Goal: Communication & Community: Share content

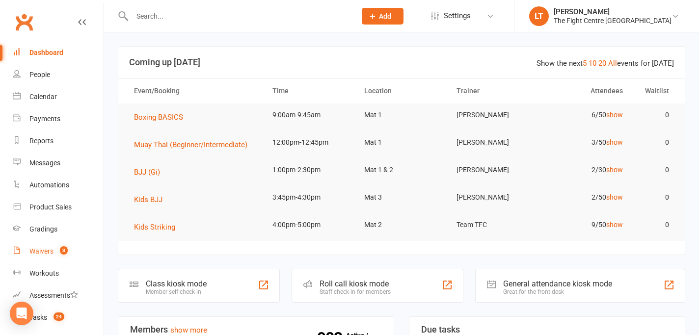
click at [48, 245] on link "Waivers 3" at bounding box center [58, 251] width 91 height 22
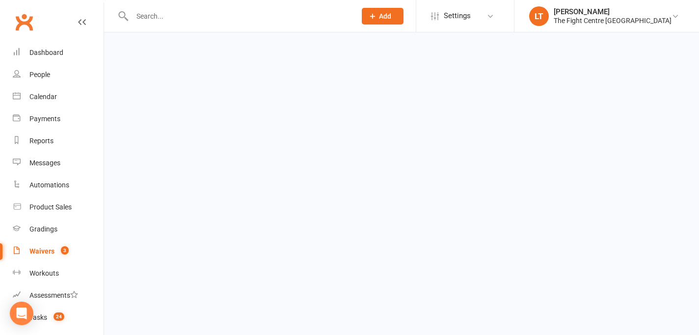
click at [48, 245] on link "Waivers 3" at bounding box center [58, 251] width 91 height 22
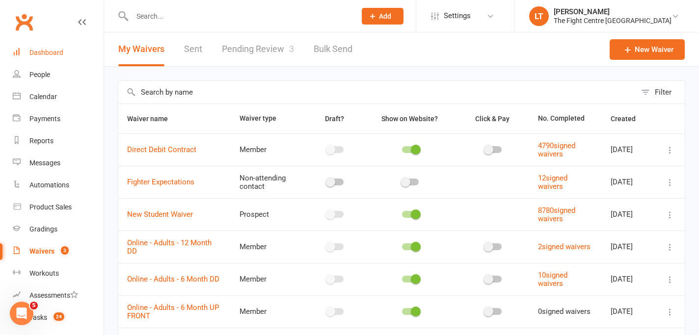
click at [48, 55] on div "Dashboard" at bounding box center [46, 53] width 34 height 8
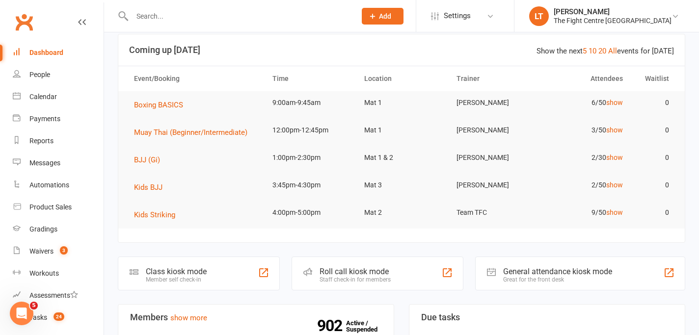
scroll to position [98, 0]
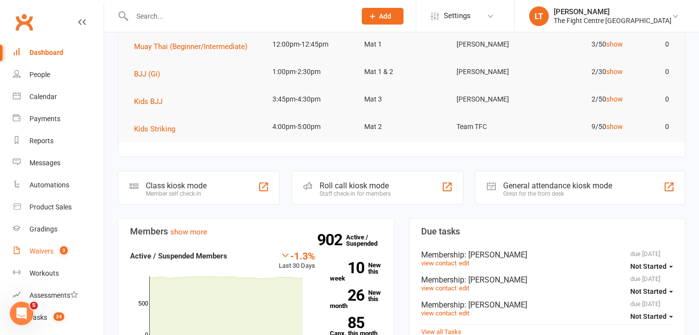
click at [48, 254] on div "Waivers" at bounding box center [41, 251] width 24 height 8
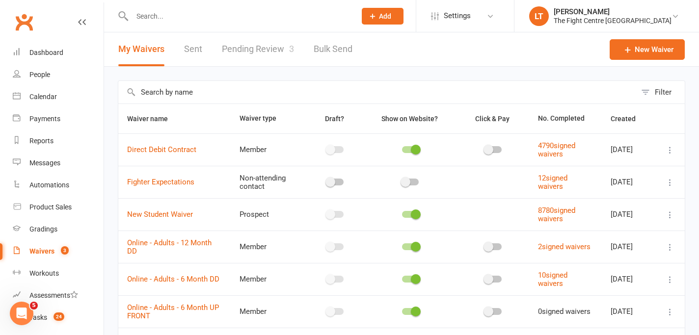
click at [264, 53] on link "Pending Review 3" at bounding box center [258, 49] width 72 height 34
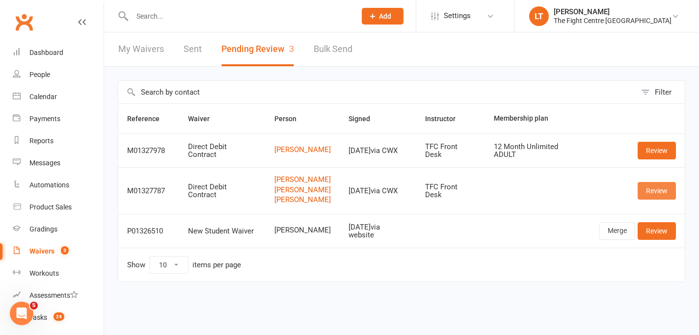
click at [651, 196] on link "Review" at bounding box center [656, 191] width 38 height 18
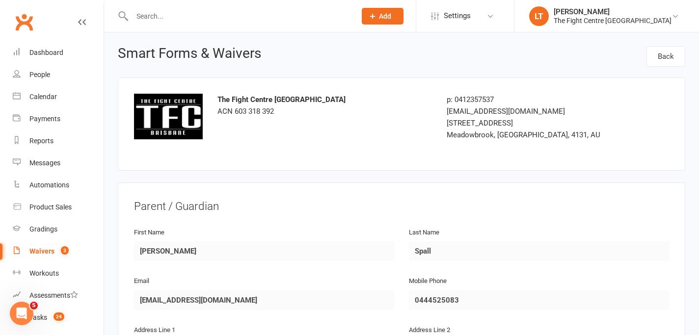
click at [404, 314] on div "Mobile Phone 0444525083" at bounding box center [538, 299] width 275 height 49
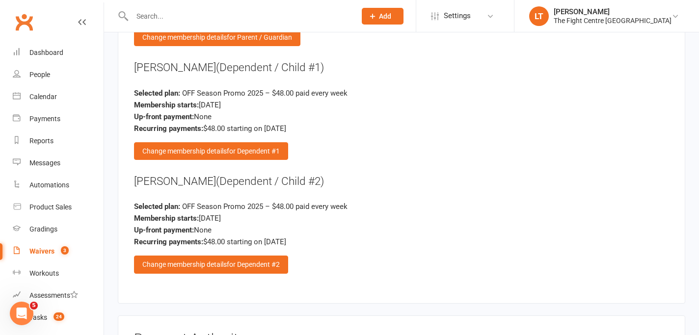
scroll to position [2913, 0]
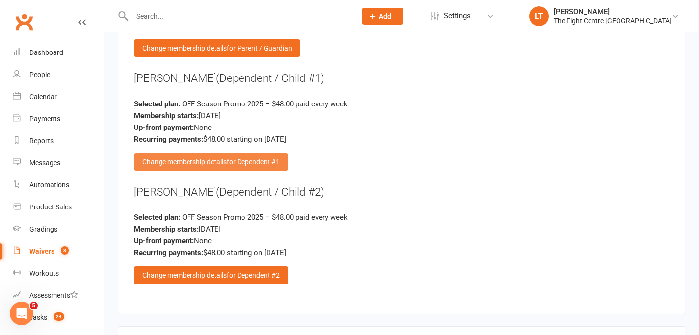
click at [246, 158] on span "for Dependent #1" at bounding box center [253, 162] width 53 height 8
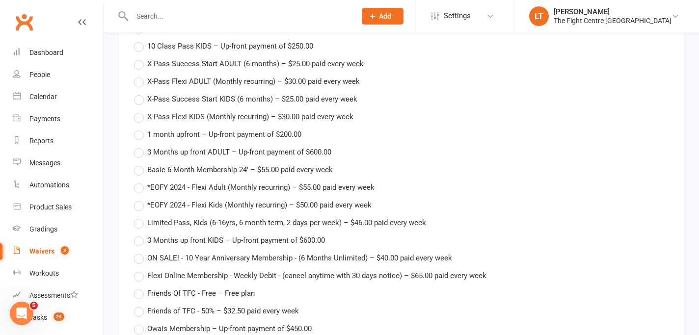
scroll to position [3652, 0]
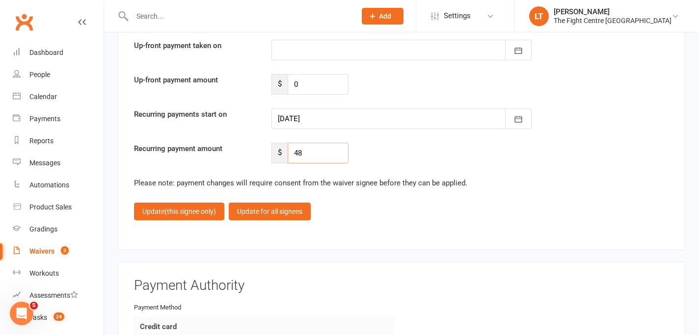
click at [326, 152] on input "48" at bounding box center [318, 153] width 61 height 21
type input "43.20"
click at [515, 114] on icon "button" at bounding box center [518, 119] width 10 height 10
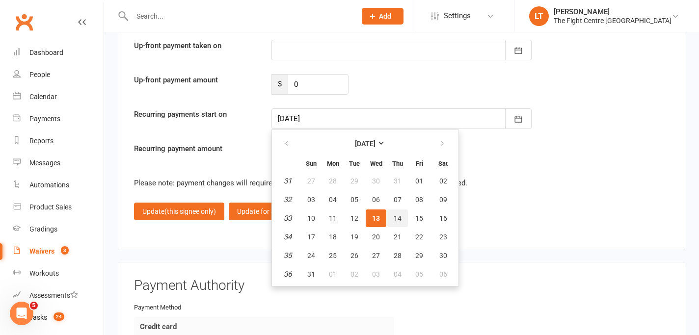
click at [395, 214] on span "14" at bounding box center [397, 218] width 8 height 8
type input "14 Aug 2025"
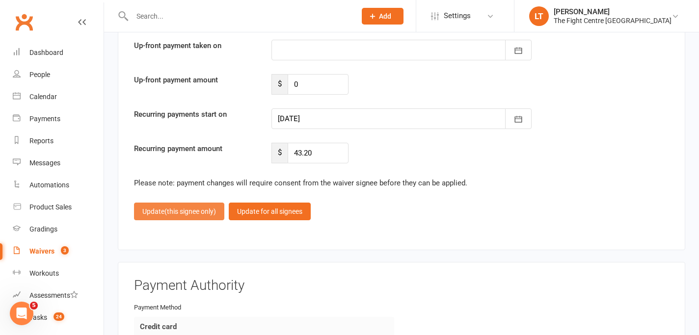
click at [172, 208] on span "(this signee only)" at bounding box center [190, 212] width 52 height 8
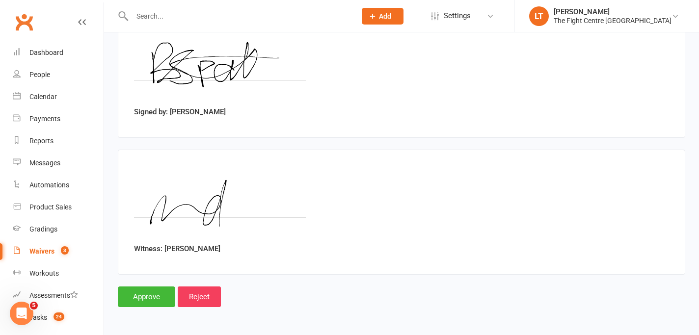
scroll to position [3435, 0]
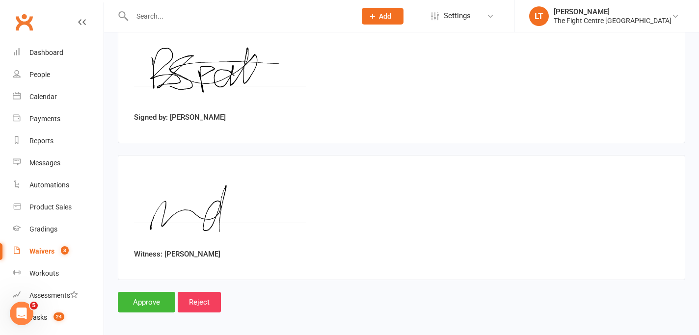
click at [172, 203] on img at bounding box center [220, 208] width 172 height 74
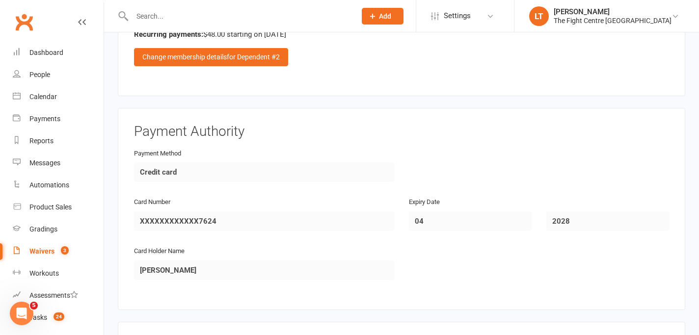
scroll to position [2995, 0]
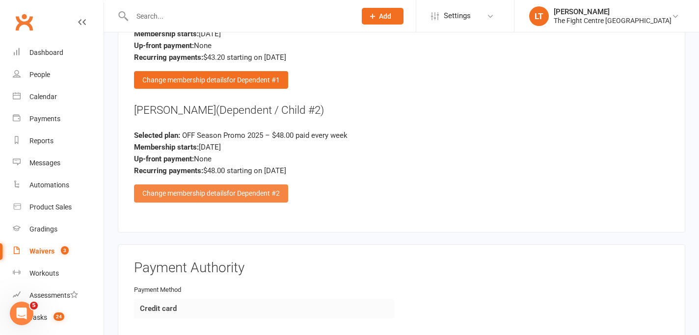
click at [219, 195] on div "Change membership details for Dependent #2" at bounding box center [211, 193] width 154 height 18
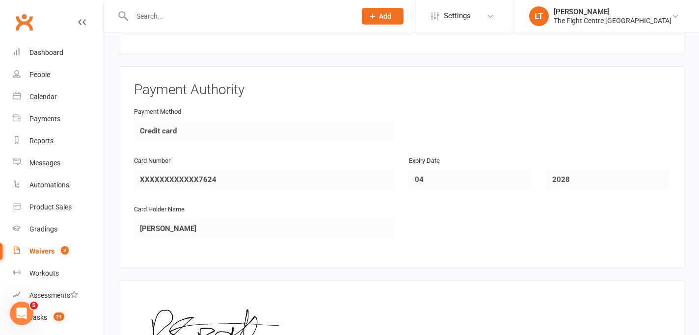
scroll to position [3650, 0]
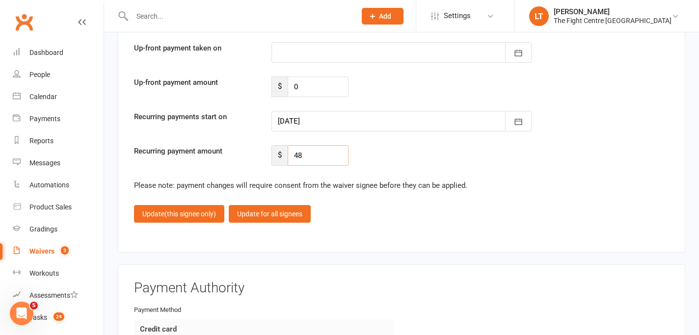
click at [304, 154] on input "48" at bounding box center [318, 155] width 61 height 21
type input "43.20"
click at [516, 117] on icon "button" at bounding box center [518, 122] width 10 height 10
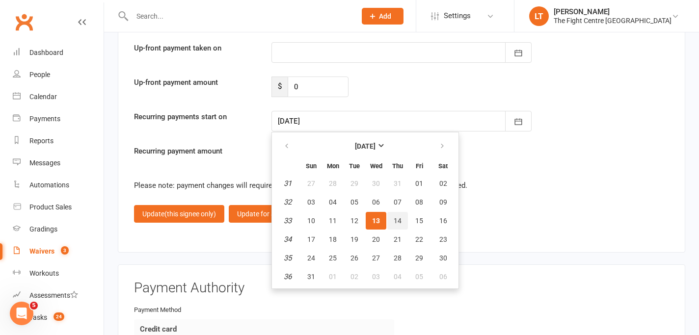
click at [392, 212] on button "14" at bounding box center [397, 221] width 21 height 18
type input "14 Aug 2025"
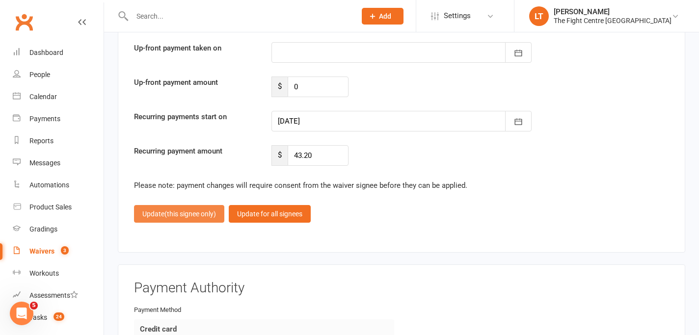
click at [180, 212] on span "(this signee only)" at bounding box center [190, 214] width 52 height 8
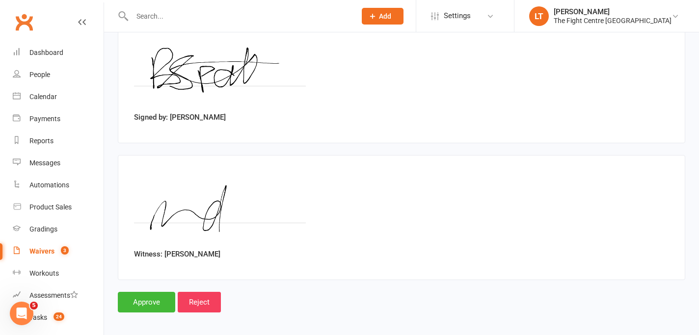
click at [180, 212] on img at bounding box center [220, 208] width 172 height 74
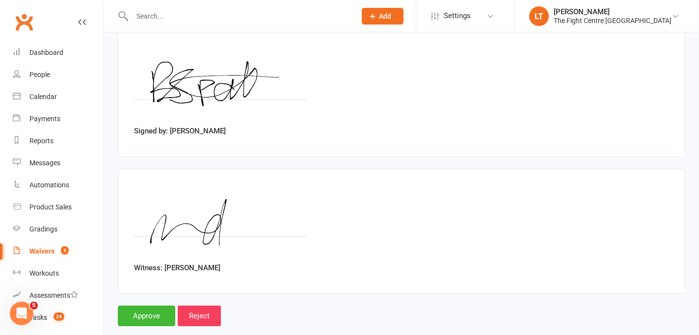
scroll to position [3435, 0]
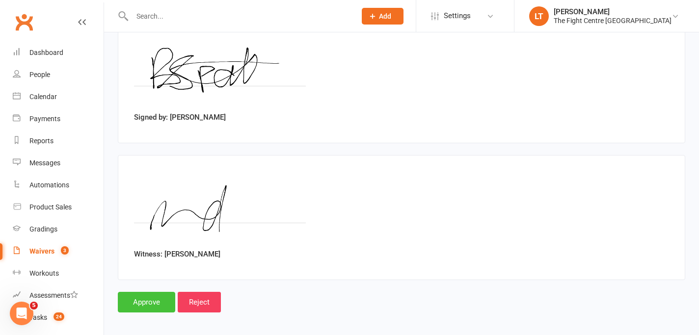
click at [124, 297] on input "Approve" at bounding box center [146, 302] width 57 height 21
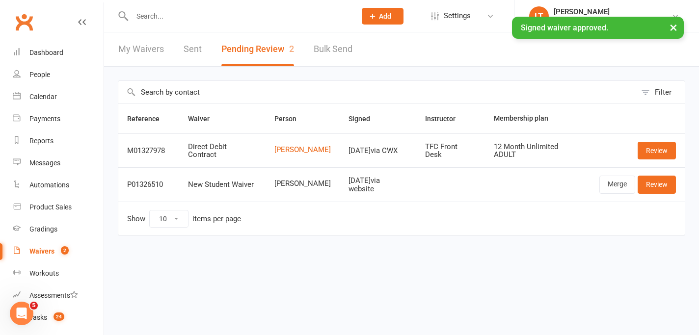
click at [252, 17] on div "× Signed waiver approved." at bounding box center [343, 17] width 686 height 0
click at [254, 15] on input "text" at bounding box center [239, 16] width 220 height 14
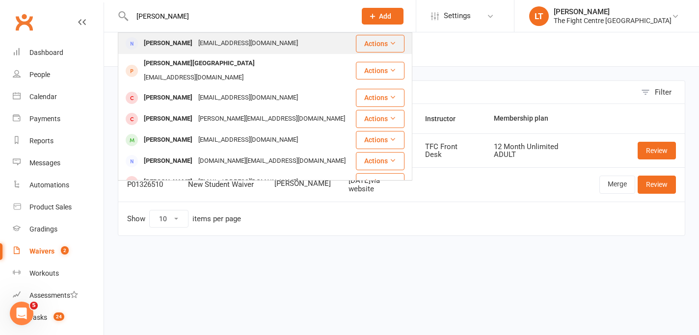
type input "brittany spall"
click at [253, 46] on div "Brittany Spall Bspall30@gmail.com" at bounding box center [237, 43] width 236 height 20
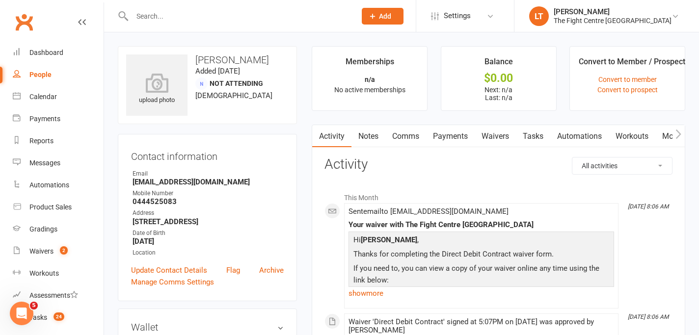
click at [680, 132] on icon "button" at bounding box center [678, 134] width 6 height 10
click at [600, 135] on link "Mobile App" at bounding box center [594, 136] width 53 height 23
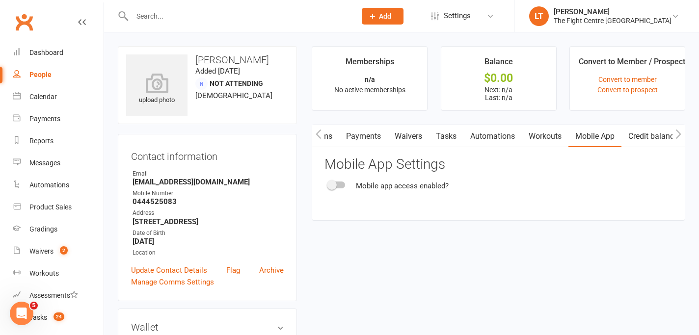
click at [338, 187] on div at bounding box center [336, 185] width 17 height 7
click at [328, 183] on input "checkbox" at bounding box center [328, 183] width 0 height 0
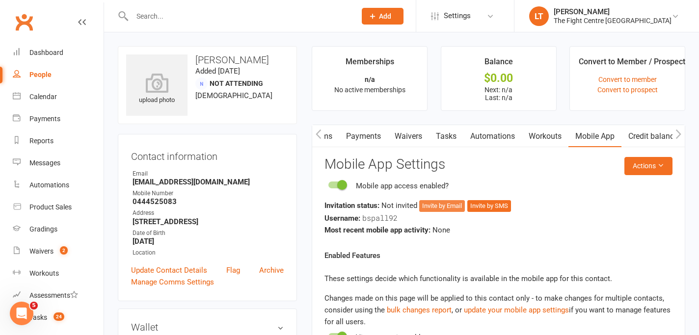
click at [430, 206] on button "Invite by Email" at bounding box center [442, 206] width 46 height 12
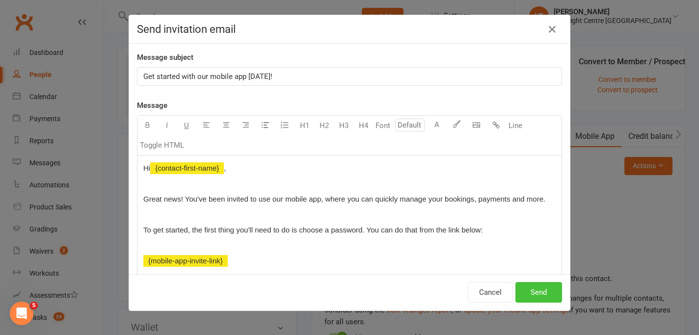
click at [545, 291] on button "Send" at bounding box center [538, 292] width 47 height 21
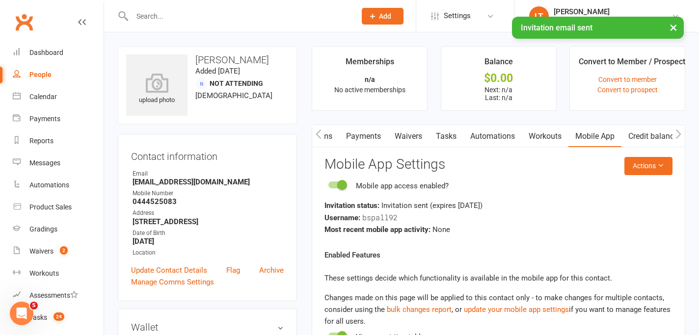
click at [676, 29] on button "×" at bounding box center [673, 27] width 18 height 21
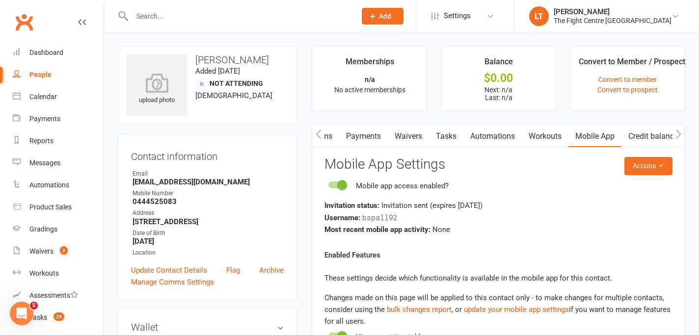
click at [318, 139] on button "button" at bounding box center [318, 136] width 12 height 22
click at [410, 136] on link "Comms" at bounding box center [405, 136] width 41 height 23
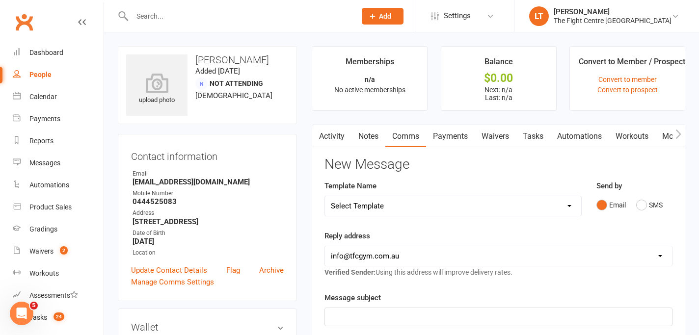
click at [340, 137] on link "Activity" at bounding box center [331, 136] width 39 height 23
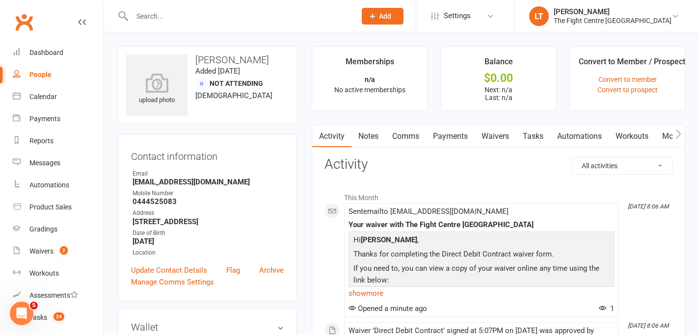
click at [368, 139] on link "Notes" at bounding box center [368, 136] width 34 height 23
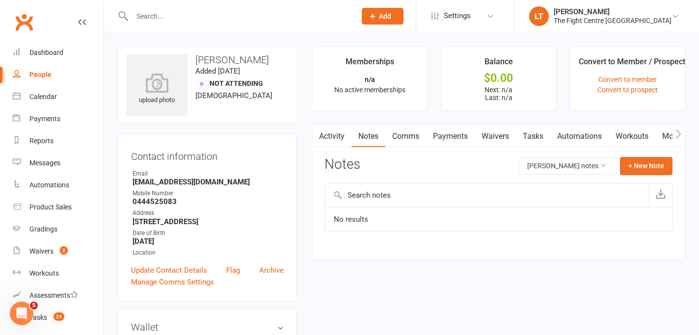
click at [400, 134] on link "Comms" at bounding box center [405, 136] width 41 height 23
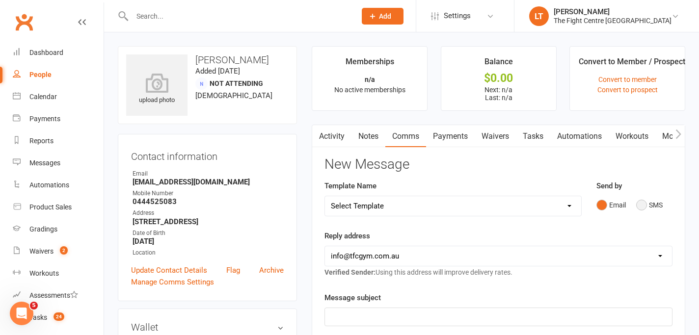
click at [640, 208] on button "SMS" at bounding box center [649, 205] width 26 height 19
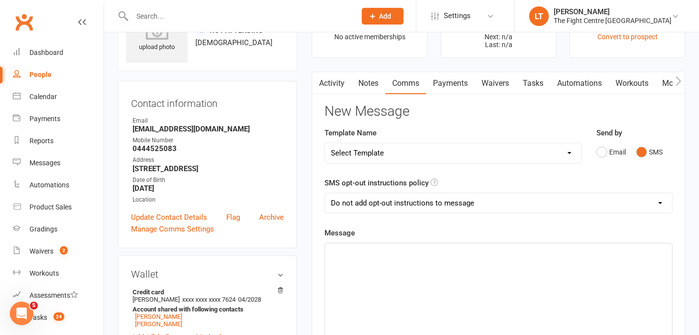
scroll to position [129, 0]
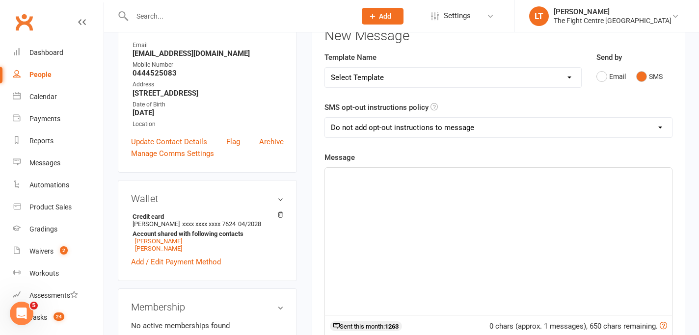
click at [385, 213] on div "﻿" at bounding box center [498, 241] width 347 height 147
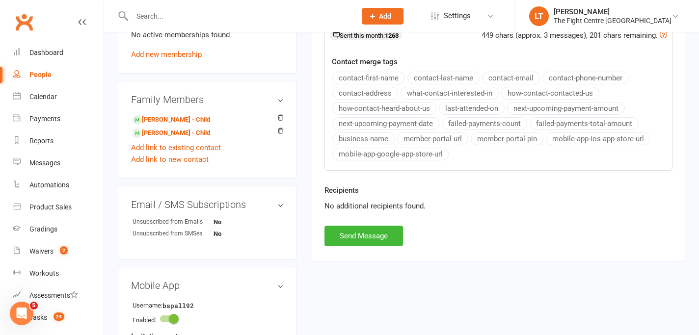
scroll to position [473, 0]
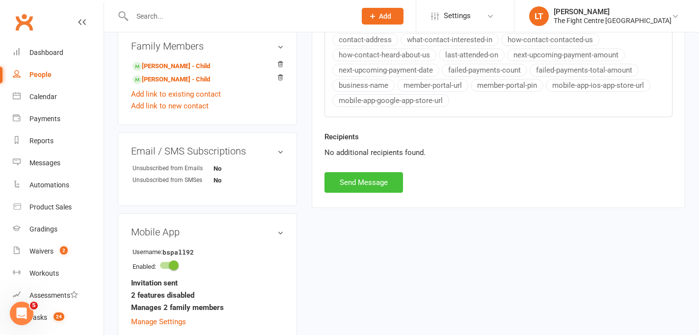
click at [375, 187] on button "Send Message" at bounding box center [363, 182] width 78 height 21
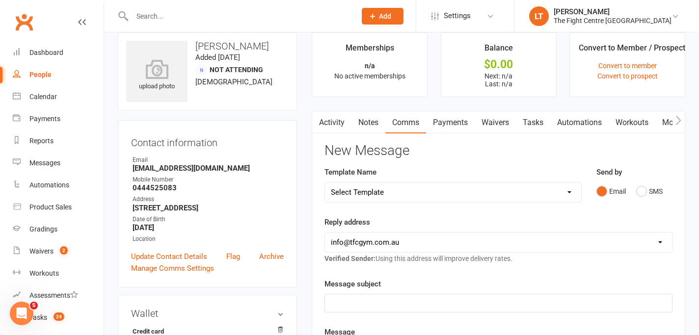
scroll to position [0, 0]
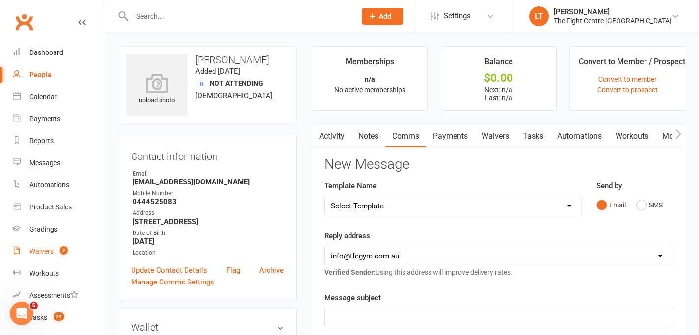
click at [38, 256] on link "Waivers 2" at bounding box center [58, 251] width 91 height 22
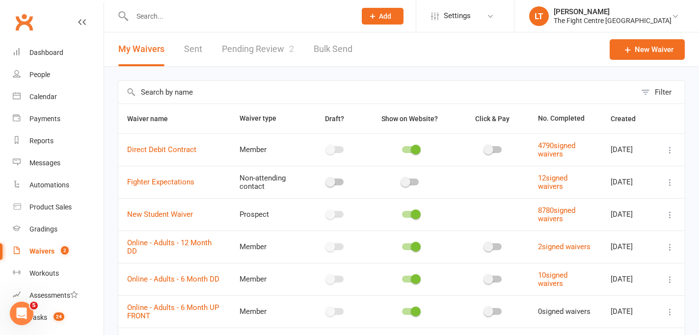
click at [265, 42] on link "Pending Review 2" at bounding box center [258, 49] width 72 height 34
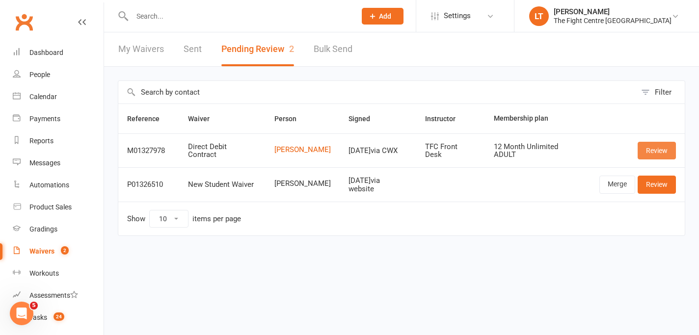
click at [658, 142] on link "Review" at bounding box center [656, 151] width 38 height 18
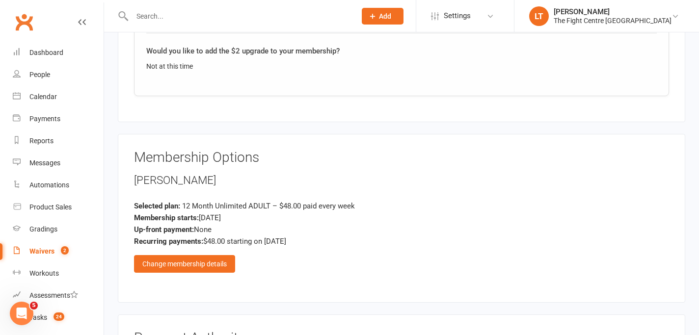
scroll to position [1748, 0]
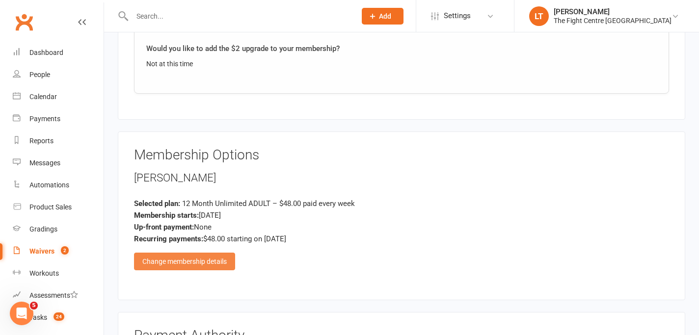
click at [143, 253] on div "Change membership details" at bounding box center [184, 262] width 101 height 18
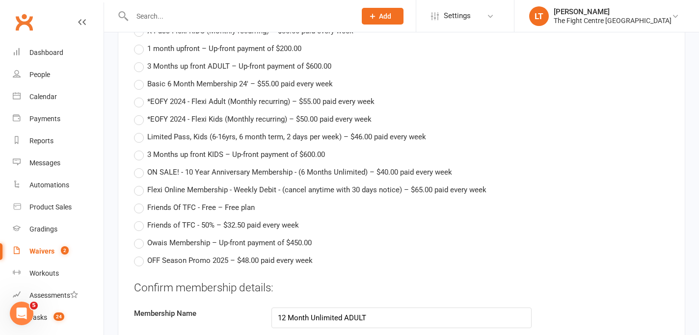
scroll to position [2591, 0]
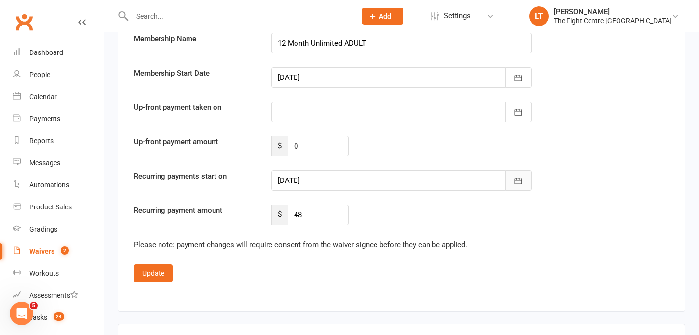
click at [523, 187] on button "button" at bounding box center [518, 180] width 26 height 21
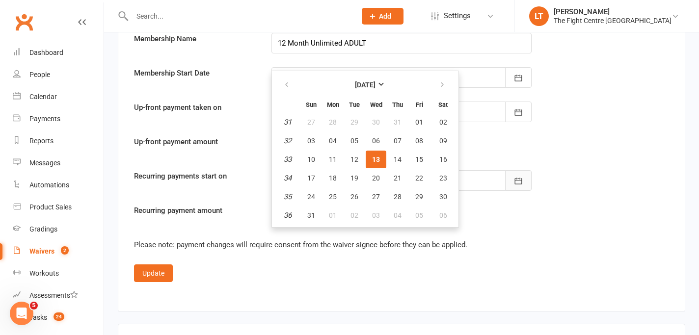
click at [523, 187] on button "button" at bounding box center [518, 180] width 26 height 21
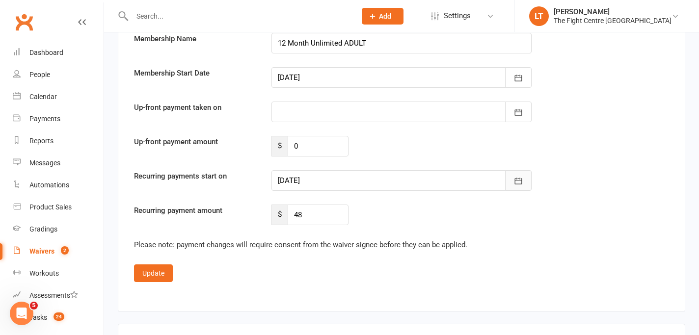
click at [523, 187] on button "button" at bounding box center [518, 180] width 26 height 21
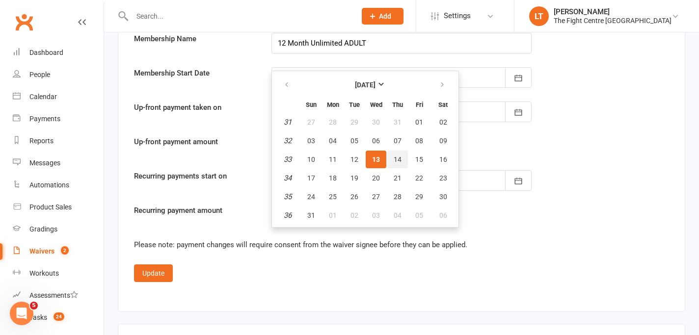
click at [396, 158] on span "14" at bounding box center [397, 160] width 8 height 8
type input "14 Aug 2025"
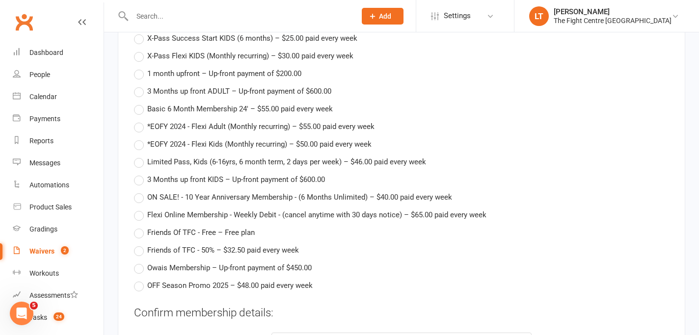
scroll to position [2606, 0]
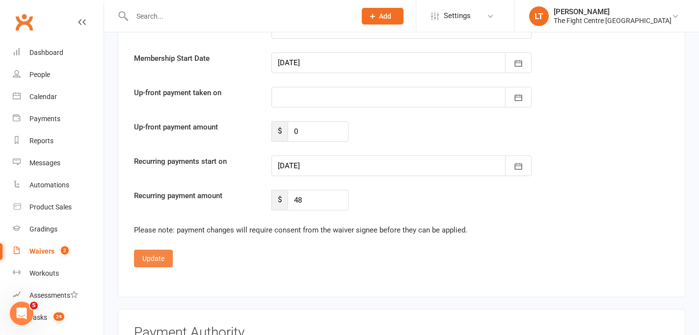
click at [152, 255] on button "Update" at bounding box center [153, 259] width 39 height 18
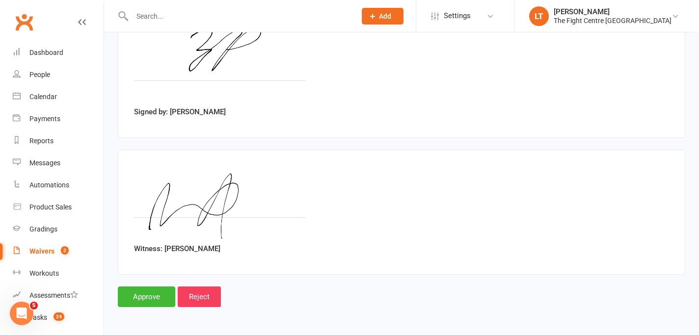
scroll to position [2258, 0]
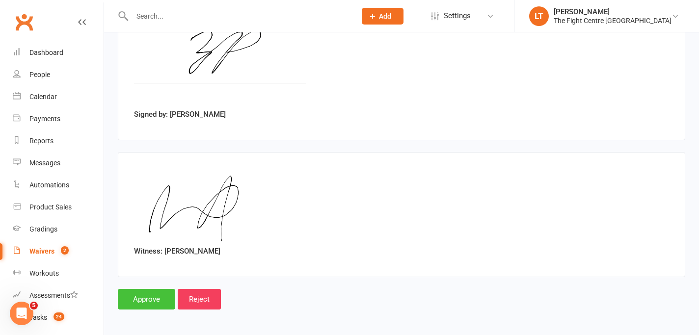
click at [143, 303] on input "Approve" at bounding box center [146, 299] width 57 height 21
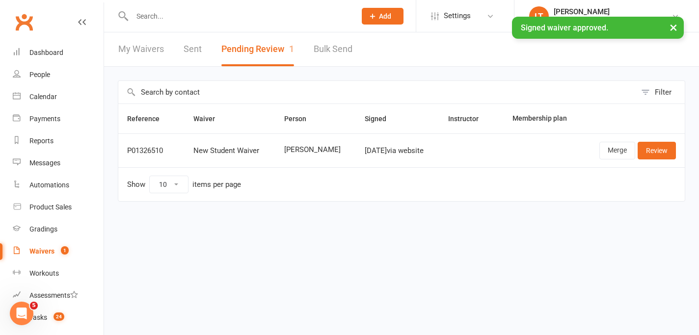
click at [291, 17] on div "× Signed waiver approved." at bounding box center [343, 17] width 686 height 0
click at [296, 16] on input "text" at bounding box center [239, 16] width 220 height 14
type input "Zane poon"
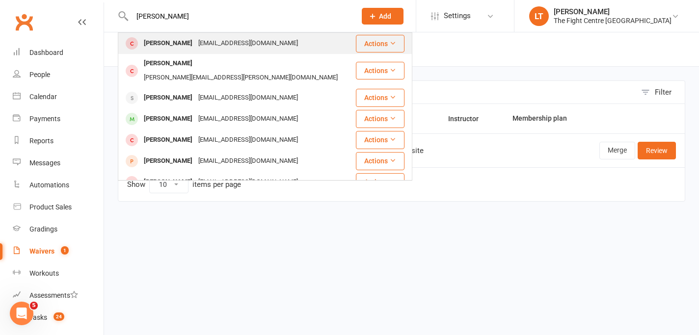
click at [150, 48] on div "Zane Poon" at bounding box center [168, 43] width 54 height 14
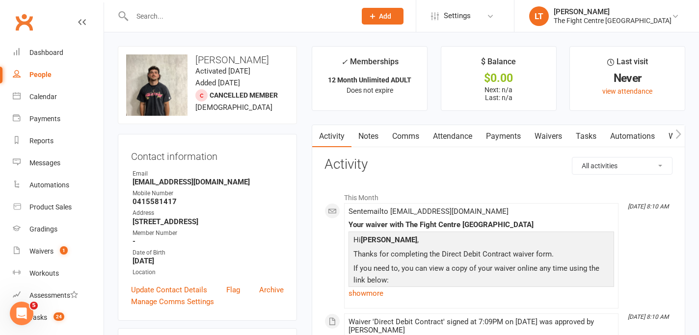
click at [682, 131] on button "button" at bounding box center [678, 136] width 12 height 22
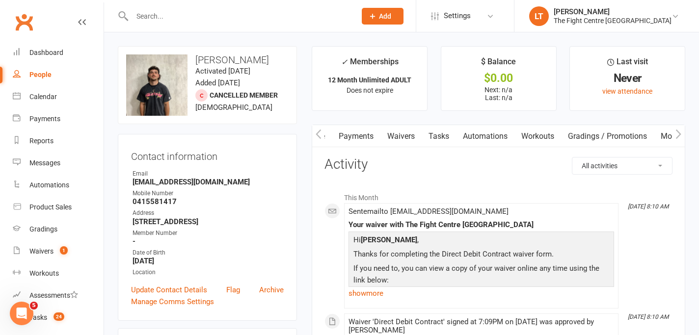
click at [663, 135] on link "Mobile App" at bounding box center [679, 136] width 53 height 23
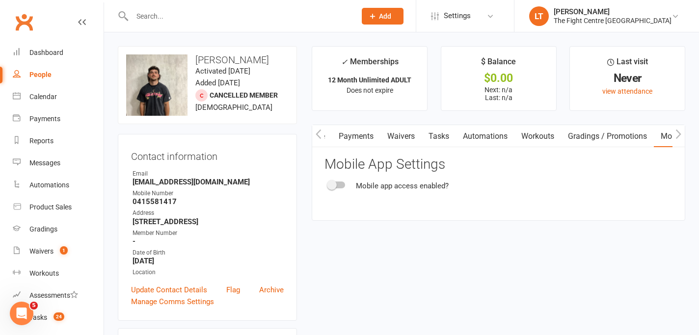
click at [337, 186] on div at bounding box center [336, 185] width 17 height 7
click at [328, 183] on input "checkbox" at bounding box center [328, 183] width 0 height 0
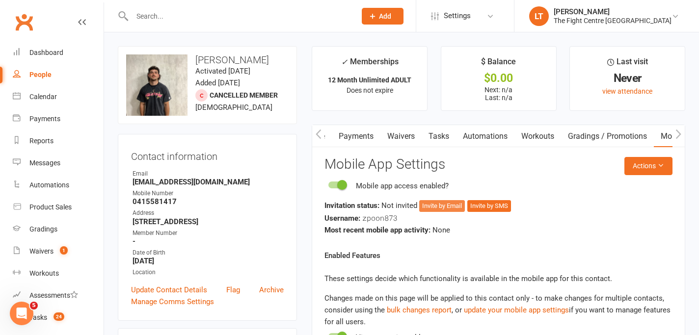
click at [450, 205] on button "Invite by Email" at bounding box center [442, 206] width 46 height 12
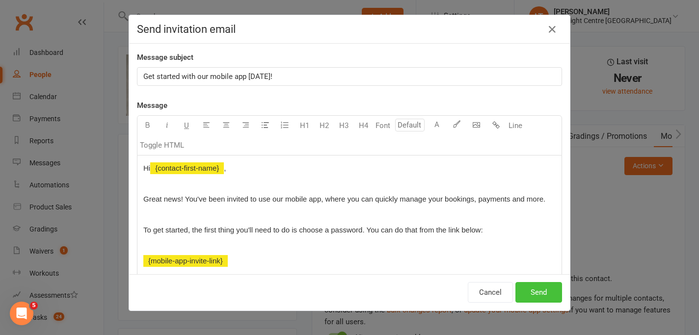
click at [529, 288] on button "Send" at bounding box center [538, 292] width 47 height 21
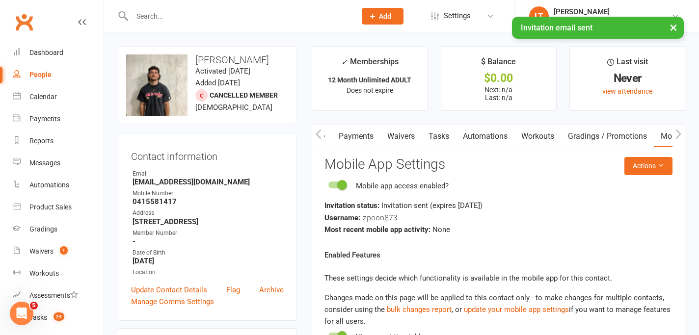
click at [319, 135] on icon "button" at bounding box center [318, 134] width 6 height 10
click at [348, 133] on link "Comms" at bounding box center [332, 136] width 41 height 23
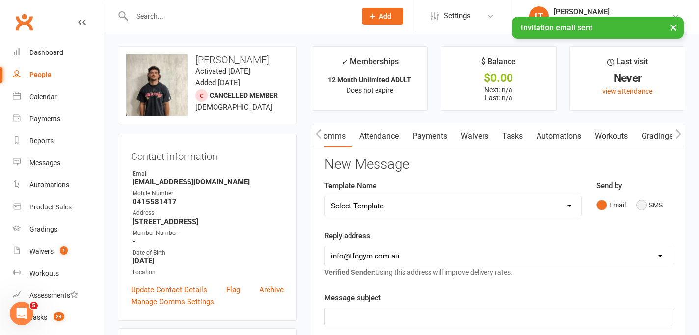
click at [637, 205] on button "SMS" at bounding box center [649, 205] width 26 height 19
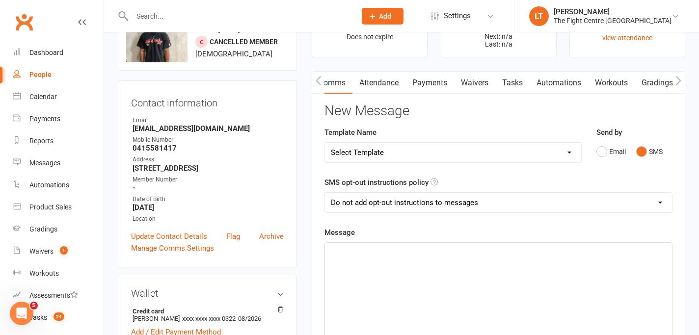
scroll to position [61, 0]
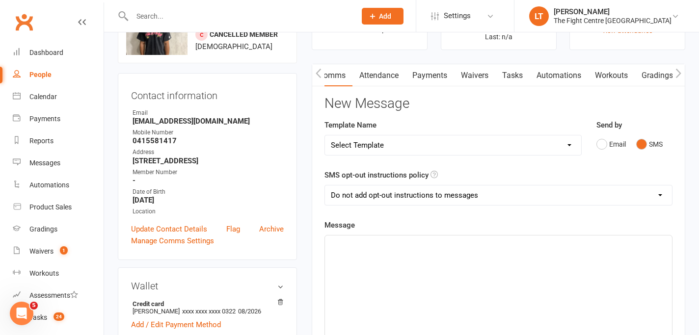
click at [380, 240] on p "﻿" at bounding box center [498, 244] width 335 height 12
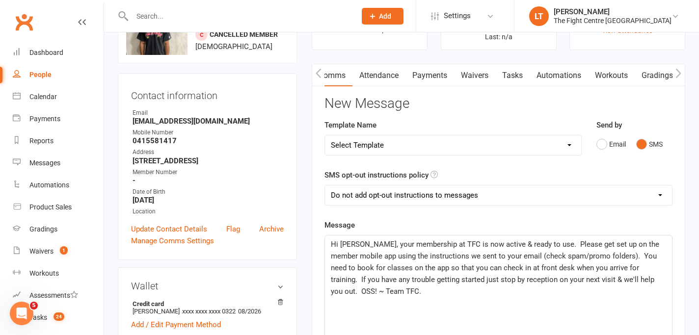
scroll to position [339, 0]
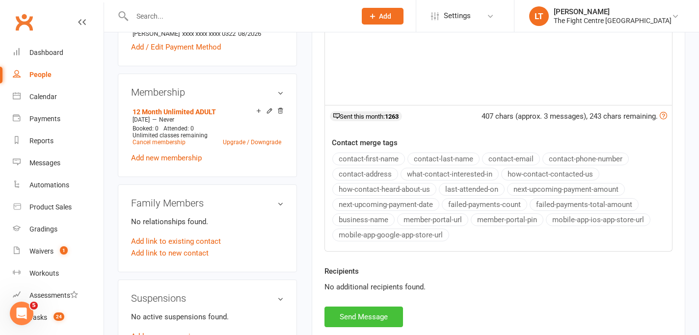
click at [348, 313] on button "Send Message" at bounding box center [363, 317] width 78 height 21
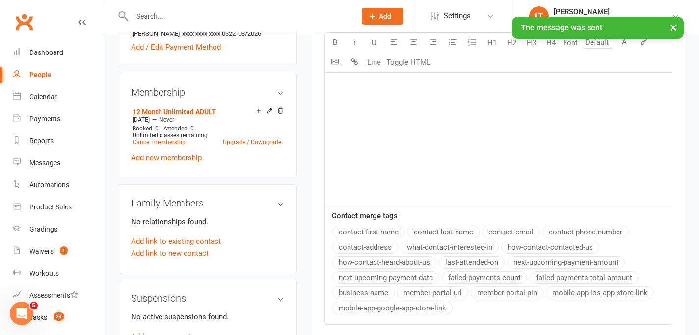
click at [674, 28] on button "×" at bounding box center [673, 27] width 18 height 21
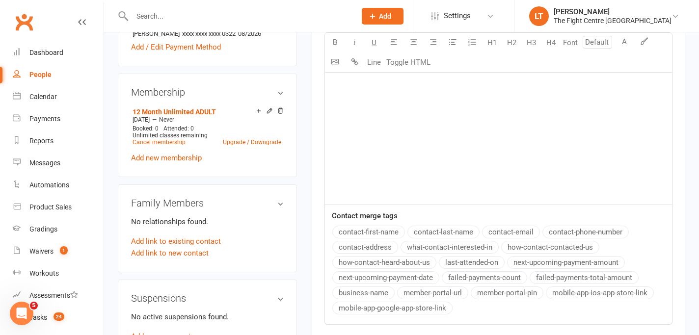
scroll to position [0, 0]
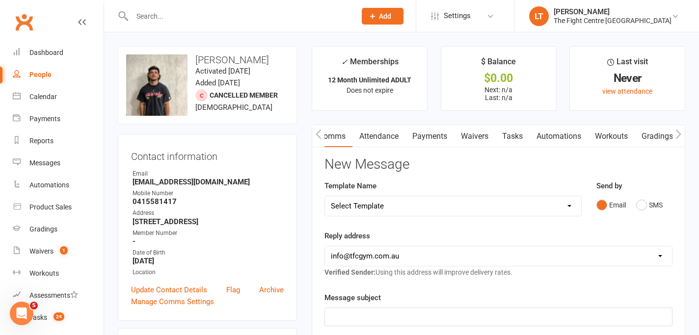
click at [683, 133] on button "button" at bounding box center [678, 136] width 12 height 22
click at [599, 135] on link "Mobile App" at bounding box center [594, 136] width 53 height 23
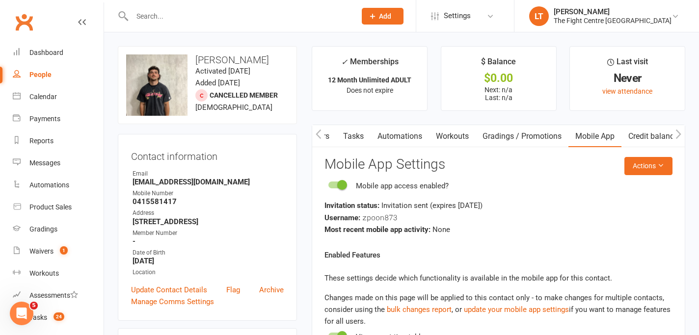
click at [209, 14] on input "text" at bounding box center [239, 16] width 220 height 14
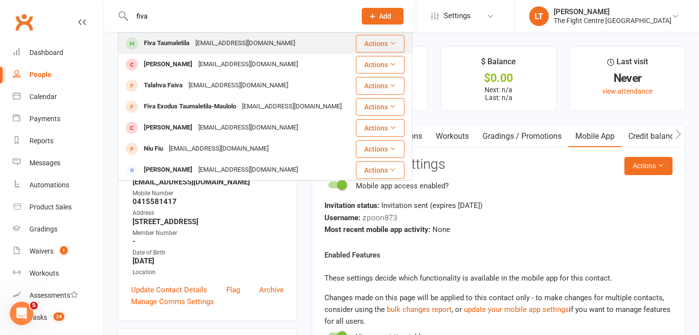
type input "fiva"
click at [228, 52] on div "Fiva Taumaletila fivataumaletila@icloud.com" at bounding box center [236, 43] width 235 height 20
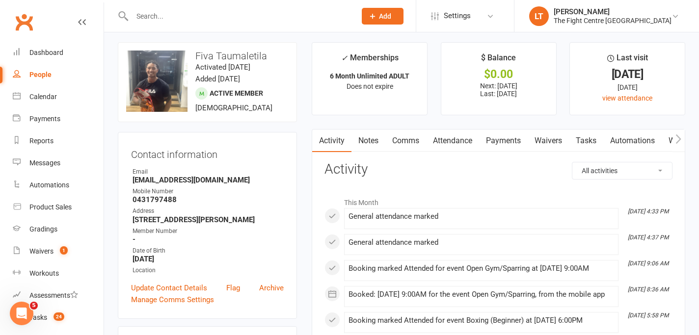
scroll to position [10, 0]
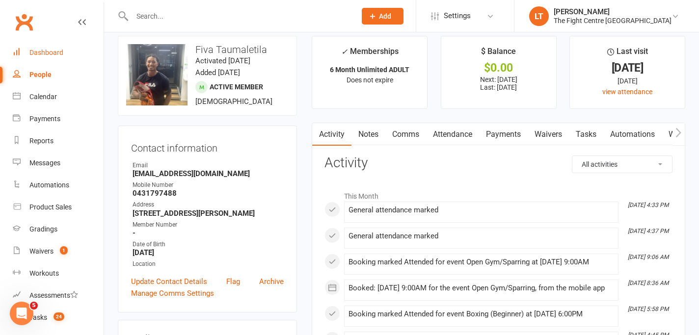
click at [41, 55] on div "Dashboard" at bounding box center [46, 53] width 34 height 8
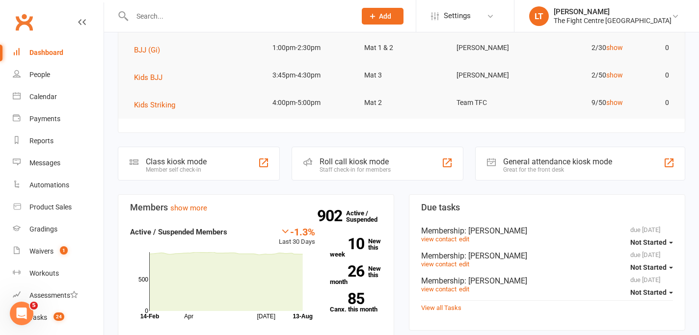
scroll to position [212, 0]
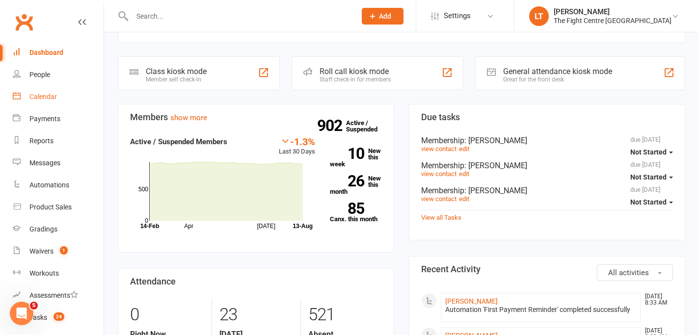
click at [40, 93] on div "Calendar" at bounding box center [42, 97] width 27 height 8
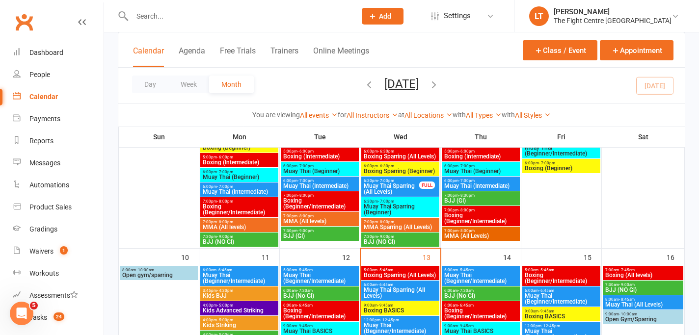
scroll to position [574, 0]
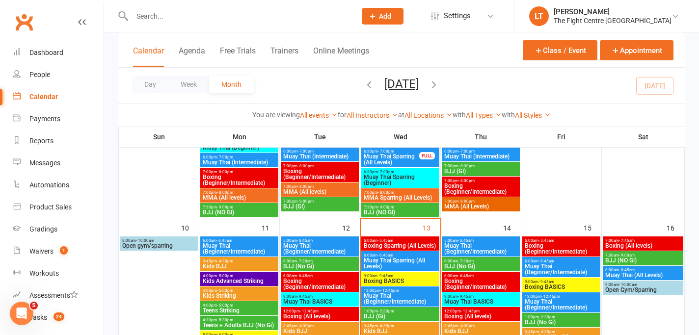
click at [310, 236] on div "5:00am - 5:45am Muay Thai (Beginner/Intermediate)" at bounding box center [320, 246] width 78 height 20
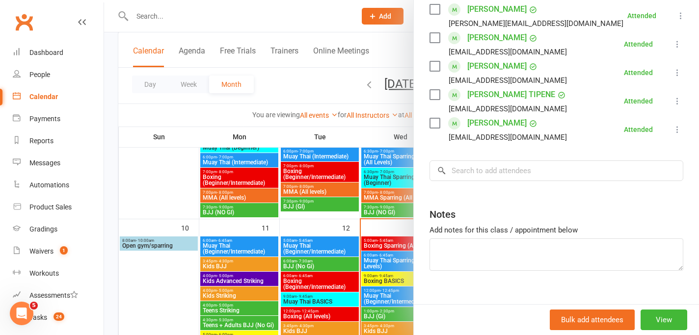
scroll to position [396, 0]
click at [309, 262] on div at bounding box center [401, 167] width 595 height 335
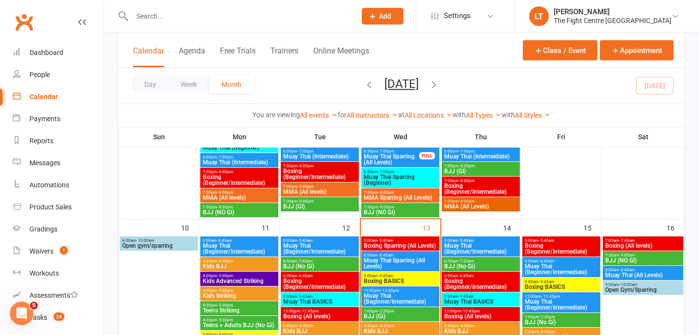
click at [315, 263] on span "BJJ (No Gi)" at bounding box center [320, 266] width 74 height 6
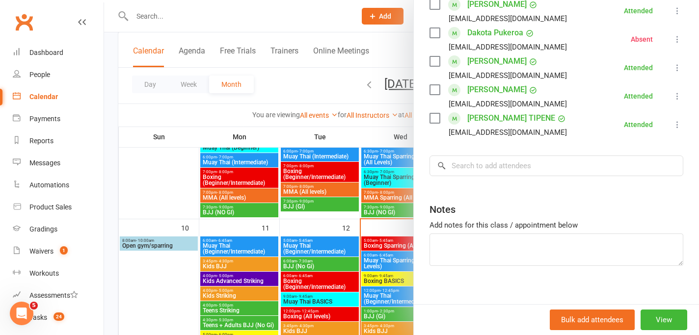
scroll to position [308, 0]
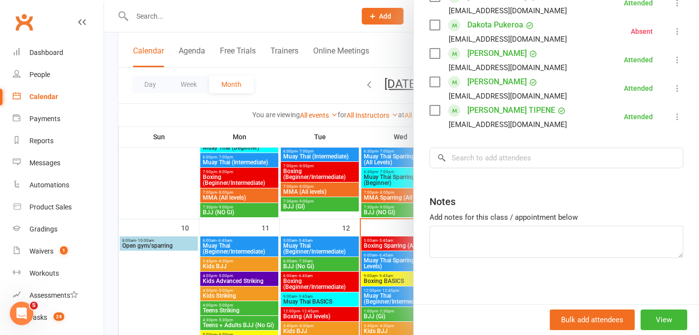
click at [298, 282] on div at bounding box center [401, 167] width 595 height 335
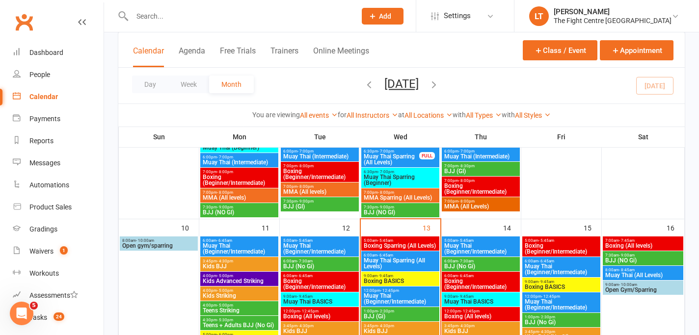
click at [318, 281] on span "Boxing (Beginner/Intermediate)" at bounding box center [320, 284] width 74 height 12
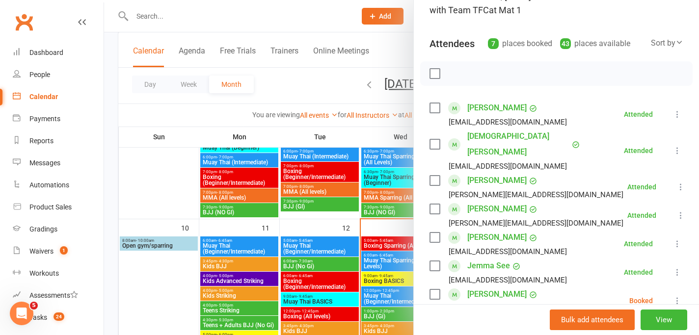
scroll to position [254, 0]
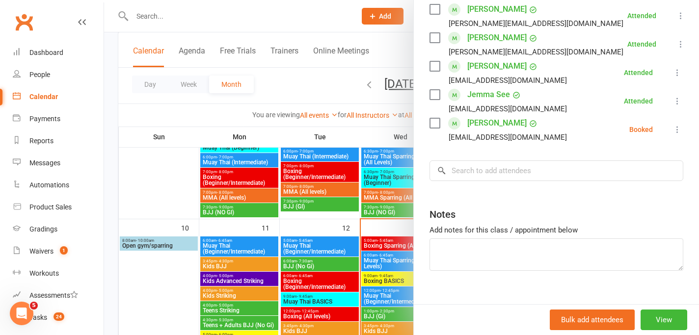
click at [677, 125] on icon at bounding box center [677, 130] width 10 height 10
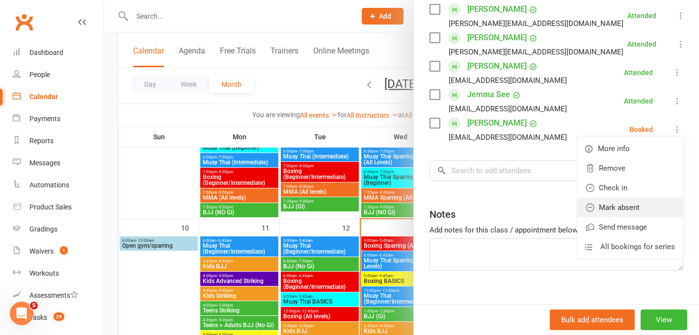
click at [612, 198] on link "Mark absent" at bounding box center [629, 208] width 105 height 20
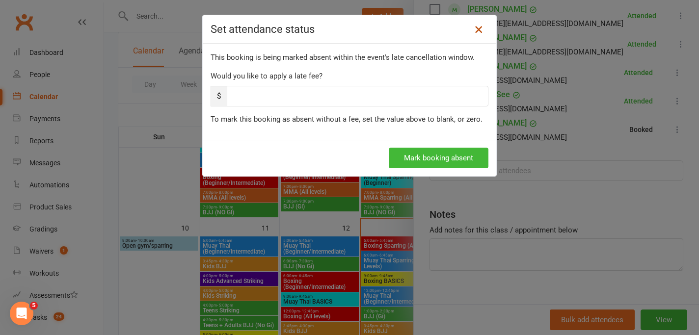
click at [478, 27] on icon at bounding box center [478, 30] width 12 height 12
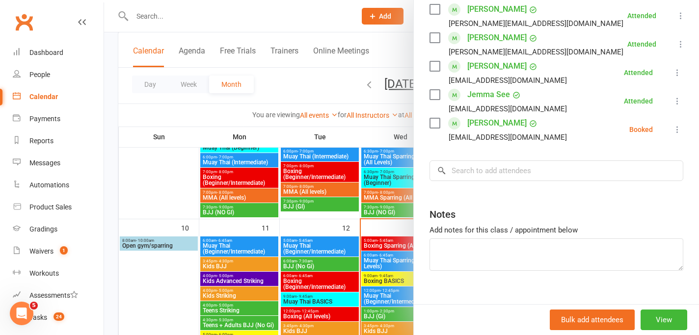
click at [679, 125] on icon at bounding box center [677, 130] width 10 height 10
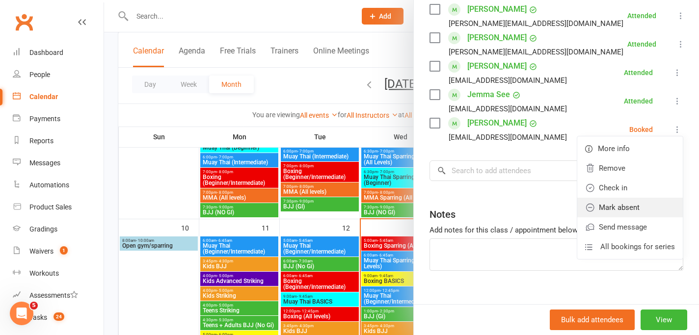
click at [621, 198] on link "Mark absent" at bounding box center [629, 208] width 105 height 20
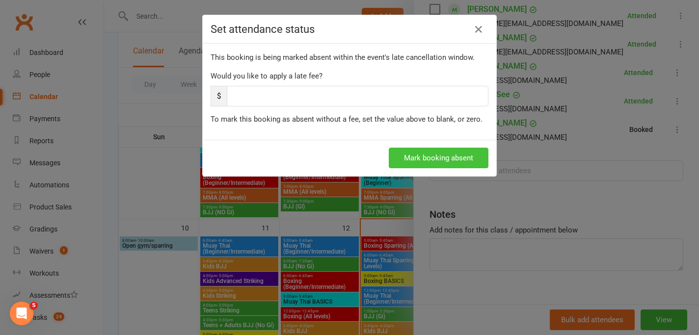
click at [455, 156] on button "Mark booking absent" at bounding box center [439, 158] width 100 height 21
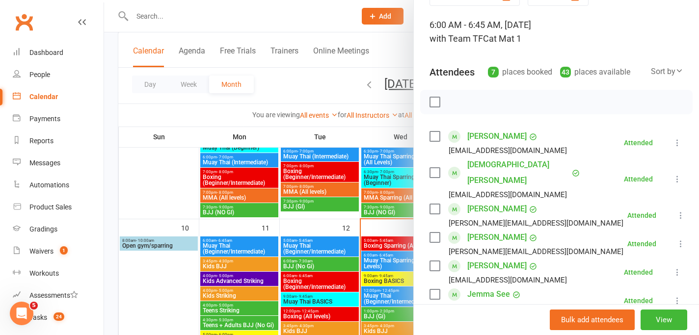
scroll to position [0, 0]
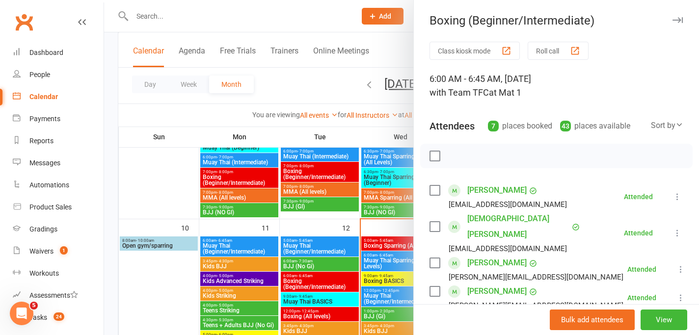
click at [676, 19] on icon "button" at bounding box center [677, 20] width 10 height 6
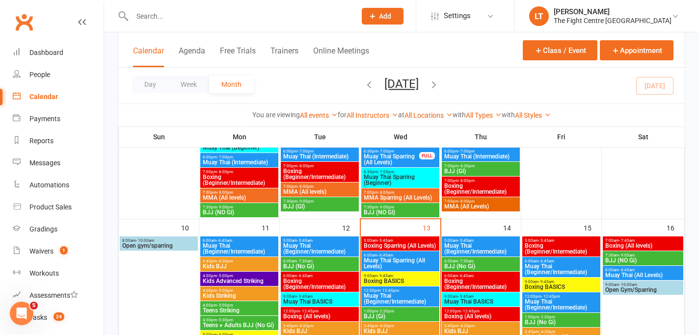
click at [333, 296] on span "9:00am - 9:45am" at bounding box center [320, 296] width 74 height 4
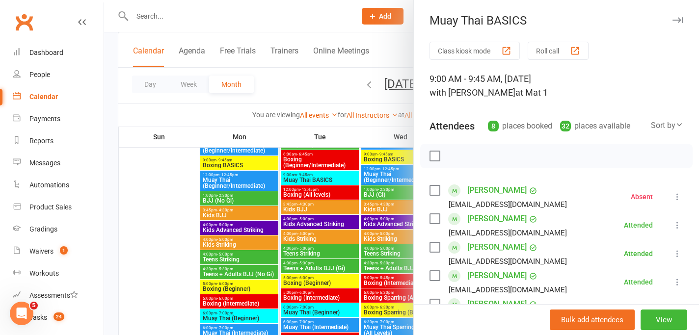
click at [677, 21] on icon "button" at bounding box center [677, 20] width 10 height 6
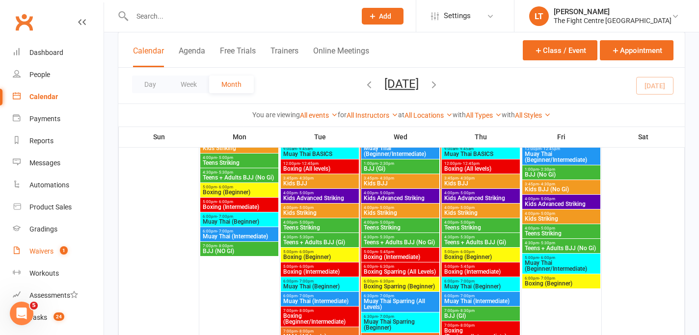
scroll to position [137, 0]
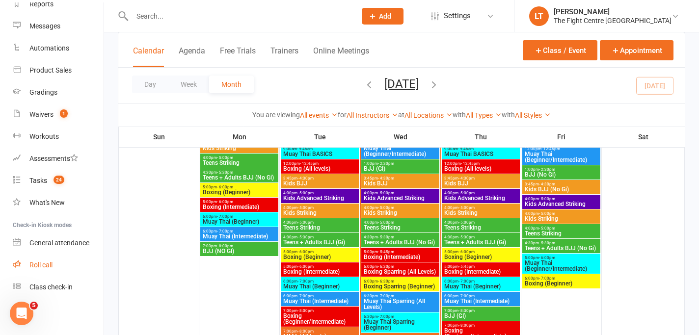
click at [42, 270] on link "Roll call" at bounding box center [58, 265] width 91 height 22
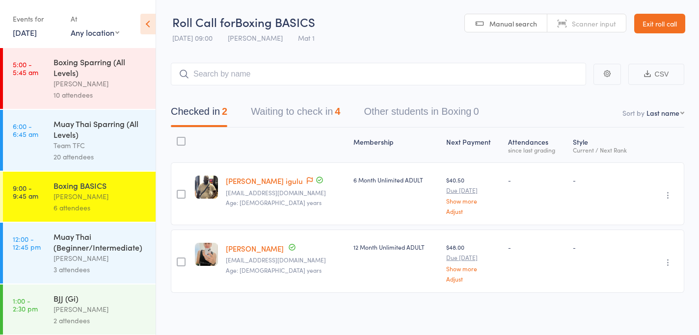
click at [37, 35] on link "[DATE]" at bounding box center [25, 32] width 24 height 11
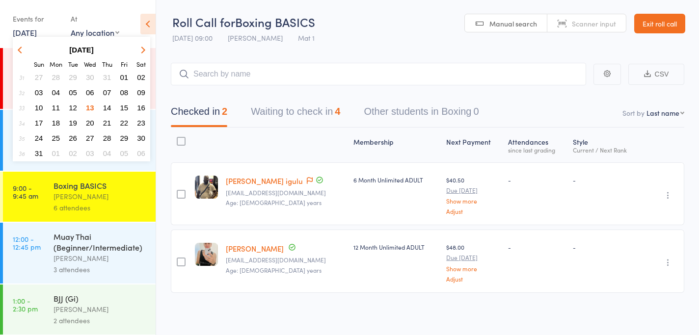
click at [75, 106] on span "12" at bounding box center [73, 108] width 8 height 8
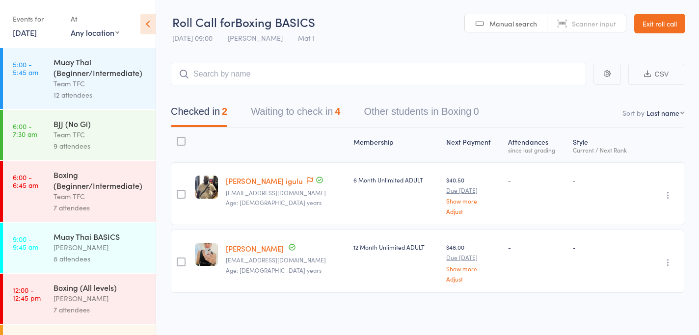
click at [73, 80] on div "Team TFC" at bounding box center [100, 83] width 94 height 11
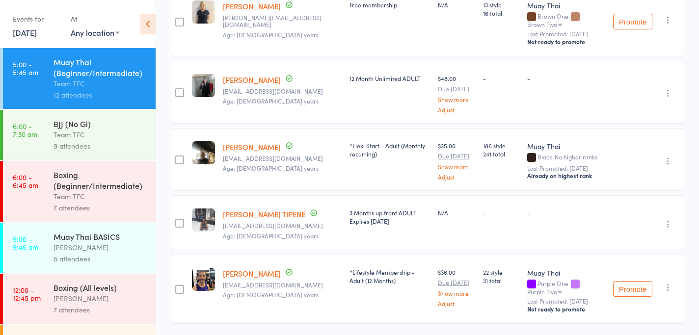
scroll to position [672, 0]
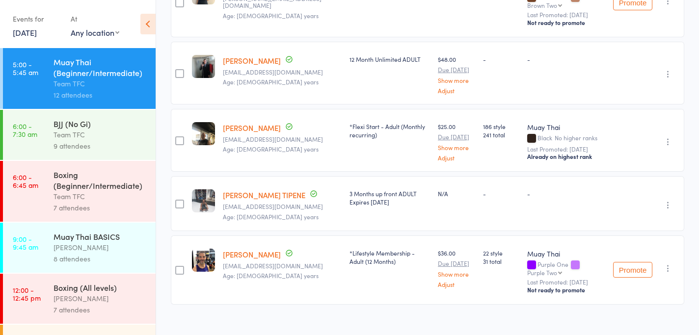
click at [88, 141] on div "9 attendees" at bounding box center [100, 145] width 94 height 11
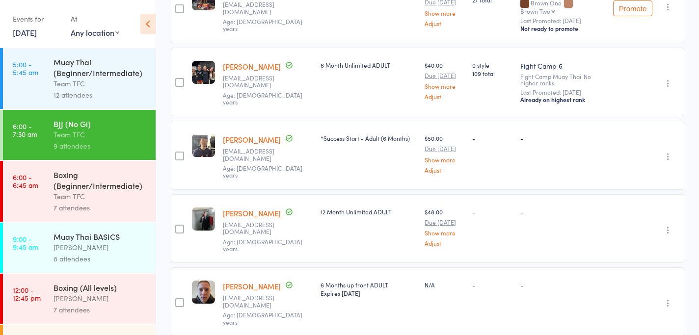
scroll to position [415, 0]
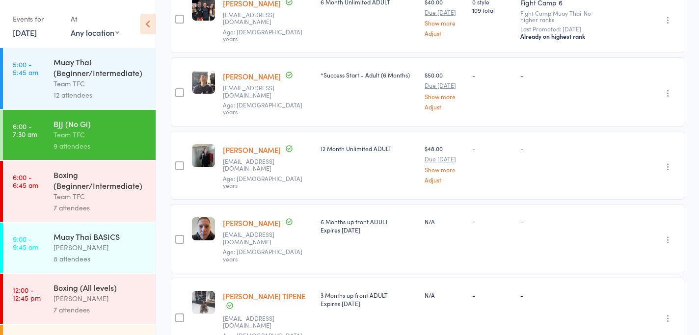
click at [98, 189] on div "Boxing (Beginner/Intermediate)" at bounding box center [100, 180] width 94 height 22
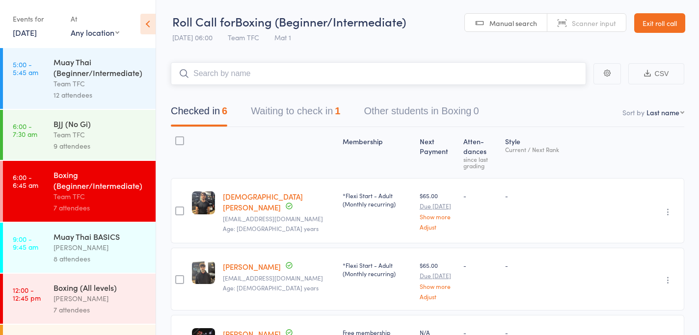
scroll to position [287, 0]
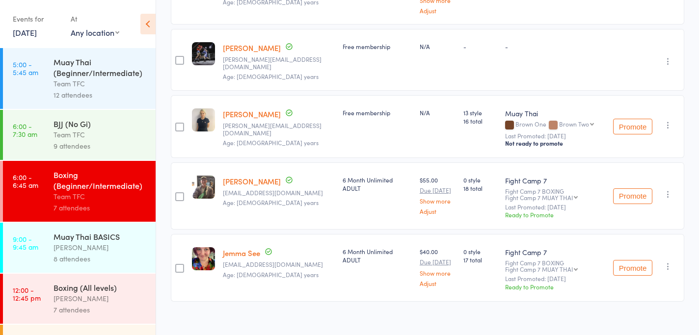
click at [75, 249] on div "[PERSON_NAME]" at bounding box center [100, 247] width 94 height 11
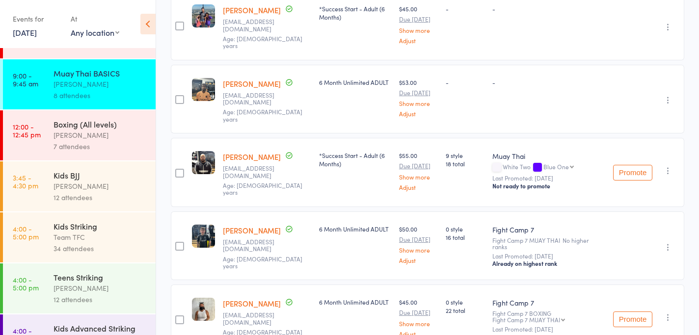
scroll to position [167, 0]
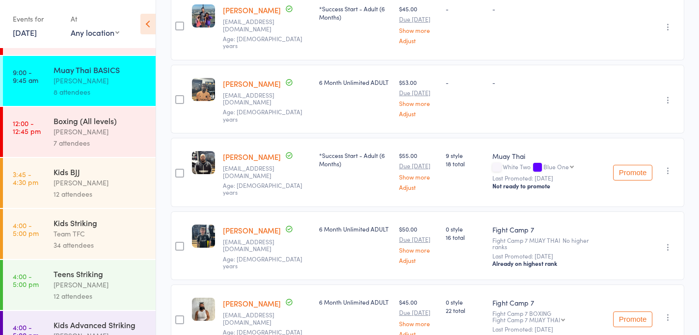
click at [45, 136] on link "12:00 - 12:45 pm Boxing (All levels) [PERSON_NAME] 7 attendees" at bounding box center [79, 132] width 153 height 50
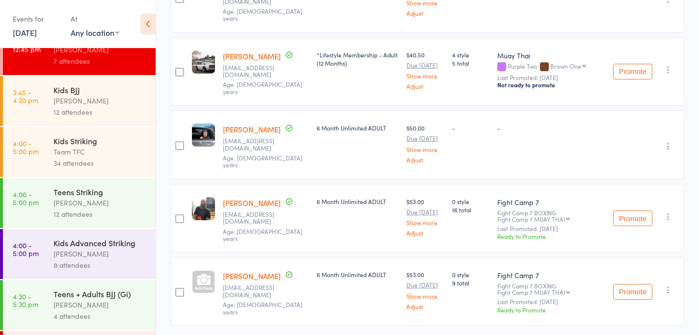
scroll to position [269, 0]
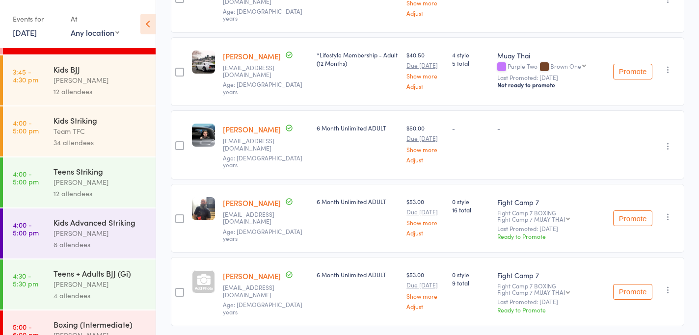
click at [83, 71] on div "Kids BJJ" at bounding box center [100, 69] width 94 height 11
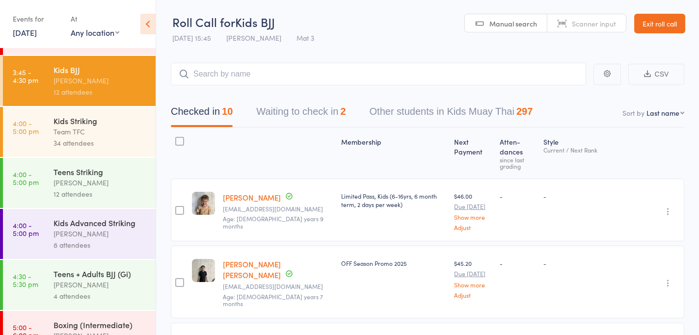
click at [332, 111] on button "Waiting to check in 2" at bounding box center [300, 114] width 89 height 26
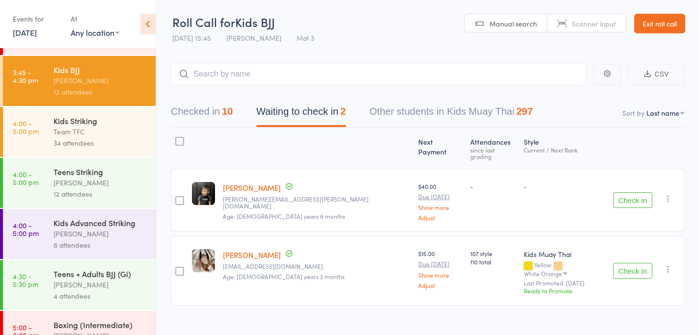
click at [671, 264] on icon "button" at bounding box center [668, 269] width 10 height 10
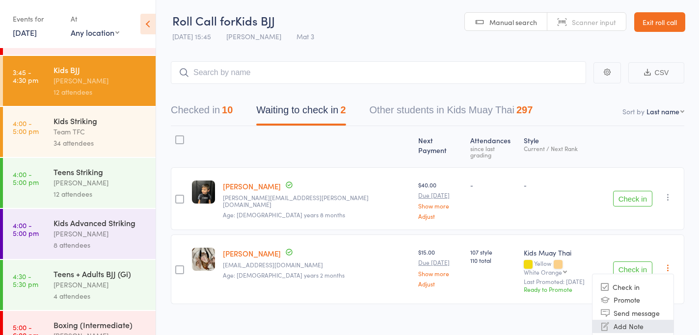
scroll to position [50, 0]
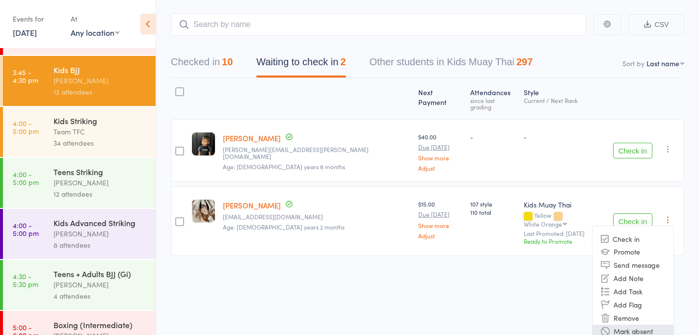
click at [637, 325] on li "Mark absent" at bounding box center [632, 331] width 81 height 13
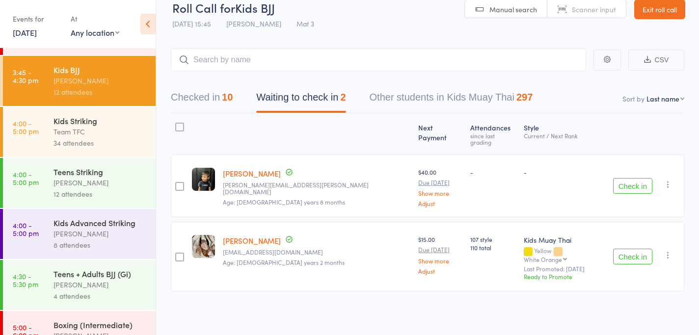
scroll to position [1, 0]
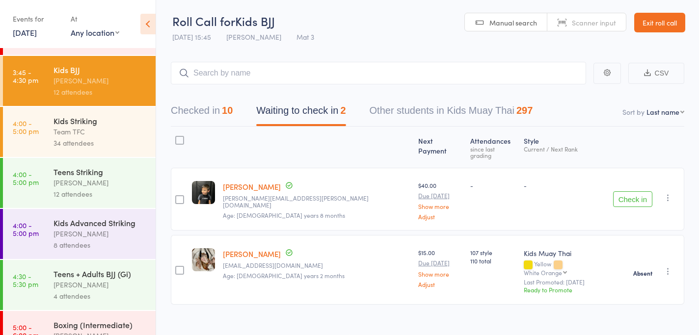
click at [667, 193] on icon "button" at bounding box center [668, 198] width 10 height 10
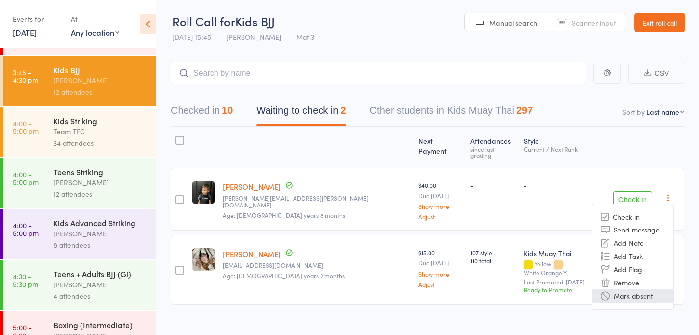
click at [639, 293] on li "Mark absent" at bounding box center [632, 295] width 81 height 13
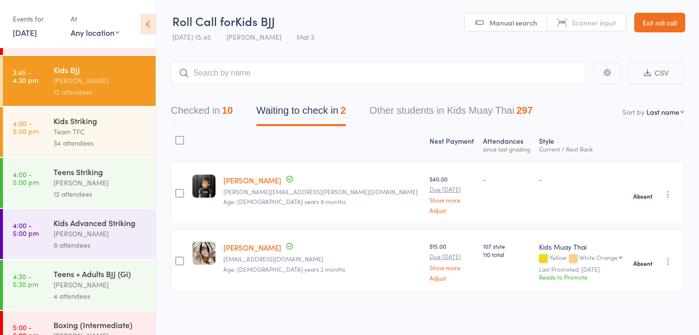
click at [90, 126] on div "Kids Striking" at bounding box center [100, 120] width 94 height 11
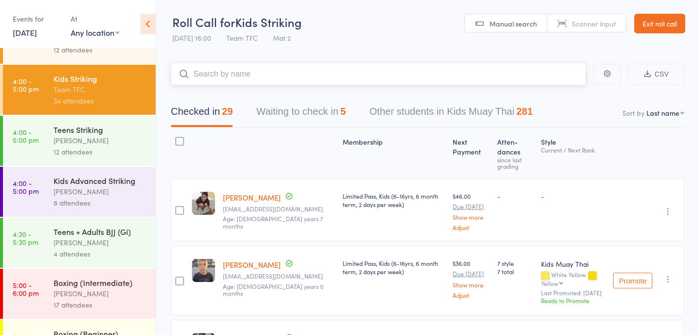
click at [307, 107] on button "Waiting to check in 5" at bounding box center [300, 114] width 89 height 26
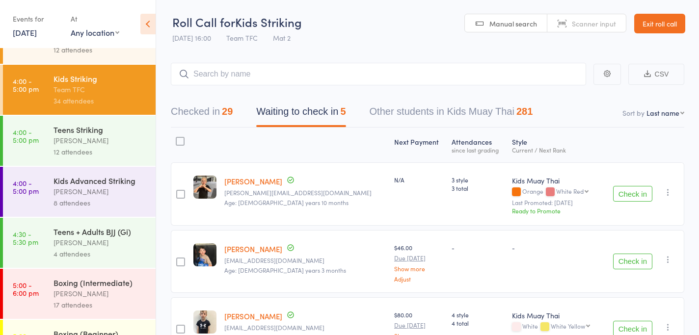
click at [666, 190] on icon "button" at bounding box center [668, 192] width 10 height 10
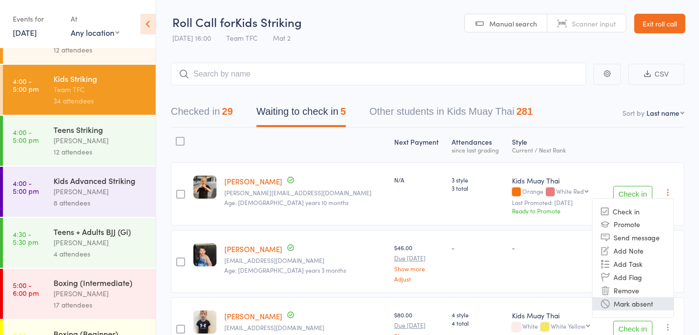
click at [630, 301] on li "Mark absent" at bounding box center [632, 303] width 81 height 13
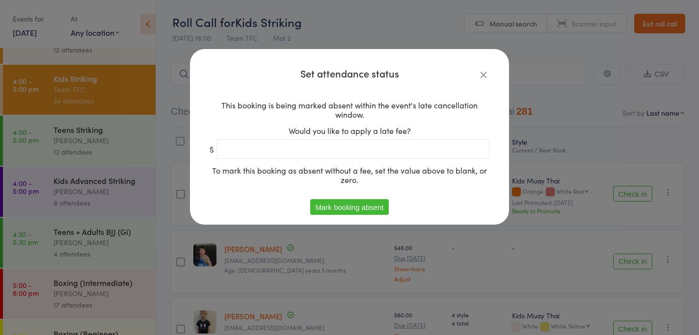
click at [359, 205] on button "Mark booking absent" at bounding box center [349, 207] width 78 height 16
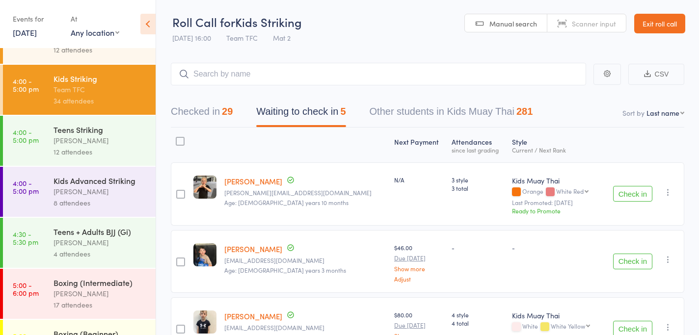
click at [670, 261] on icon "button" at bounding box center [668, 260] width 10 height 10
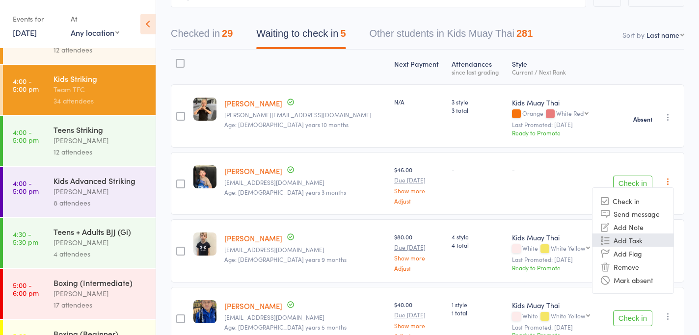
scroll to position [80, 0]
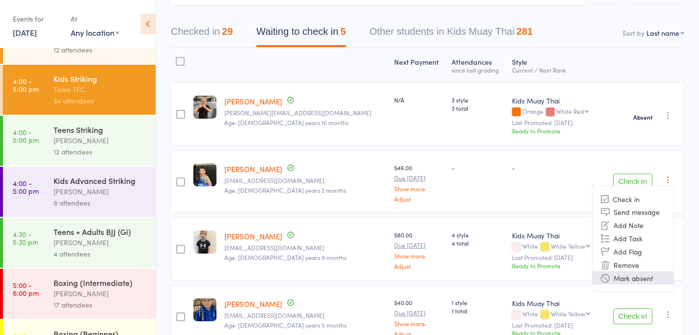
click at [626, 278] on li "Mark absent" at bounding box center [632, 277] width 81 height 13
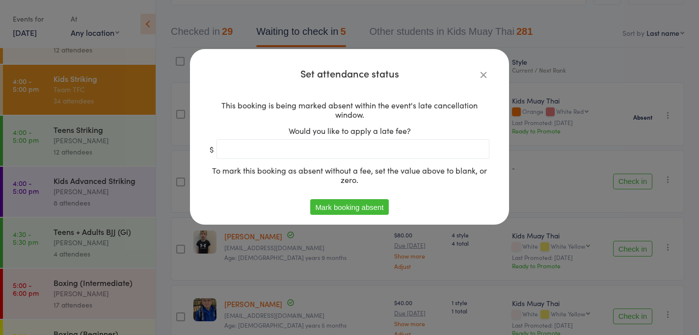
click at [377, 208] on button "Mark booking absent" at bounding box center [349, 207] width 78 height 16
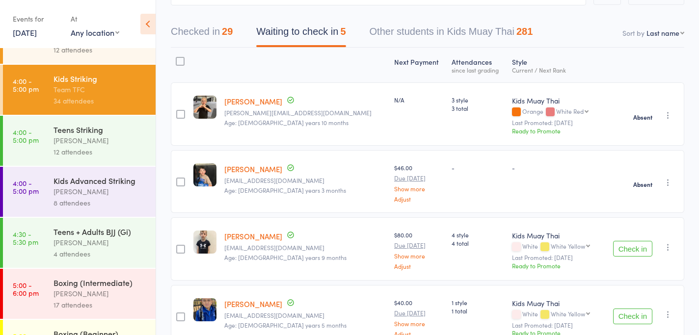
click at [670, 243] on icon "button" at bounding box center [668, 247] width 10 height 10
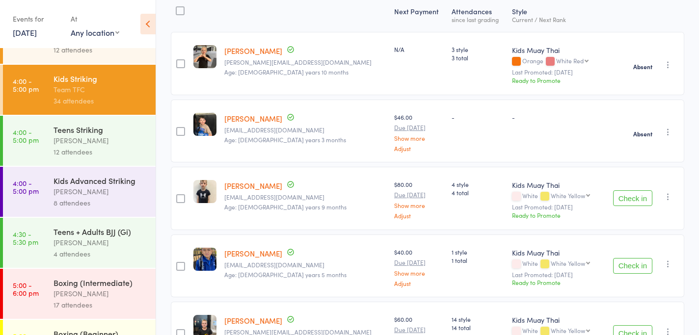
scroll to position [134, 0]
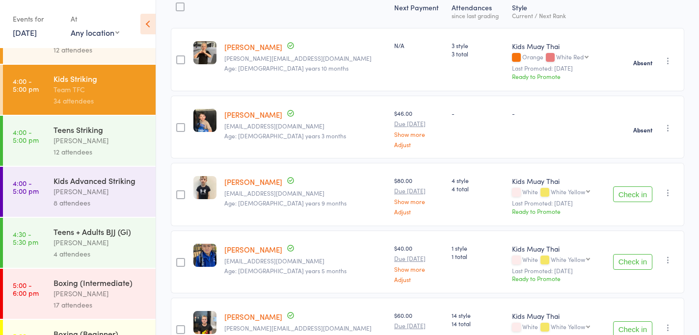
click at [672, 189] on icon "button" at bounding box center [668, 193] width 10 height 10
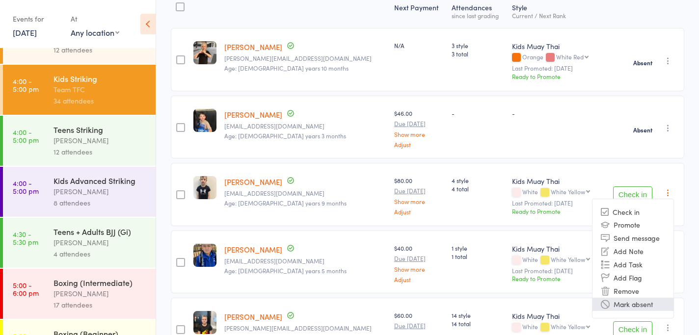
click at [637, 305] on li "Mark absent" at bounding box center [632, 304] width 81 height 13
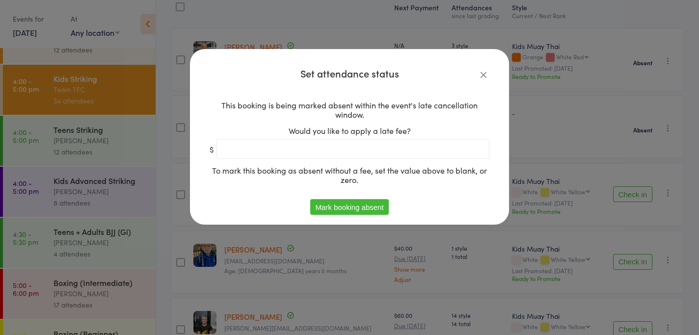
click at [357, 203] on button "Mark booking absent" at bounding box center [349, 207] width 78 height 16
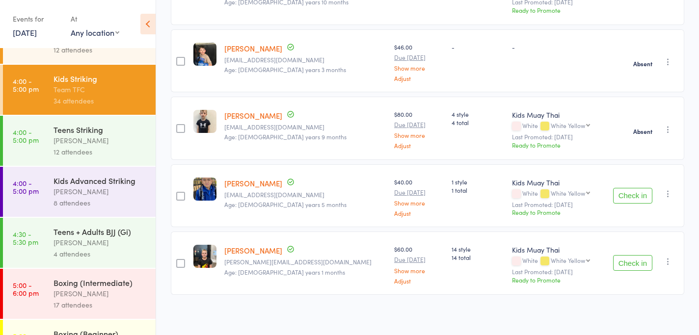
scroll to position [202, 0]
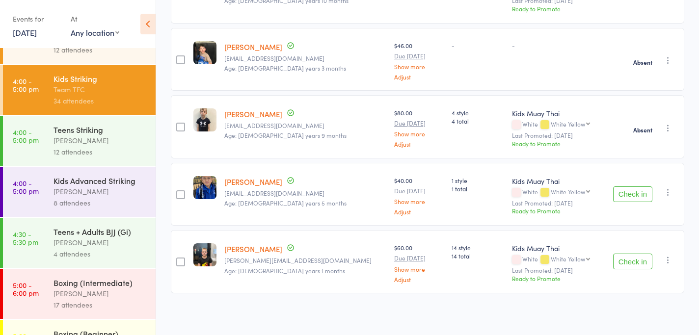
click at [666, 190] on icon "button" at bounding box center [668, 192] width 10 height 10
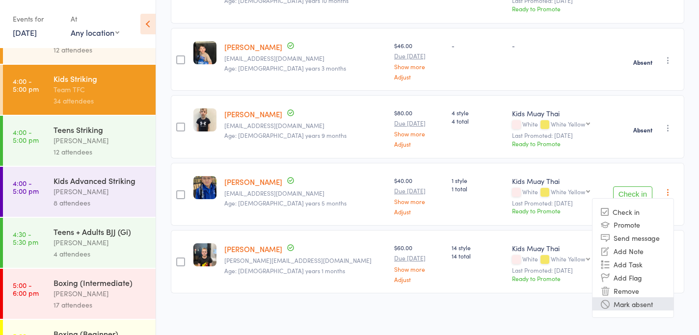
click at [638, 299] on li "Mark absent" at bounding box center [632, 303] width 81 height 13
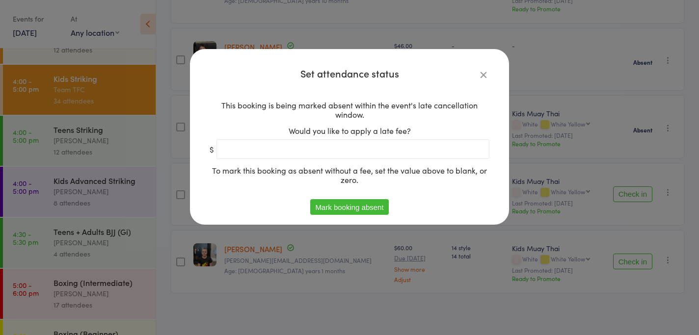
click at [342, 203] on button "Mark booking absent" at bounding box center [349, 207] width 78 height 16
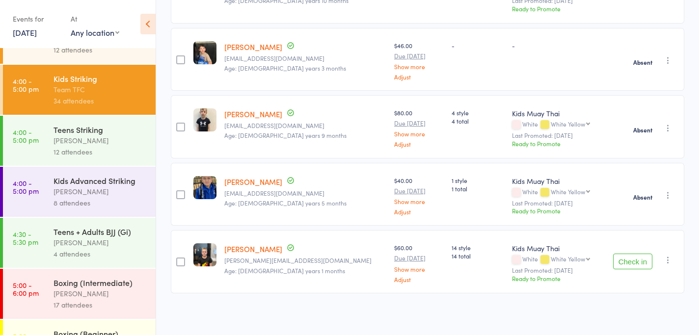
click at [668, 257] on icon "button" at bounding box center [668, 260] width 10 height 10
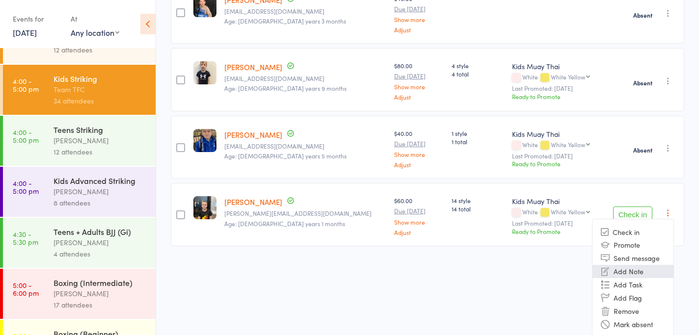
scroll to position [251, 0]
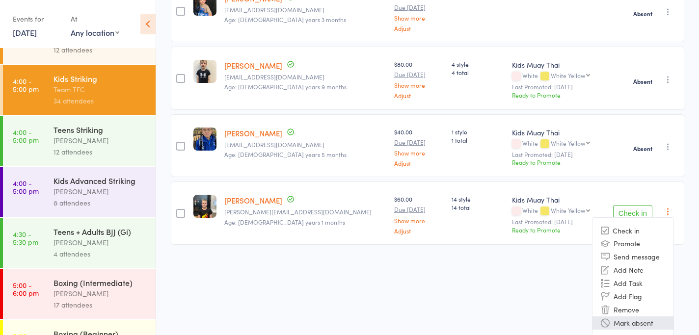
click at [642, 316] on li "Mark absent" at bounding box center [632, 322] width 81 height 13
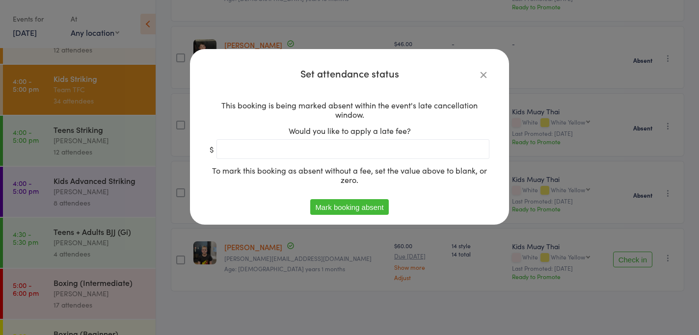
scroll to position [202, 0]
click at [642, 314] on div "Set attendance status This booking is being marked absent within the event's la…" at bounding box center [349, 167] width 699 height 335
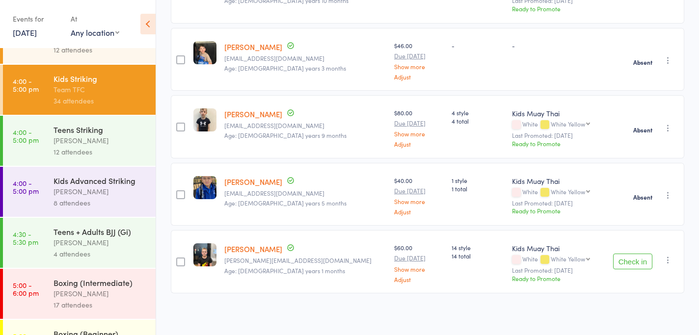
click at [665, 258] on icon "button" at bounding box center [668, 260] width 10 height 10
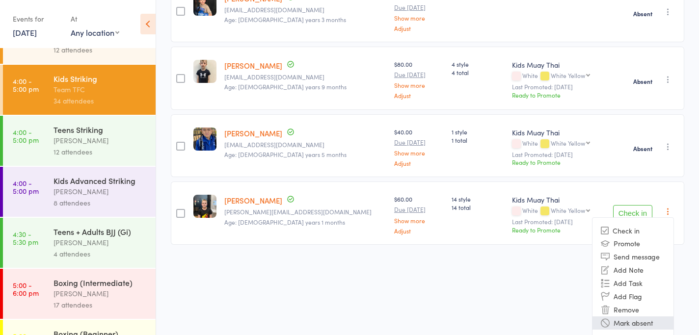
click at [639, 321] on li "Mark absent" at bounding box center [632, 322] width 81 height 13
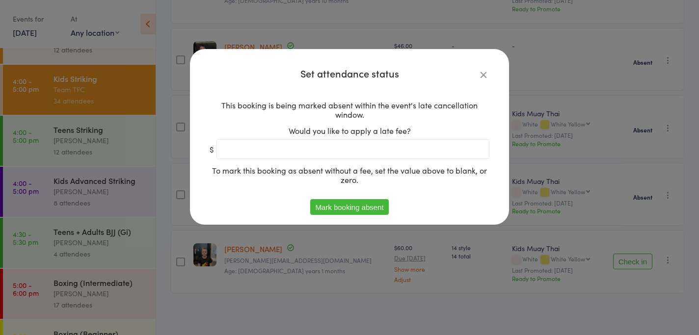
click at [376, 205] on button "Mark booking absent" at bounding box center [349, 207] width 78 height 16
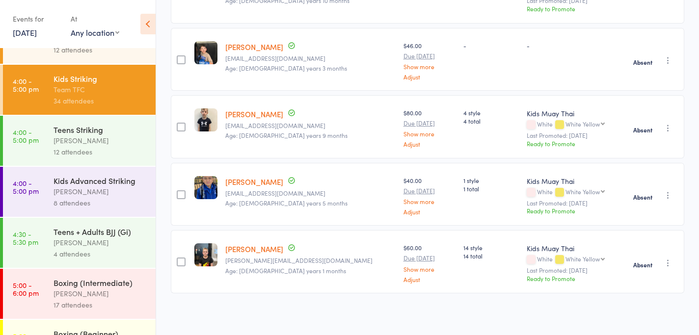
click at [53, 148] on div "12 attendees" at bounding box center [100, 151] width 94 height 11
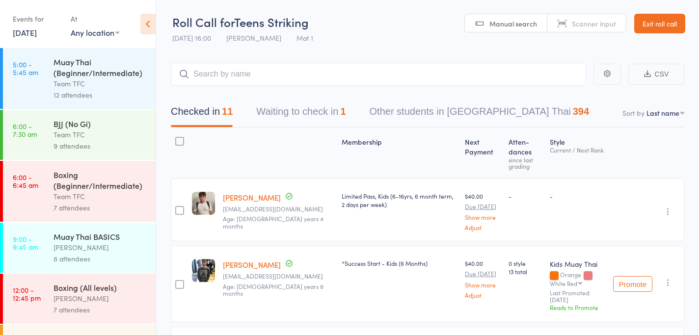
click at [304, 126] on button "Waiting to check in 1" at bounding box center [300, 114] width 89 height 26
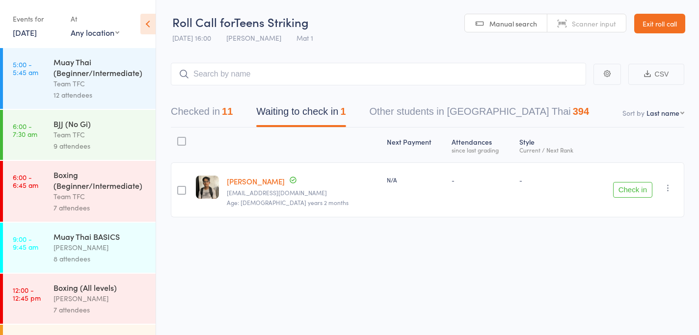
click at [668, 186] on icon "button" at bounding box center [668, 188] width 10 height 10
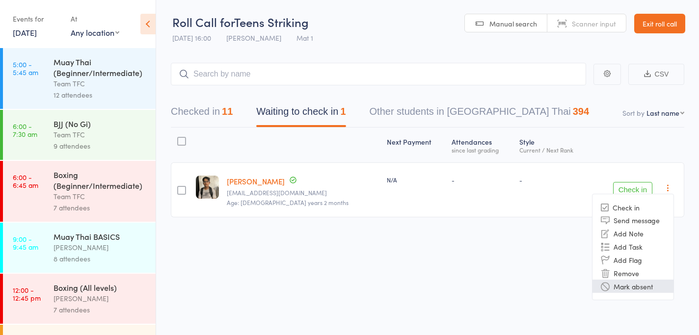
click at [643, 289] on li "Mark absent" at bounding box center [632, 286] width 81 height 13
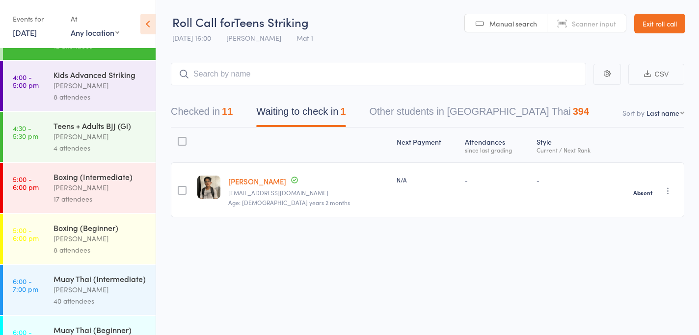
scroll to position [423, 0]
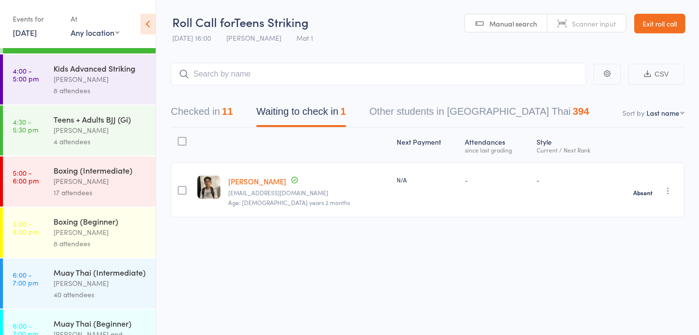
click at [95, 81] on div "[PERSON_NAME]" at bounding box center [100, 79] width 94 height 11
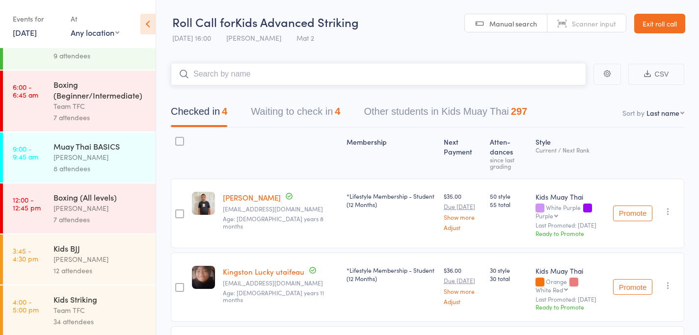
scroll to position [175, 0]
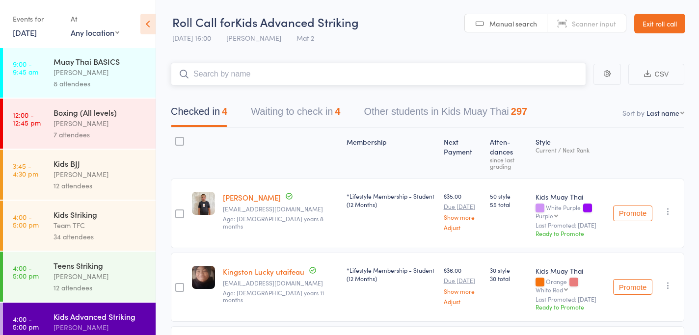
click at [296, 109] on button "Waiting to check in 4" at bounding box center [295, 114] width 89 height 26
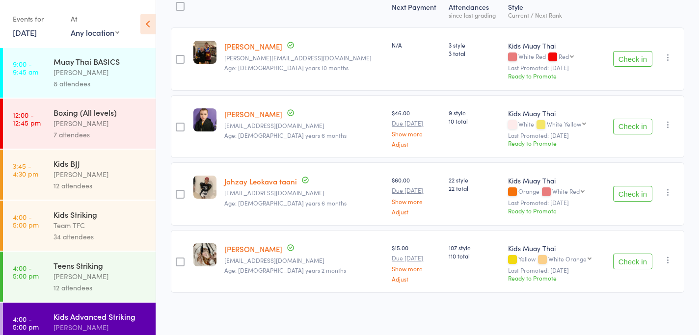
scroll to position [0, 0]
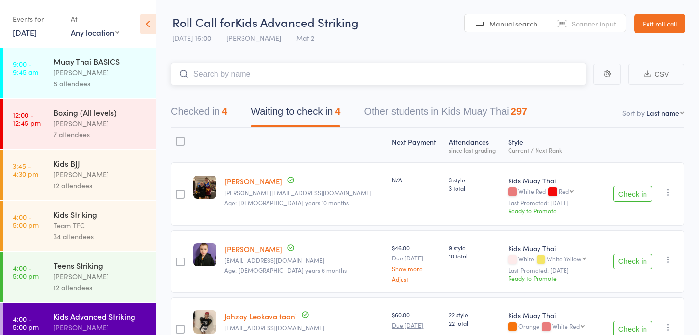
click at [183, 111] on button "Checked in 4" at bounding box center [199, 114] width 56 height 26
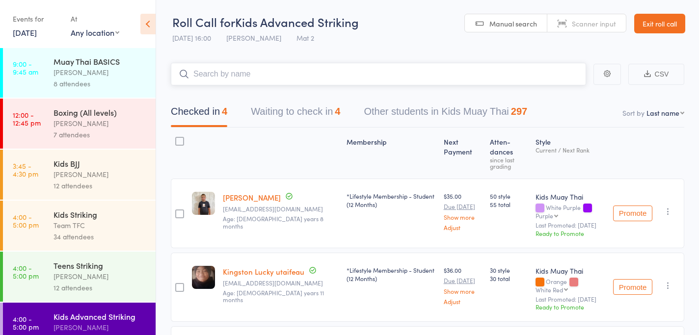
click at [289, 105] on button "Waiting to check in 4" at bounding box center [295, 114] width 89 height 26
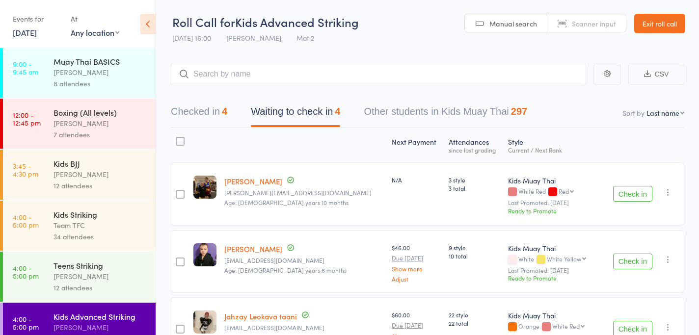
click at [666, 187] on icon "button" at bounding box center [668, 192] width 10 height 10
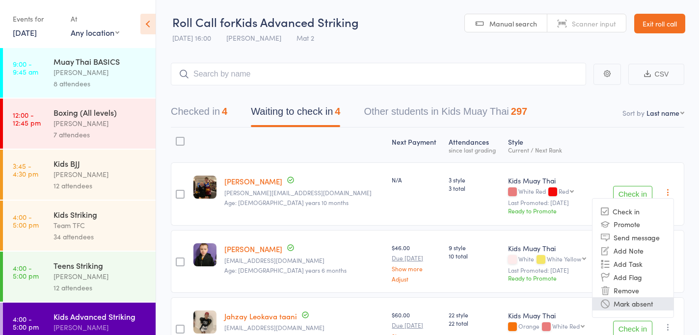
click at [621, 304] on li "Mark absent" at bounding box center [632, 303] width 81 height 13
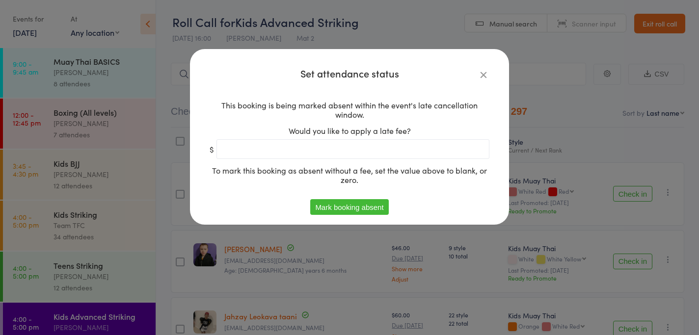
click at [352, 210] on button "Mark booking absent" at bounding box center [349, 207] width 78 height 16
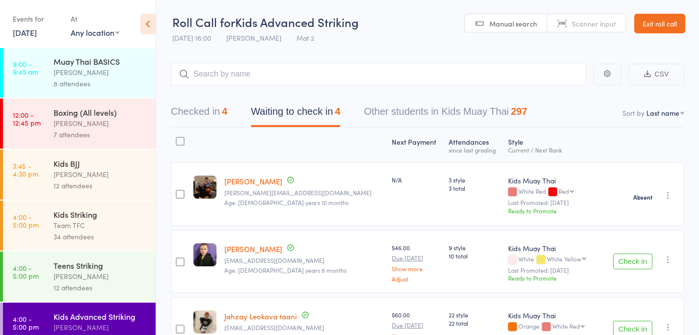
click at [668, 257] on icon "button" at bounding box center [668, 260] width 10 height 10
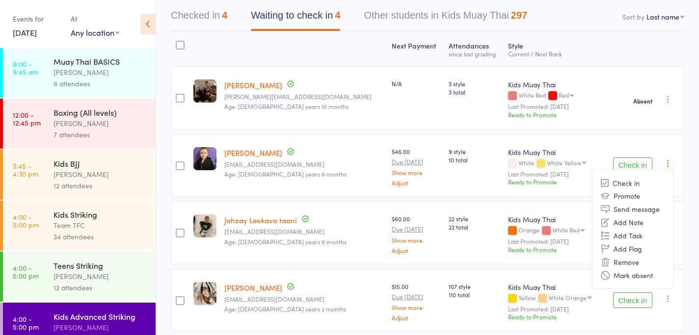
scroll to position [135, 0]
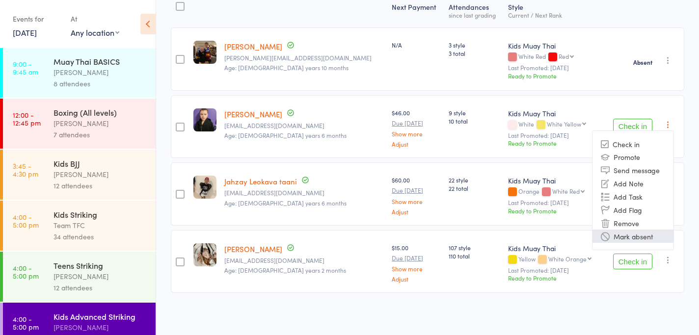
click at [625, 233] on li "Mark absent" at bounding box center [632, 236] width 81 height 13
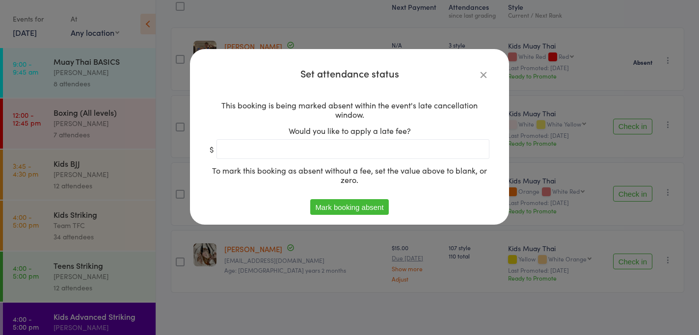
click at [340, 205] on button "Mark booking absent" at bounding box center [349, 207] width 78 height 16
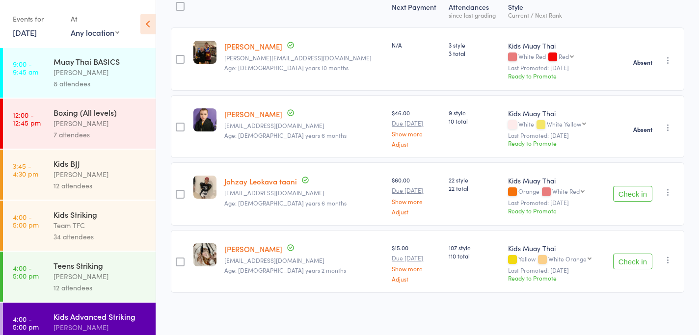
click at [667, 260] on icon "button" at bounding box center [668, 260] width 10 height 10
click at [665, 191] on icon "button" at bounding box center [668, 192] width 10 height 10
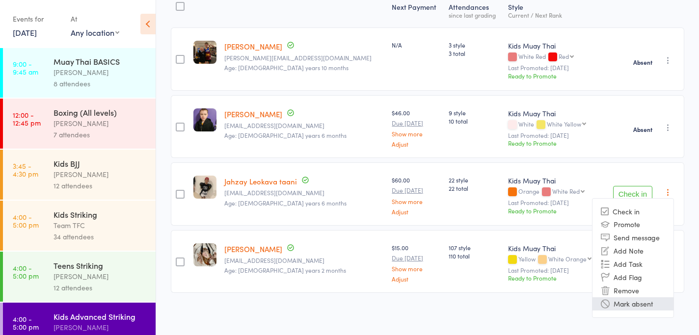
click at [625, 301] on li "Mark absent" at bounding box center [632, 303] width 81 height 13
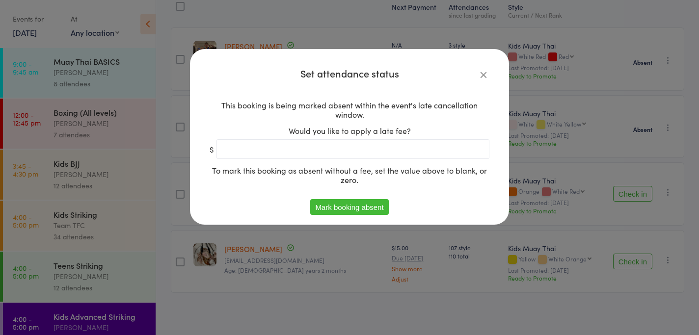
click at [357, 204] on button "Mark booking absent" at bounding box center [349, 207] width 78 height 16
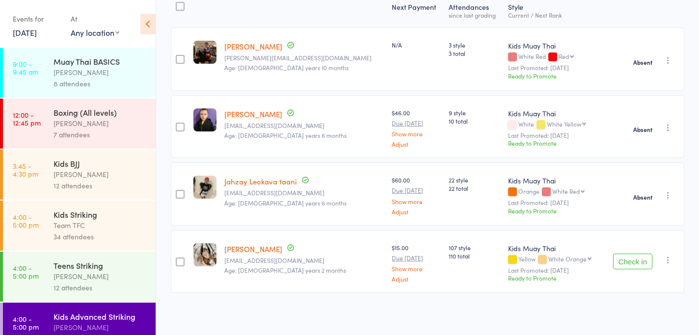
click at [665, 258] on icon "button" at bounding box center [668, 260] width 10 height 10
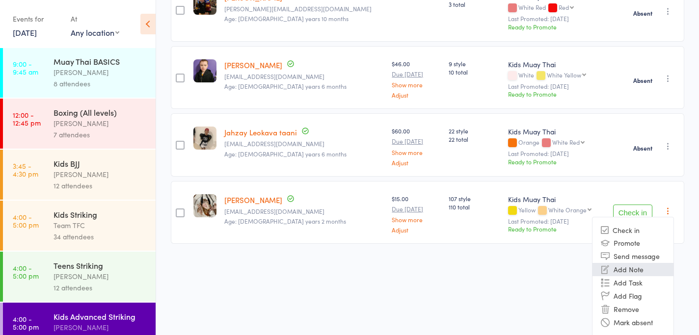
click at [643, 318] on li "Mark absent" at bounding box center [632, 322] width 81 height 13
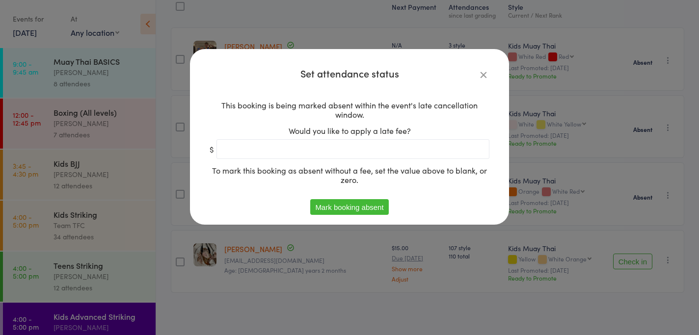
click at [643, 318] on div "Set attendance status This booking is being marked absent within the event's la…" at bounding box center [349, 167] width 699 height 335
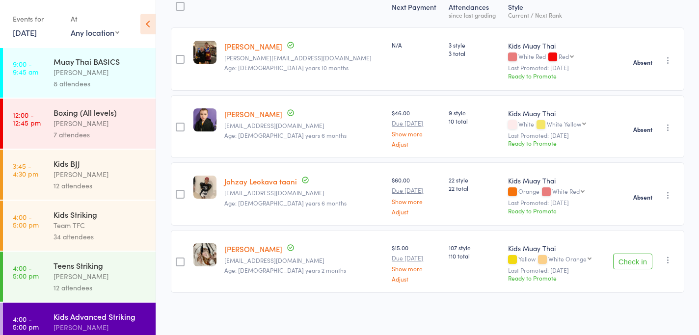
click at [668, 258] on icon "button" at bounding box center [668, 260] width 10 height 10
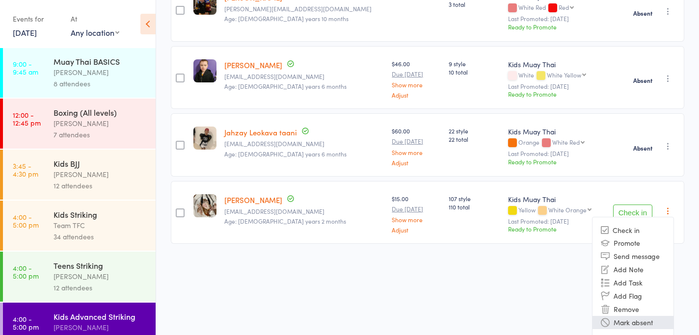
click at [636, 321] on li "Mark absent" at bounding box center [632, 322] width 81 height 13
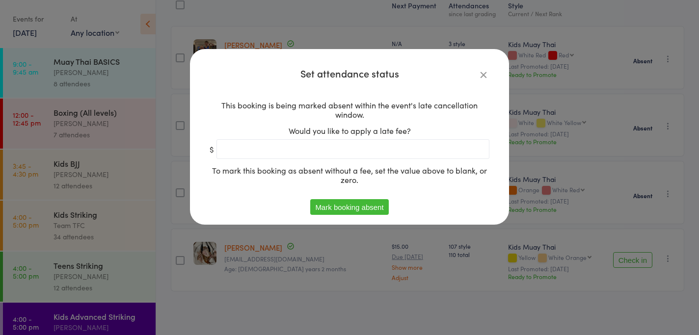
scroll to position [135, 0]
click at [340, 210] on button "Mark booking absent" at bounding box center [349, 207] width 78 height 16
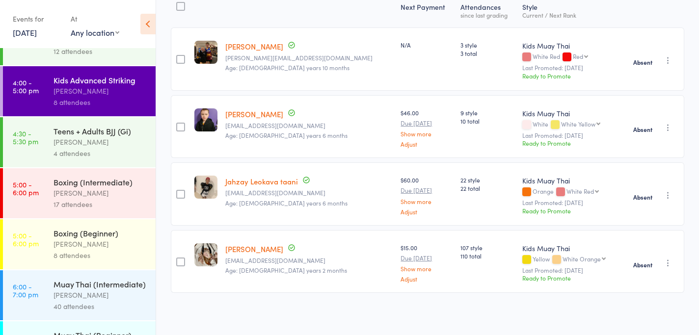
scroll to position [415, 0]
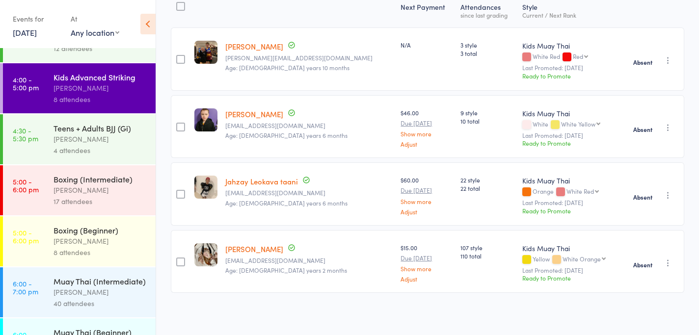
click at [51, 147] on link "4:30 - 5:30 pm Teens + Adults BJJ (Gi) [PERSON_NAME] 4 attendees" at bounding box center [79, 139] width 153 height 50
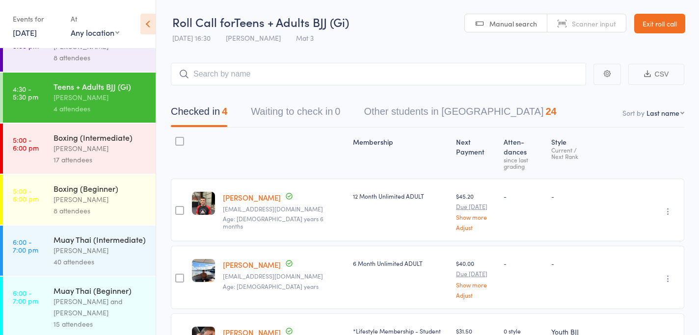
scroll to position [457, 0]
click at [89, 147] on div "[PERSON_NAME]" at bounding box center [100, 147] width 94 height 11
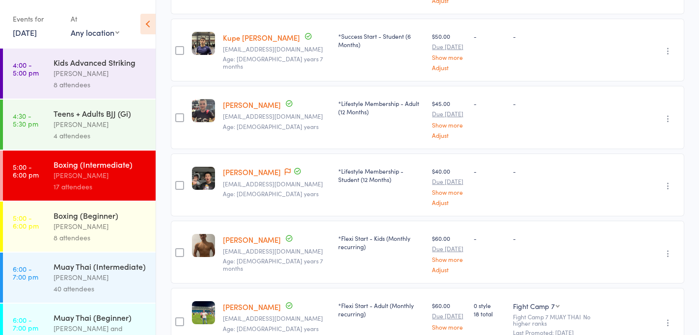
scroll to position [1051, 0]
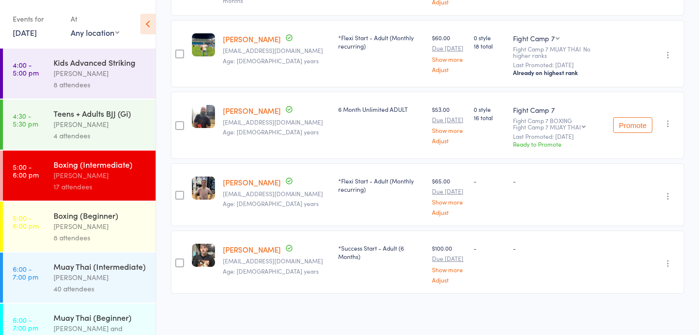
click at [69, 239] on div "8 attendees" at bounding box center [100, 237] width 94 height 11
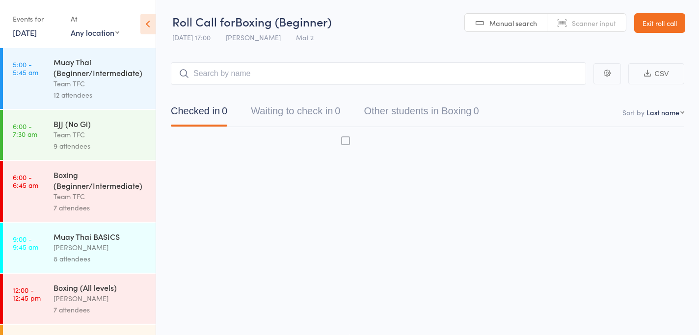
scroll to position [0, 0]
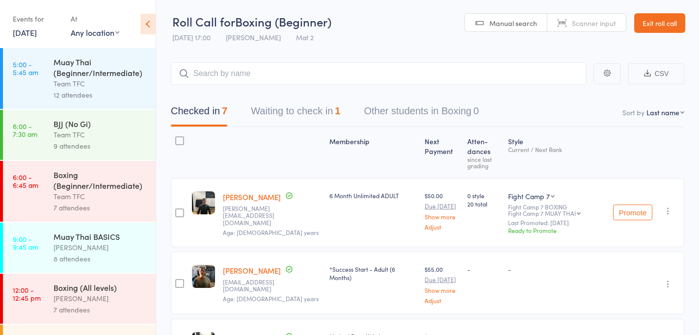
click at [306, 109] on button "Waiting to check in 1" at bounding box center [295, 114] width 89 height 26
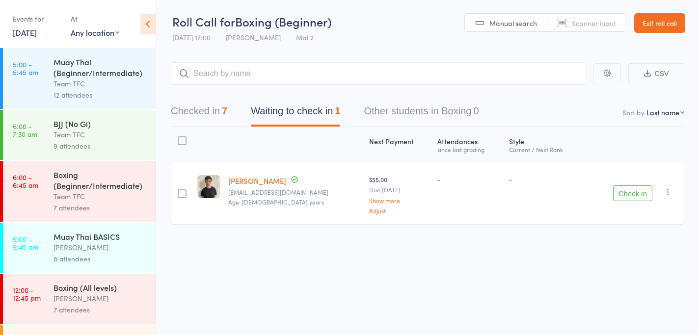
click at [663, 188] on icon "button" at bounding box center [668, 192] width 10 height 10
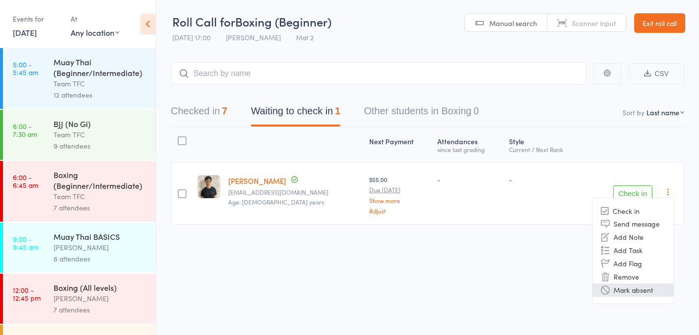
click at [630, 288] on li "Mark absent" at bounding box center [632, 290] width 81 height 13
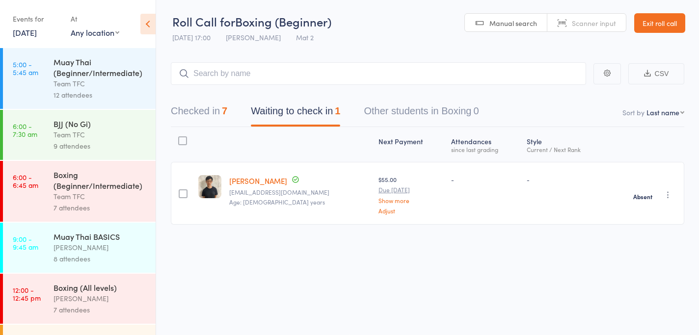
click at [447, 196] on div "-" at bounding box center [485, 193] width 76 height 63
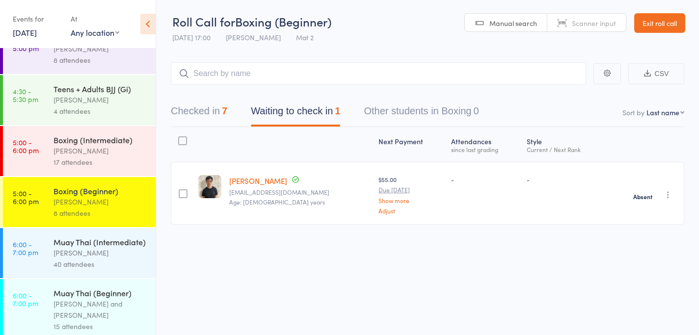
scroll to position [516, 0]
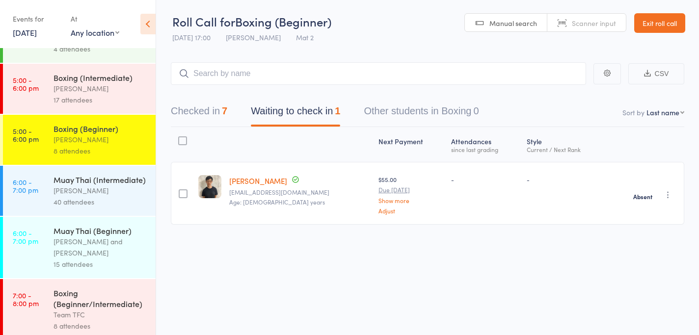
click at [69, 188] on div "[PERSON_NAME]" at bounding box center [100, 190] width 94 height 11
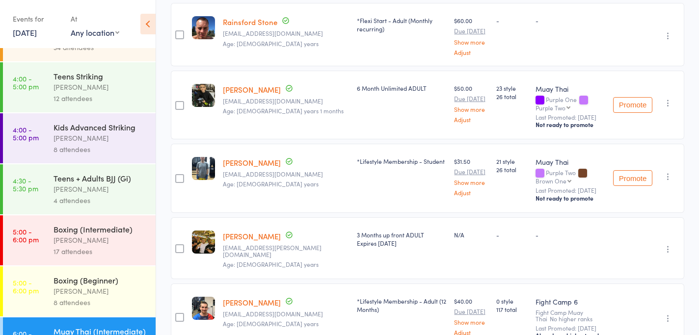
scroll to position [578, 0]
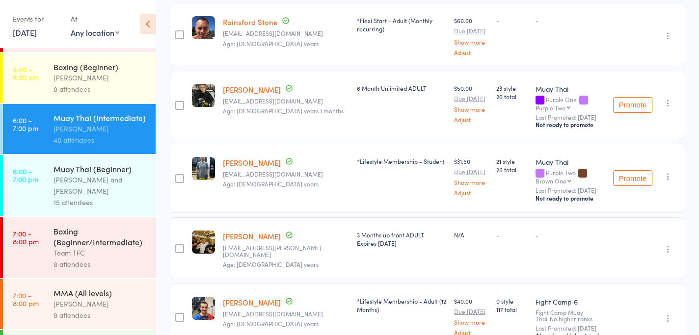
click at [87, 172] on div "Muay Thai (Beginner)" at bounding box center [100, 168] width 94 height 11
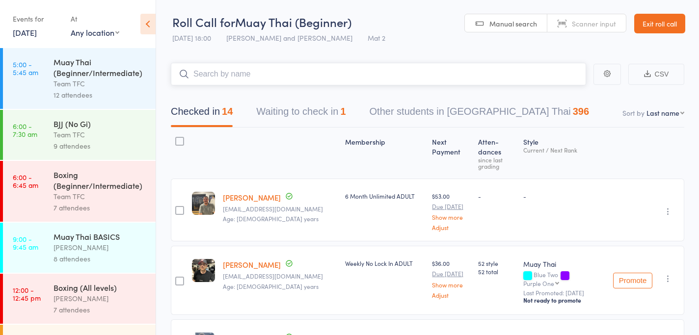
click at [307, 113] on button "Waiting to check in 1" at bounding box center [300, 114] width 89 height 26
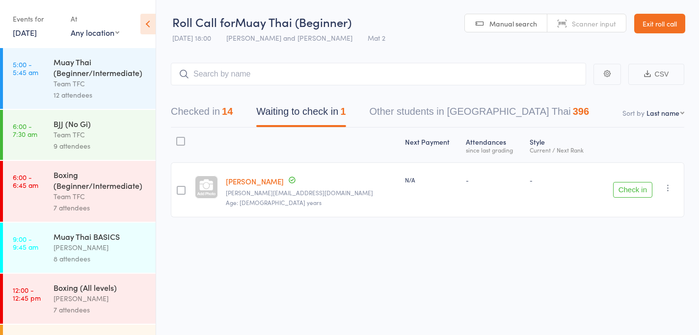
click at [667, 186] on icon "button" at bounding box center [668, 188] width 10 height 10
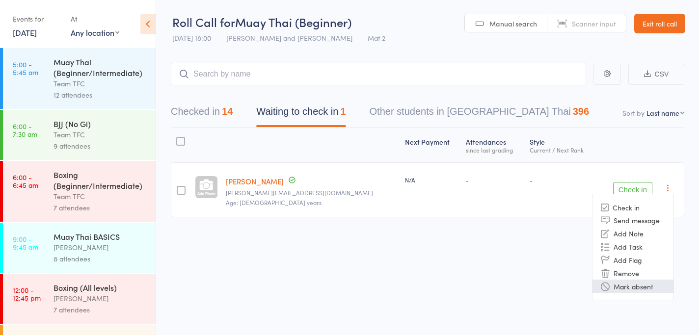
click at [635, 288] on li "Mark absent" at bounding box center [632, 286] width 81 height 13
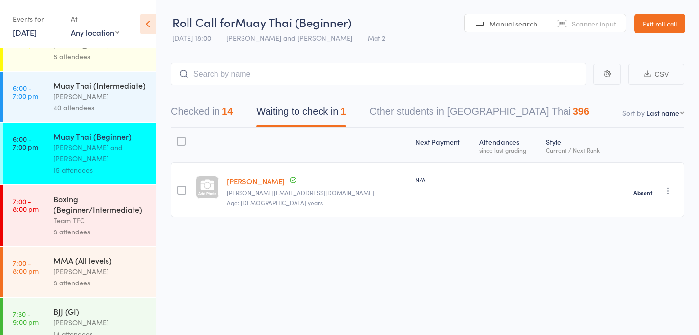
scroll to position [618, 0]
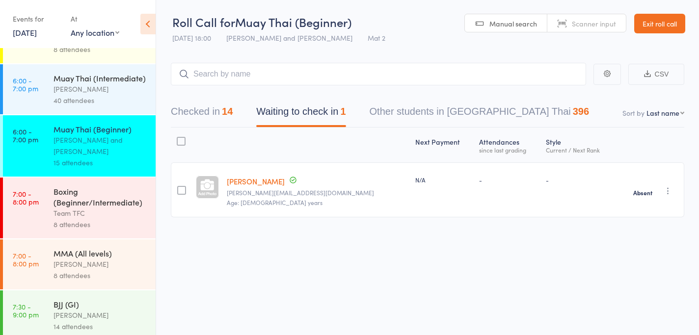
click at [87, 187] on div "Boxing (Beginner/Intermediate)" at bounding box center [100, 197] width 94 height 22
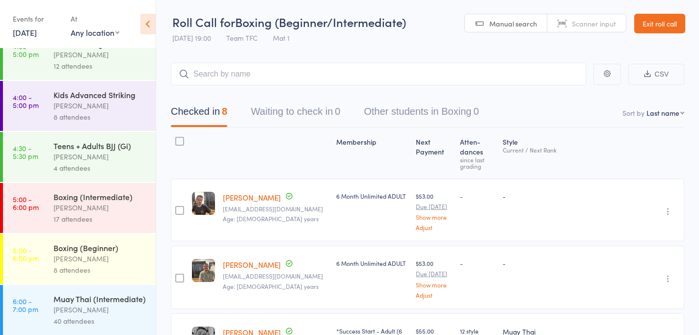
scroll to position [618, 0]
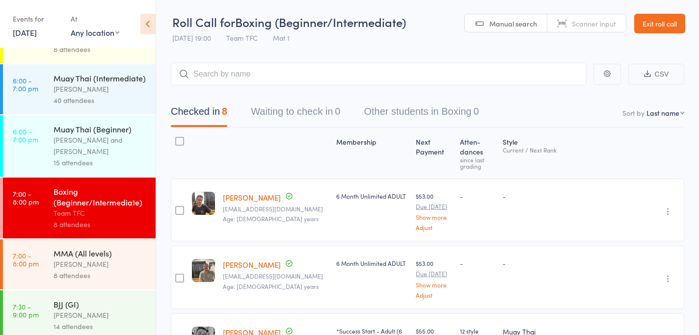
click at [85, 259] on div "[PERSON_NAME]" at bounding box center [100, 264] width 94 height 11
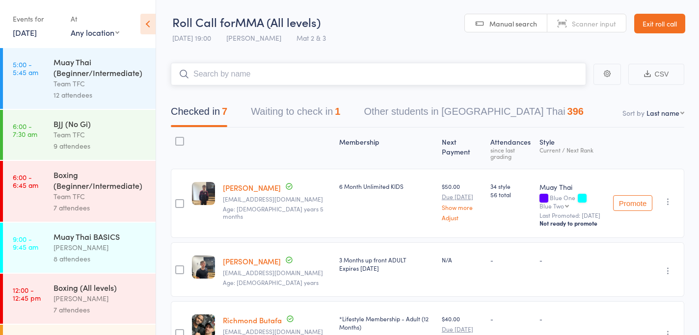
click at [303, 120] on button "Waiting to check in 1" at bounding box center [295, 114] width 89 height 26
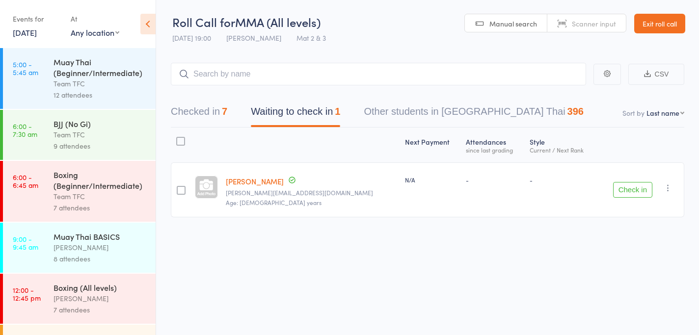
click at [669, 187] on icon "button" at bounding box center [668, 188] width 10 height 10
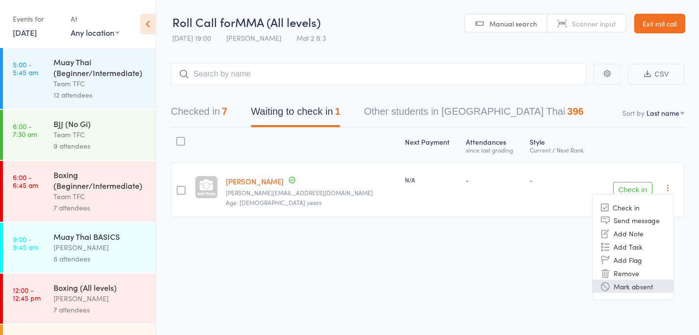
click at [643, 283] on li "Mark absent" at bounding box center [632, 286] width 81 height 13
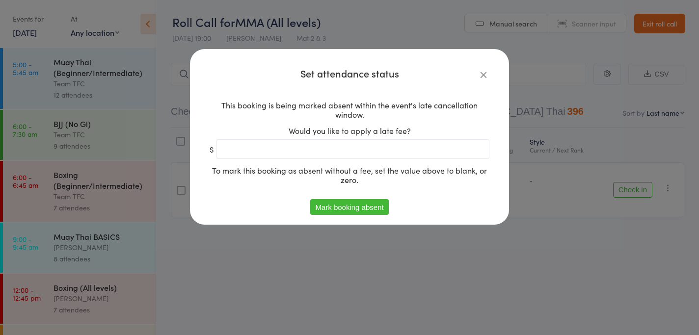
click at [362, 206] on button "Mark booking absent" at bounding box center [349, 207] width 78 height 16
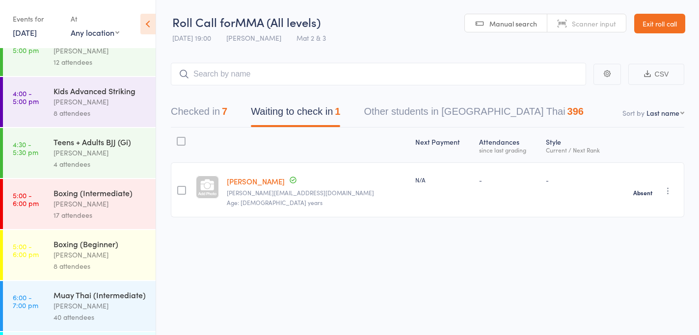
scroll to position [618, 0]
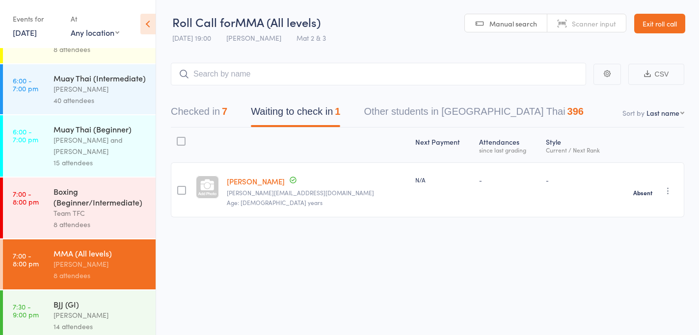
click at [95, 299] on div "BJJ (GI)" at bounding box center [100, 304] width 94 height 11
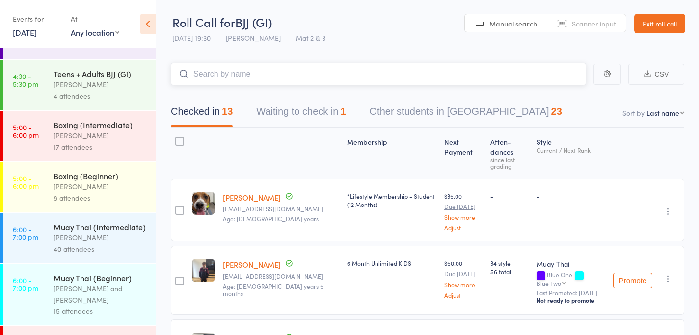
scroll to position [618, 0]
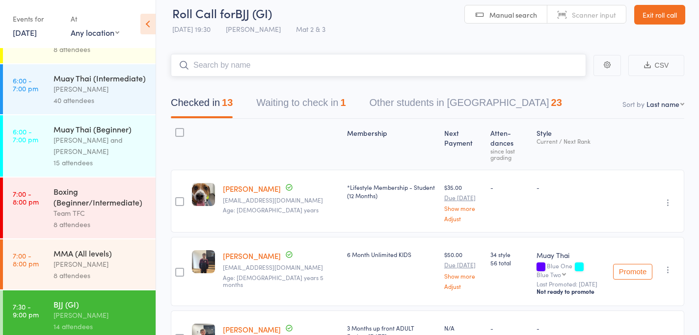
click at [286, 92] on button "Waiting to check in 1" at bounding box center [300, 105] width 89 height 26
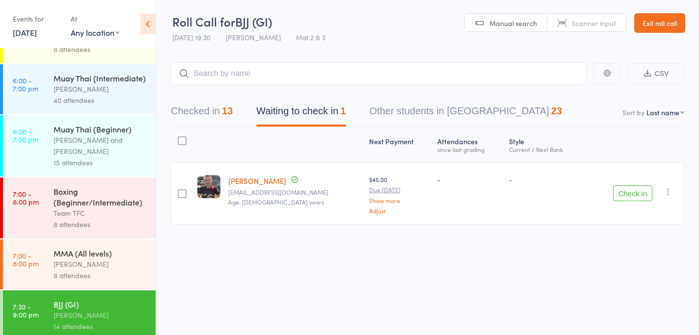
click at [286, 92] on div "Checked in 13 Waiting to check in 1 Other students in BJJ 23" at bounding box center [427, 106] width 513 height 42
click at [665, 192] on icon "button" at bounding box center [668, 192] width 10 height 10
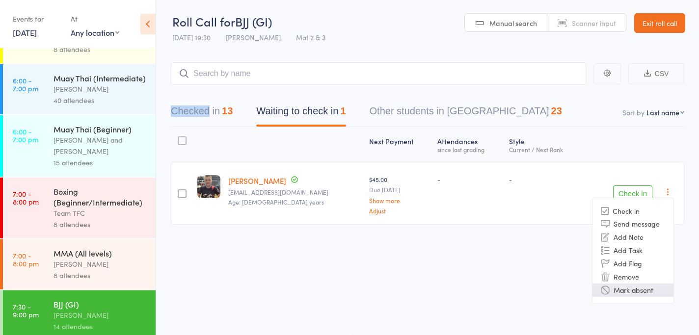
click at [624, 286] on li "Mark absent" at bounding box center [632, 290] width 81 height 13
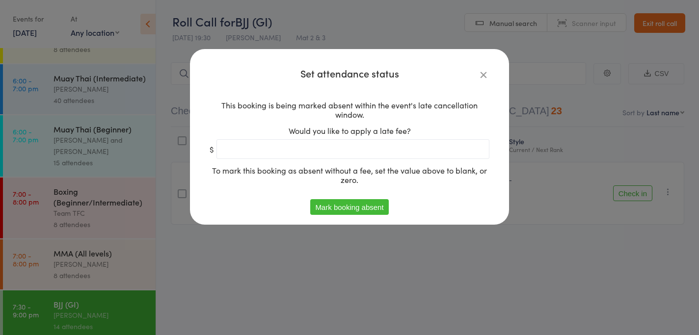
click at [375, 204] on button "Mark booking absent" at bounding box center [349, 207] width 78 height 16
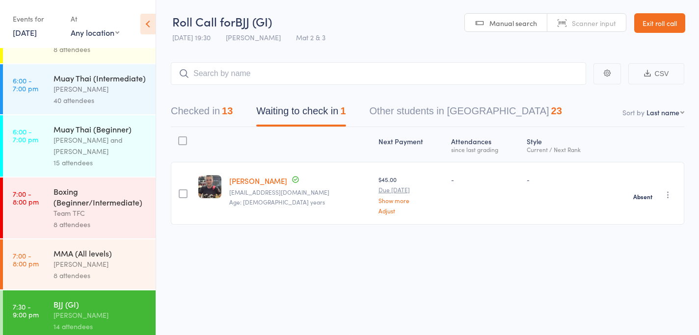
click at [184, 117] on button "Checked in 13" at bounding box center [202, 114] width 62 height 26
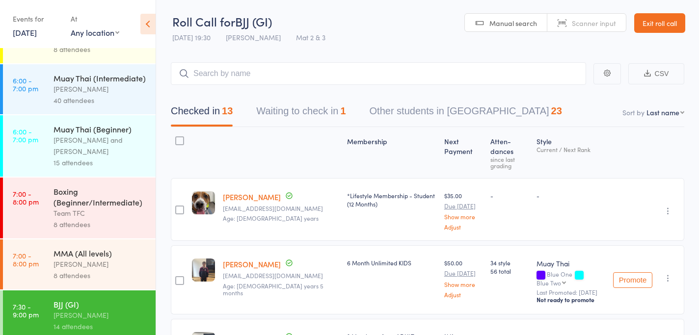
click at [298, 96] on div "Checked in 13 Waiting to check in 1 Other students in BJJ 23" at bounding box center [427, 106] width 513 height 42
click at [296, 110] on button "Waiting to check in 1" at bounding box center [300, 114] width 89 height 26
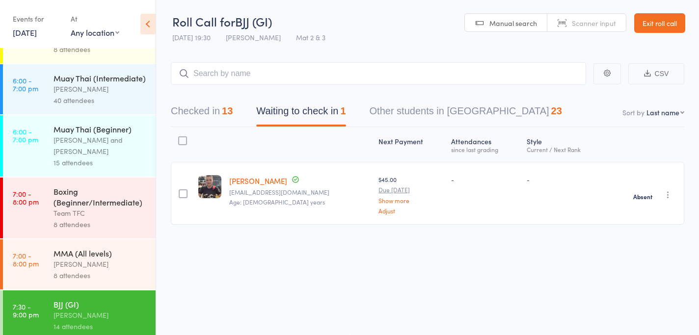
click at [218, 119] on button "Checked in 13" at bounding box center [202, 114] width 62 height 26
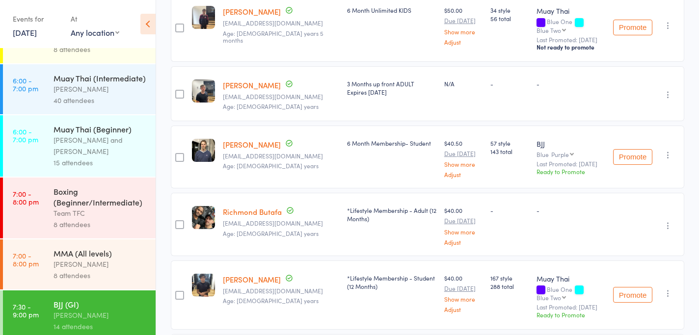
scroll to position [0, 0]
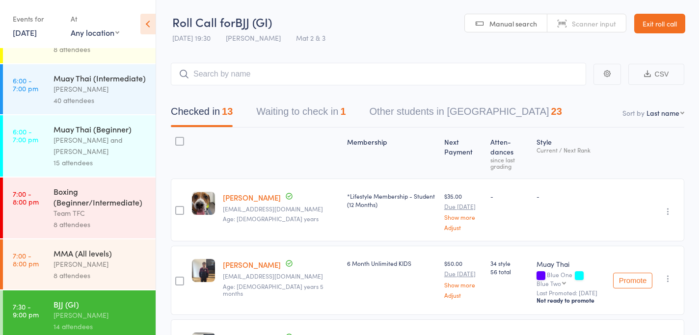
click at [659, 24] on link "Exit roll call" at bounding box center [659, 24] width 51 height 20
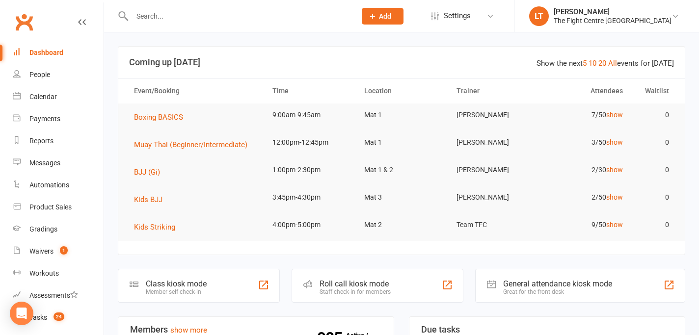
click at [188, 17] on input "text" at bounding box center [239, 16] width 220 height 14
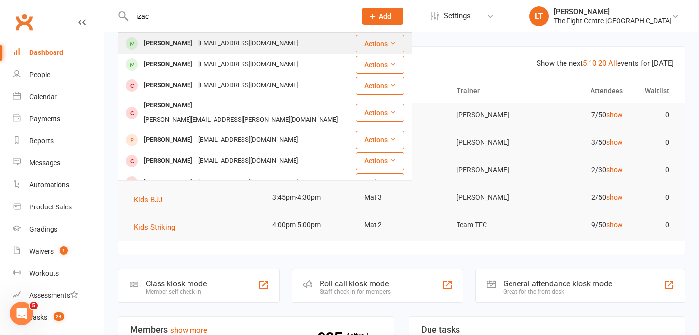
type input "izac"
click at [195, 46] on div "[EMAIL_ADDRESS][DOMAIN_NAME]" at bounding box center [247, 43] width 105 height 14
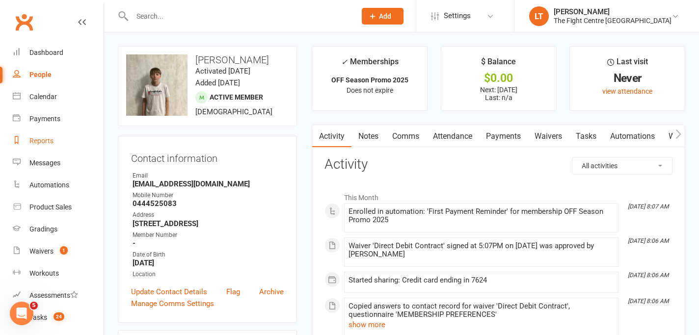
click at [49, 140] on div "Reports" at bounding box center [41, 141] width 24 height 8
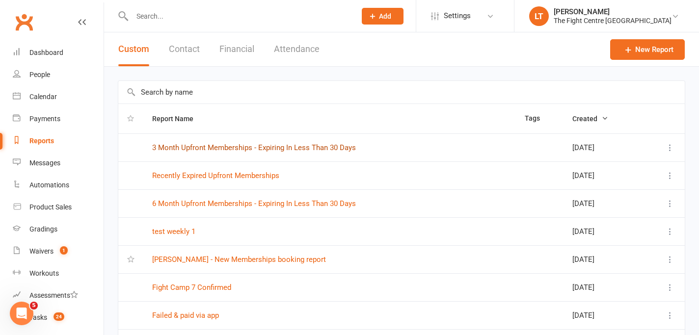
click at [268, 149] on link "3 Month Upfront Memberships - Expiring In Less Than 30 Days" at bounding box center [254, 147] width 204 height 9
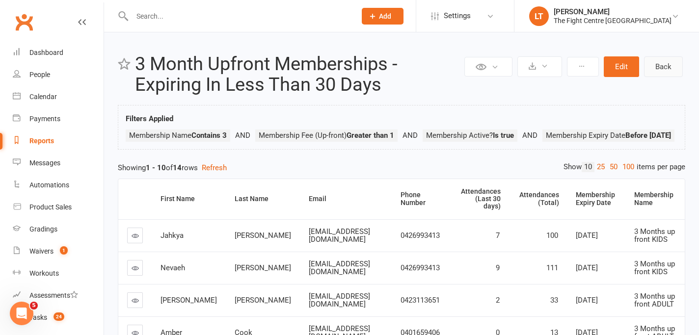
click at [664, 74] on link "Back" at bounding box center [663, 66] width 39 height 21
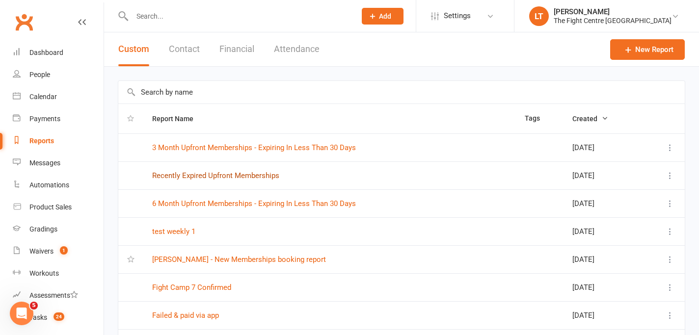
click at [201, 176] on link "Recently Expired Upfront Memberships" at bounding box center [215, 175] width 127 height 9
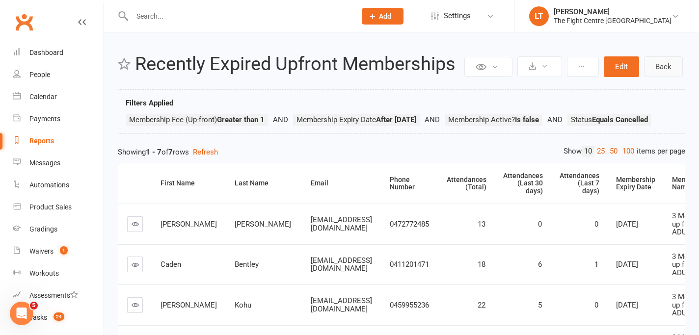
click at [657, 68] on link "Back" at bounding box center [663, 66] width 39 height 21
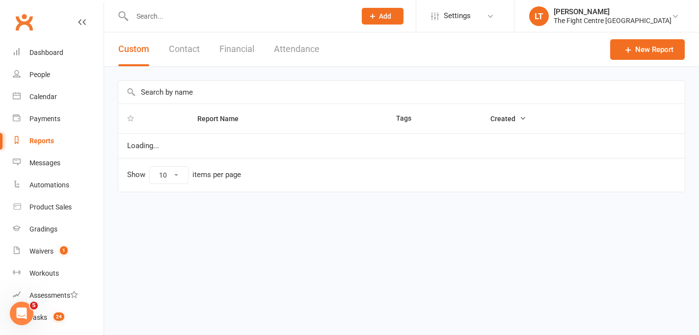
click at [341, 109] on th "Report Name" at bounding box center [287, 118] width 199 height 29
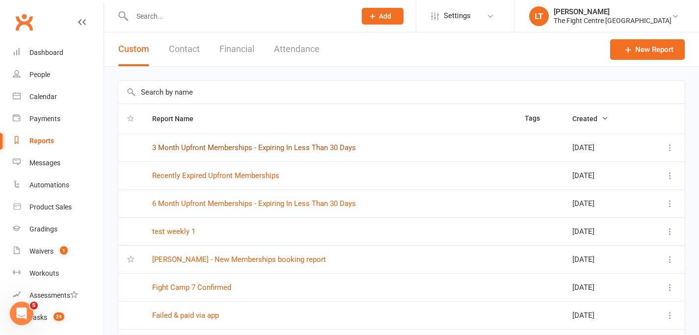
click at [241, 144] on link "3 Month Upfront Memberships - Expiring In Less Than 30 Days" at bounding box center [254, 147] width 204 height 9
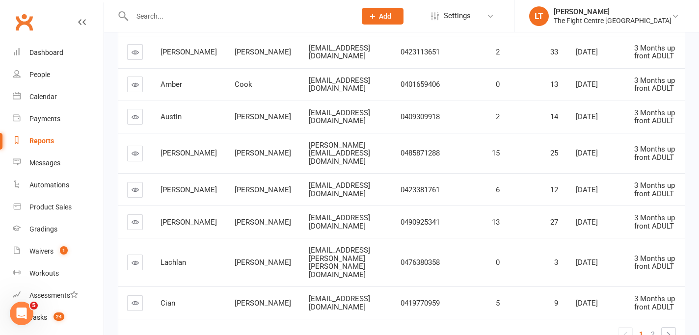
scroll to position [295, 0]
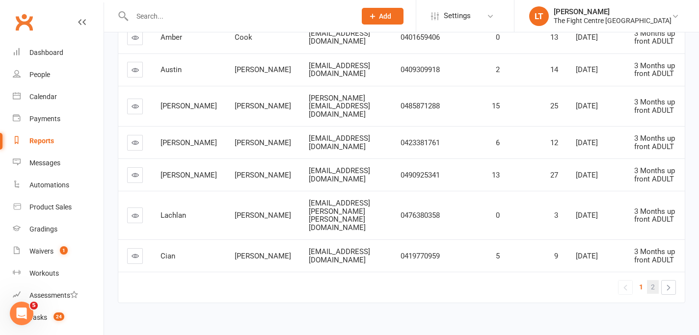
click at [650, 280] on link "2" at bounding box center [653, 287] width 12 height 14
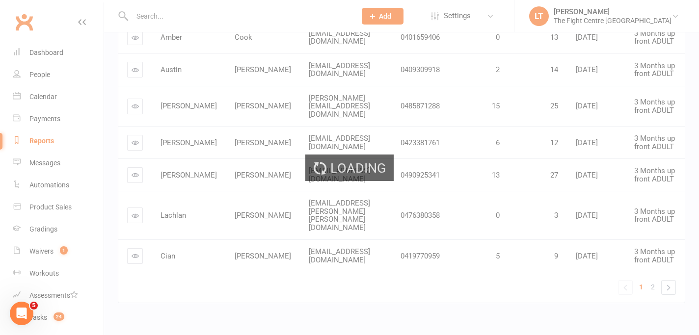
scroll to position [101, 0]
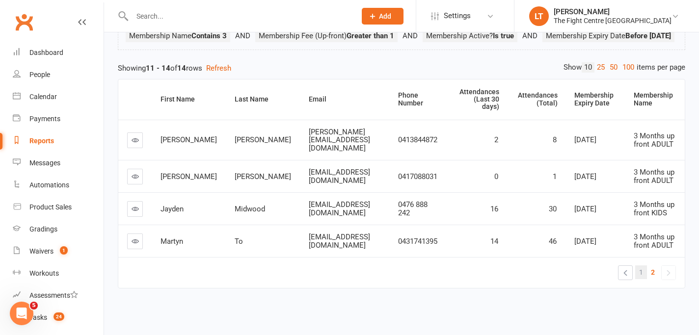
click at [637, 272] on link "1" at bounding box center [641, 272] width 12 height 14
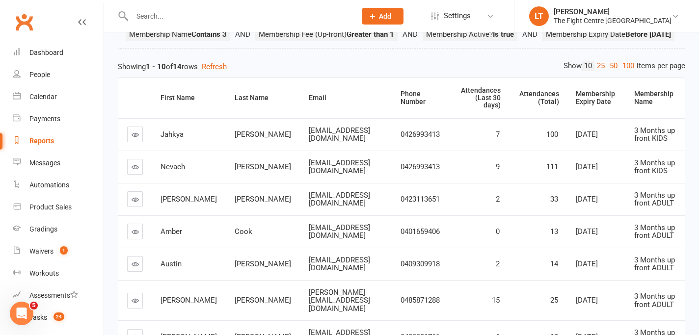
click at [139, 142] on link at bounding box center [135, 135] width 16 height 16
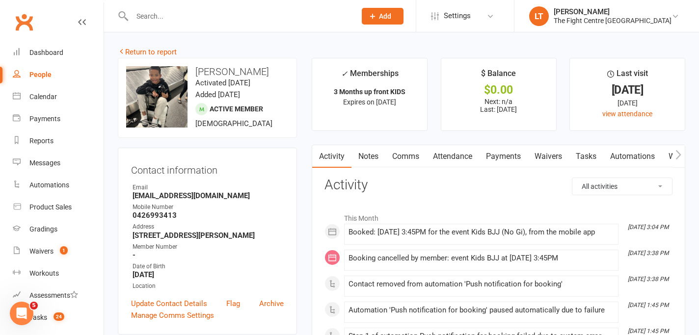
click at [493, 163] on link "Payments" at bounding box center [503, 156] width 49 height 23
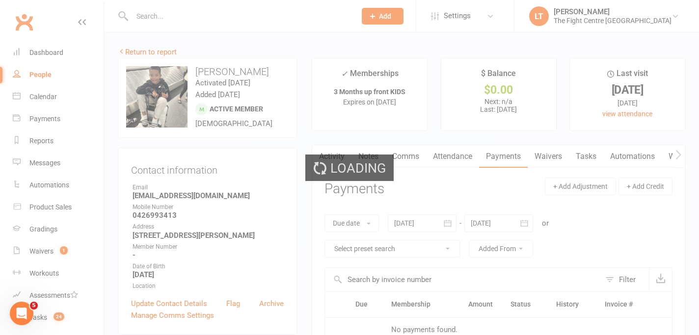
click at [493, 163] on div "Loading" at bounding box center [349, 167] width 699 height 335
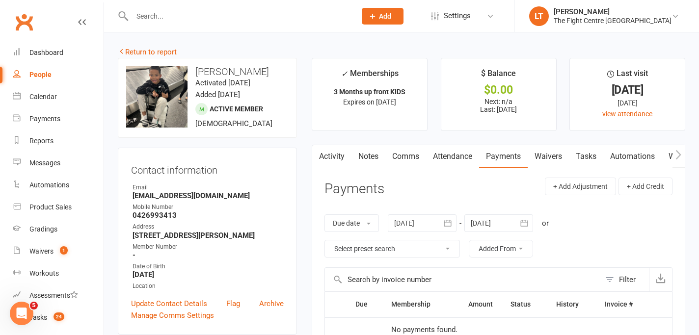
click at [334, 157] on link "Activity" at bounding box center [331, 156] width 39 height 23
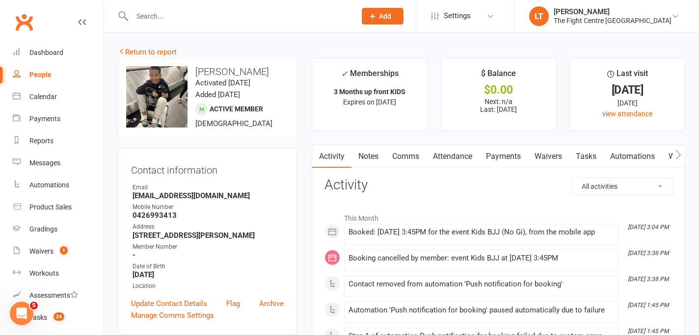
click at [371, 157] on link "Notes" at bounding box center [368, 156] width 34 height 23
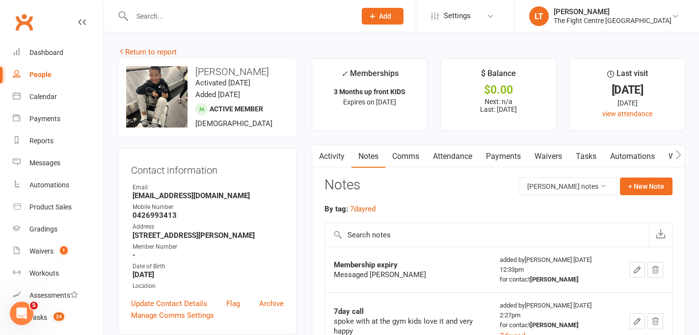
click at [338, 156] on link "Activity" at bounding box center [331, 156] width 39 height 23
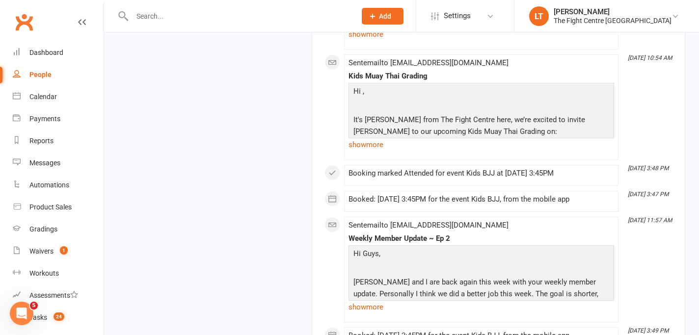
scroll to position [2539, 0]
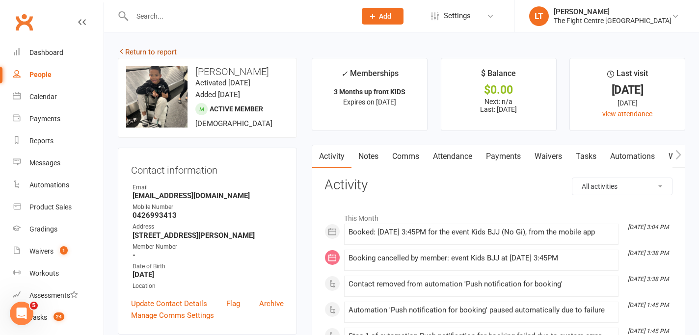
click at [140, 52] on link "Return to report" at bounding box center [147, 52] width 59 height 9
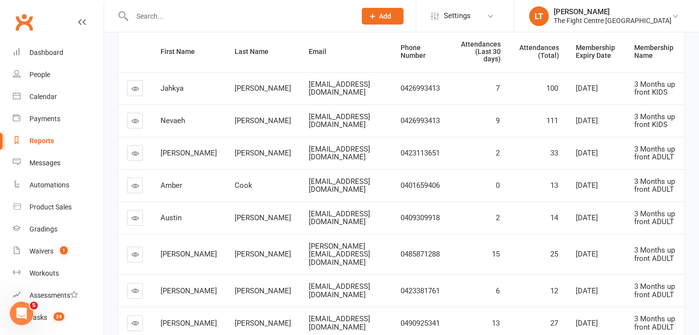
scroll to position [224, 0]
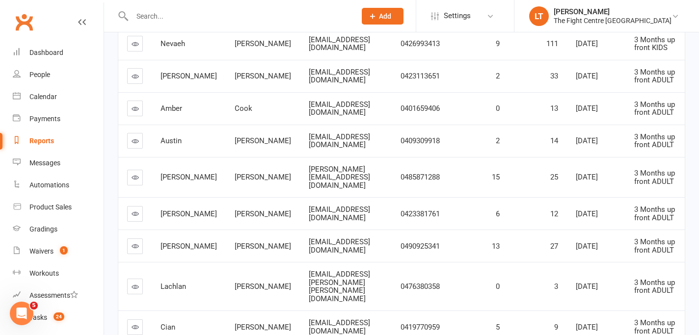
click at [134, 219] on link at bounding box center [135, 214] width 16 height 16
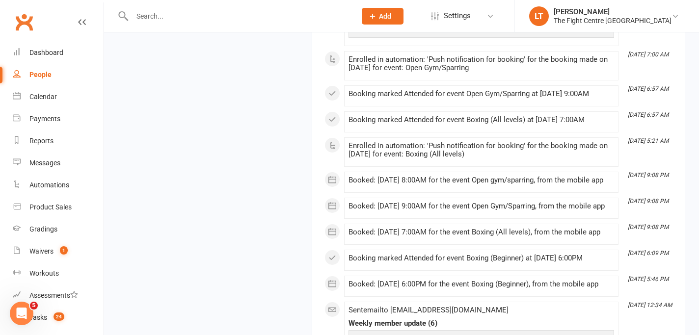
scroll to position [1612, 0]
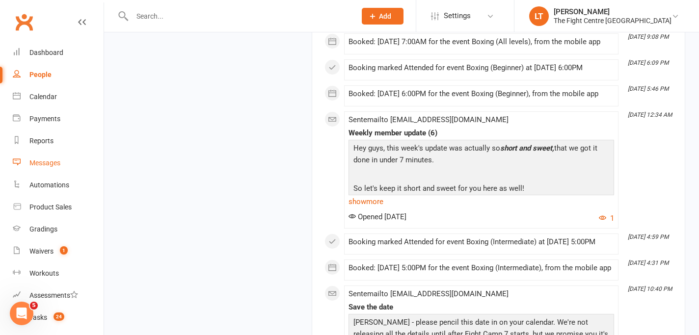
click at [44, 168] on link "Messages" at bounding box center [58, 163] width 91 height 22
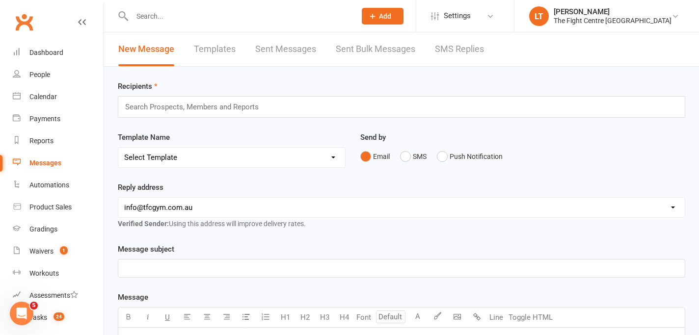
click at [390, 47] on link "Sent Bulk Messages" at bounding box center [375, 49] width 79 height 34
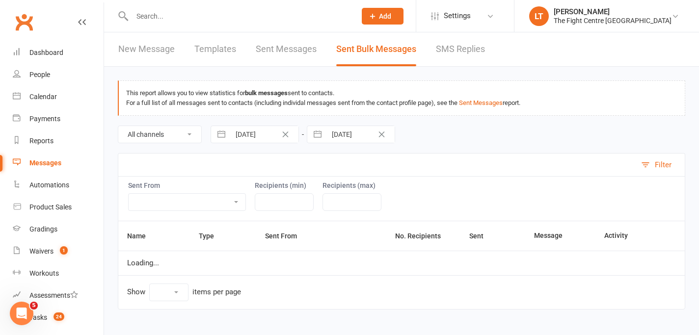
select select "50"
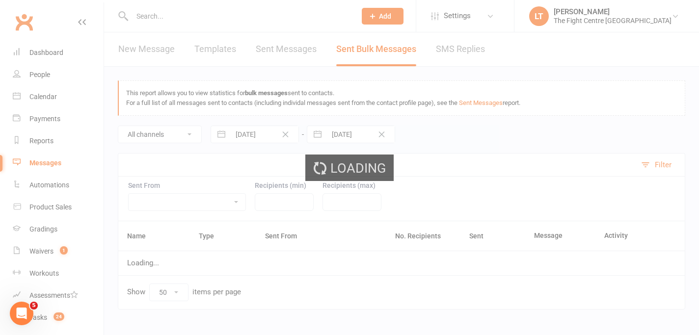
scroll to position [16, 0]
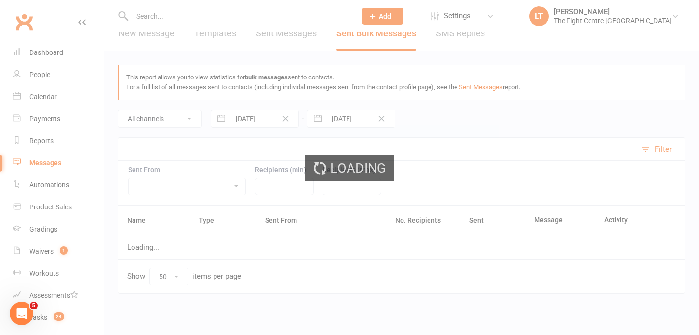
click at [332, 248] on div "Loading" at bounding box center [349, 167] width 699 height 335
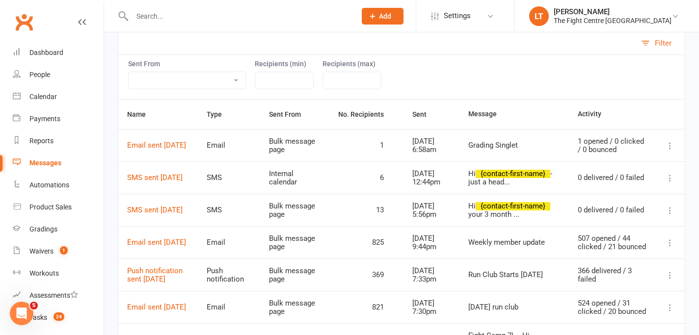
scroll to position [121, 0]
click at [673, 211] on icon at bounding box center [670, 211] width 10 height 10
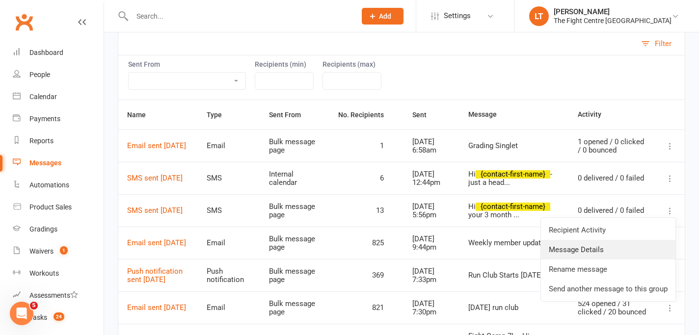
click at [586, 250] on link "Message Details" at bounding box center [608, 250] width 134 height 20
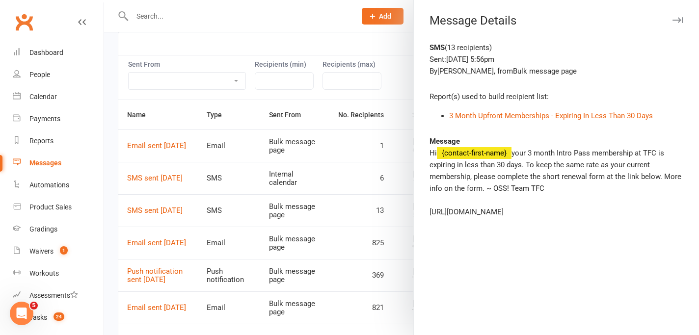
drag, startPoint x: 603, startPoint y: 215, endPoint x: 428, endPoint y: 153, distance: 185.6
click at [428, 153] on div "SMS ( 13 recipients ) Sent: Aug 5, 2025 5:56pm By Lorina Thompson , from Bulk m…" at bounding box center [556, 188] width 285 height 293
copy div "Hi {contact-first-name} your 3 month Intro Pass membership at TFC is expiring i…"
click at [679, 14] on button "button" at bounding box center [677, 20] width 12 height 12
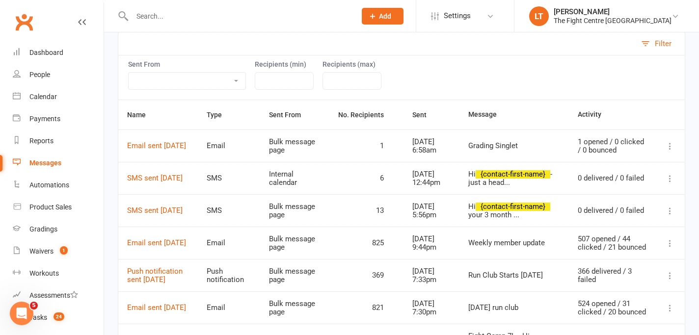
click at [671, 175] on icon at bounding box center [670, 179] width 10 height 10
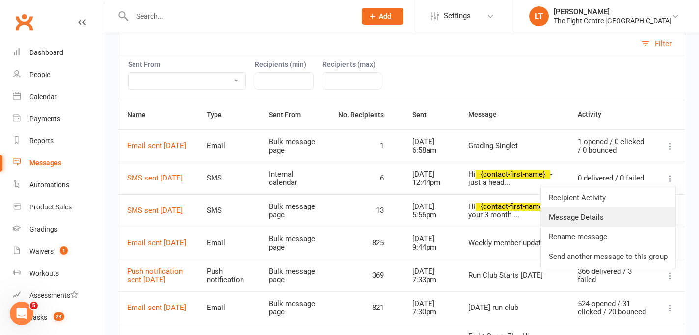
click at [586, 212] on link "Message Details" at bounding box center [608, 218] width 134 height 20
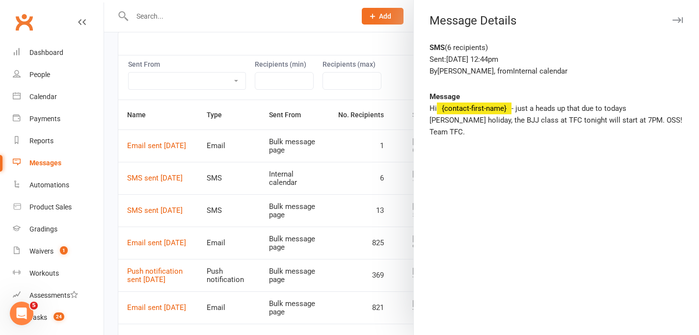
click at [651, 56] on div "Sent: Aug 11, 2025 12:44pm" at bounding box center [556, 59] width 254 height 12
click at [676, 17] on icon "button" at bounding box center [677, 20] width 10 height 6
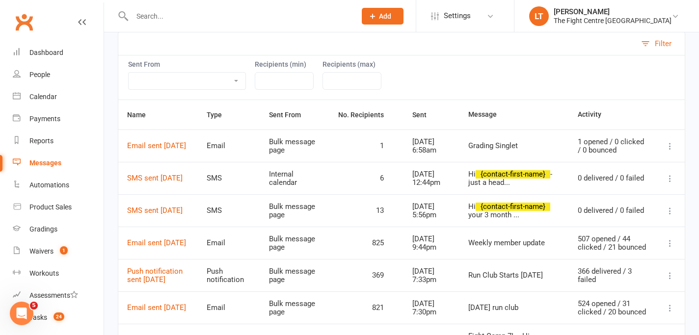
click at [666, 146] on icon at bounding box center [670, 146] width 10 height 10
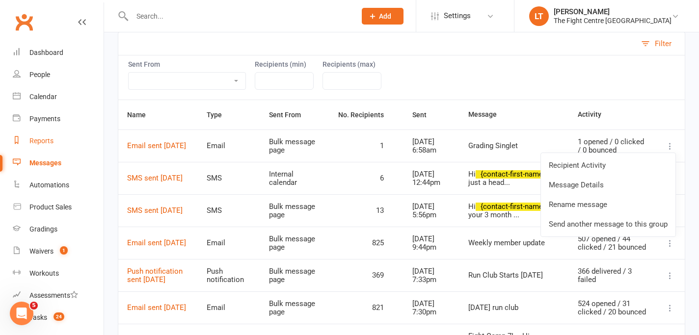
click at [45, 137] on div "Reports" at bounding box center [41, 141] width 24 height 8
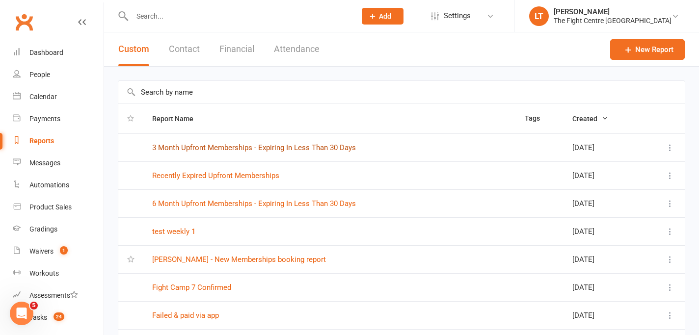
click at [215, 146] on link "3 Month Upfront Memberships - Expiring In Less Than 30 Days" at bounding box center [254, 147] width 204 height 9
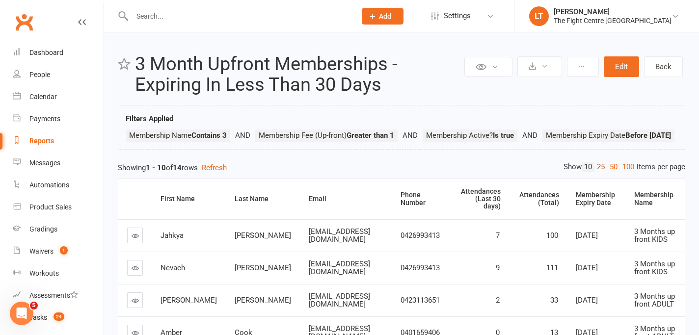
click at [598, 172] on link "25" at bounding box center [600, 167] width 13 height 10
click at [133, 239] on icon at bounding box center [134, 235] width 7 height 7
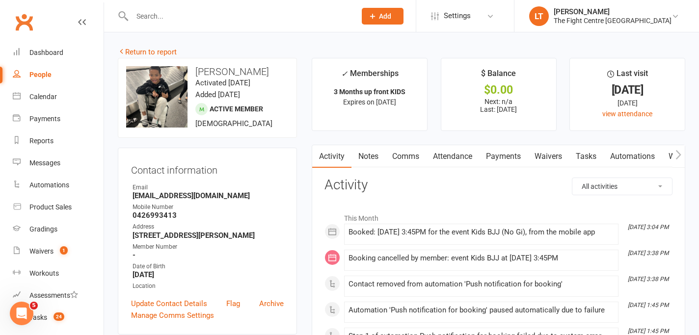
click at [403, 157] on link "Comms" at bounding box center [405, 156] width 41 height 23
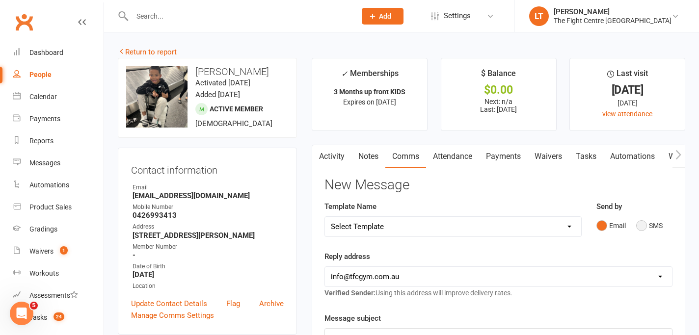
click at [640, 225] on button "SMS" at bounding box center [649, 225] width 26 height 19
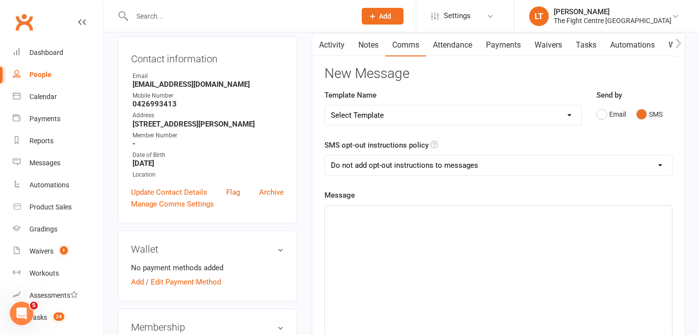
scroll to position [112, 0]
click at [374, 237] on div "﻿" at bounding box center [498, 278] width 347 height 147
paste div
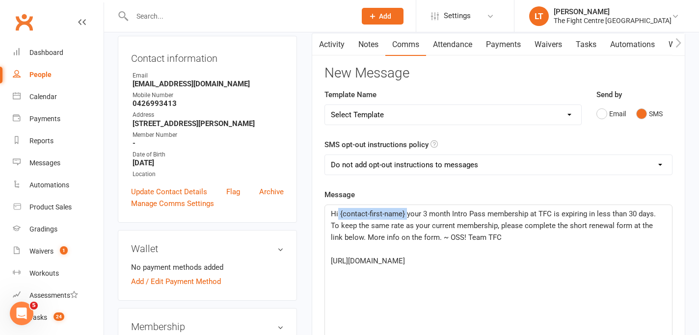
drag, startPoint x: 407, startPoint y: 214, endPoint x: 339, endPoint y: 213, distance: 68.2
click at [339, 213] on span "Hi {contact-first-name} your 3 month Intro Pass membership at TFC is expiring i…" at bounding box center [494, 225] width 327 height 32
drag, startPoint x: 452, startPoint y: 214, endPoint x: 395, endPoint y: 213, distance: 56.9
click at [395, 213] on span "Hi Jerlene, Jahkya's membership your 3 month Intro Pass membership at TFC is ex…" at bounding box center [498, 225] width 335 height 32
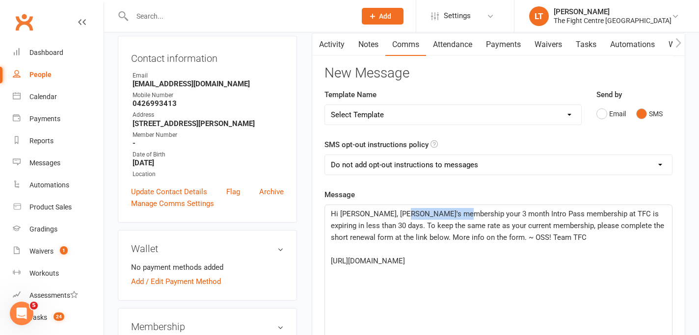
drag, startPoint x: 397, startPoint y: 213, endPoint x: 453, endPoint y: 215, distance: 56.0
click at [453, 215] on span "Hi Jerlene, Jahkya's membership your 3 month Intro Pass membership at TFC is ex…" at bounding box center [498, 225] width 335 height 32
click at [574, 302] on div "Hi Jerlene, Jahkya's 3 month Intro Pass membership at TFC is expiring in less t…" at bounding box center [498, 278] width 347 height 147
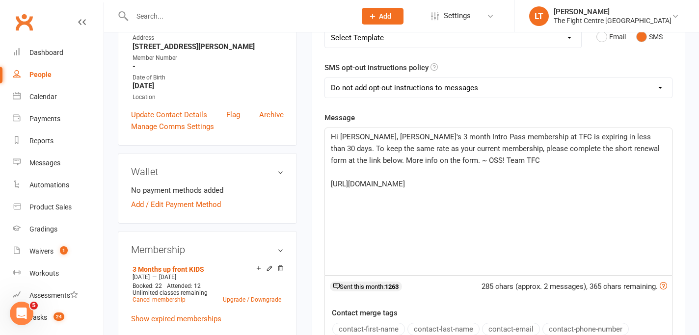
scroll to position [56, 0]
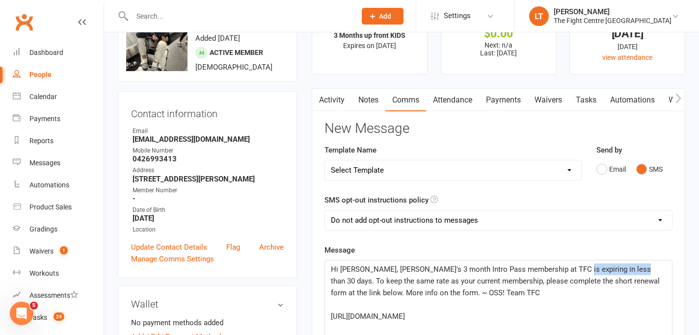
drag, startPoint x: 626, startPoint y: 269, endPoint x: 565, endPoint y: 267, distance: 60.9
click at [565, 267] on span "Hi Jerlene, Jahkya's 3 month Intro Pass membership at TFC is expiring in less t…" at bounding box center [496, 281] width 331 height 32
click at [471, 288] on p "Hi Jerlene, Jahkya's 3 month Intro Pass membership at TFC is expiring tomorrow.…" at bounding box center [498, 280] width 335 height 35
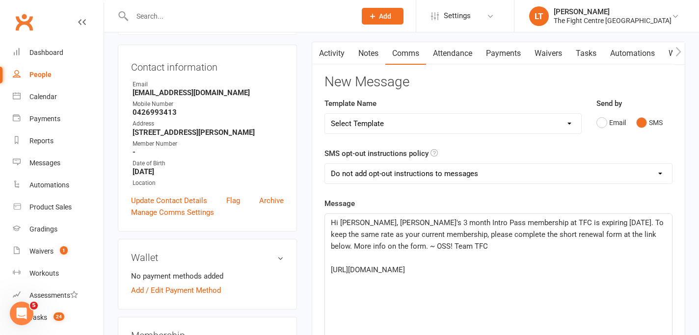
scroll to position [104, 0]
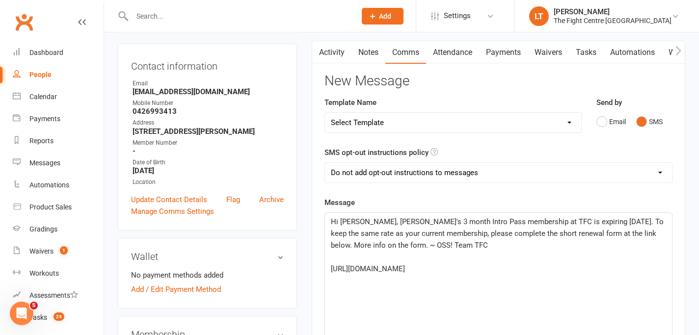
click at [463, 233] on span "Hi Jerlene, Jahkya's 3 month Intro Pass membership at TFC is expiring tomorrow.…" at bounding box center [498, 233] width 335 height 32
click at [518, 288] on div "Hi Jerlene, Jahkya's 3 month Intro Pass membership at TFC is expiring tomorrow.…" at bounding box center [498, 286] width 347 height 147
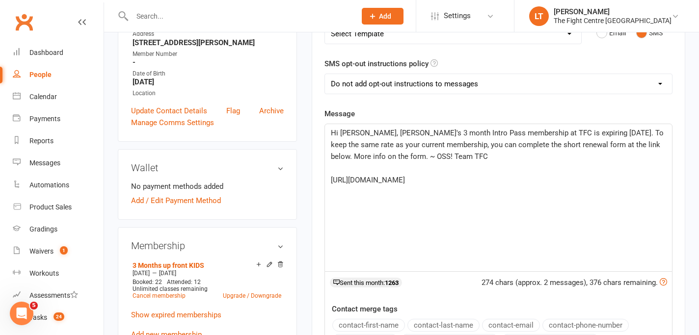
scroll to position [342, 0]
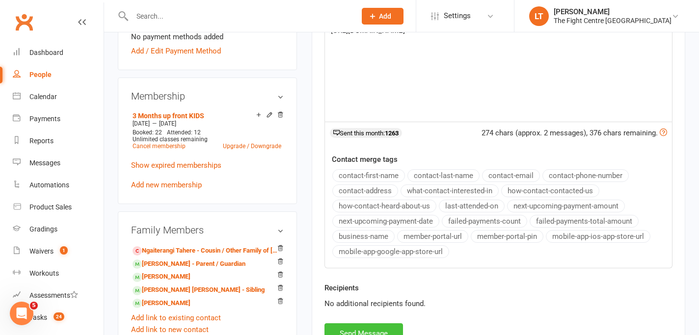
click at [369, 327] on button "Send Message" at bounding box center [363, 333] width 78 height 21
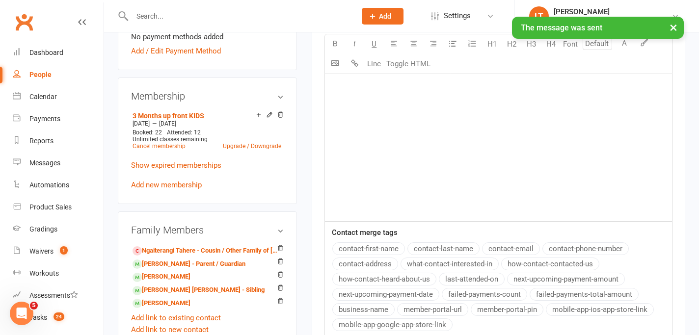
click at [677, 26] on button "×" at bounding box center [673, 27] width 18 height 21
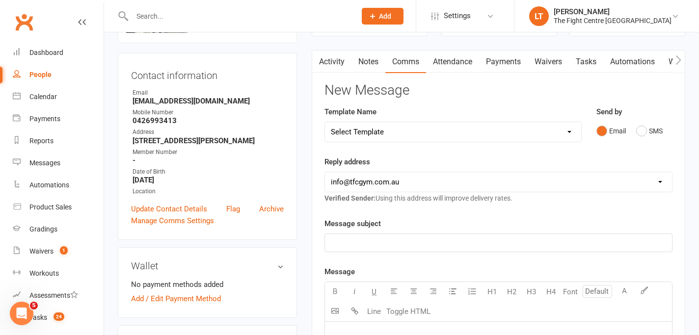
scroll to position [0, 0]
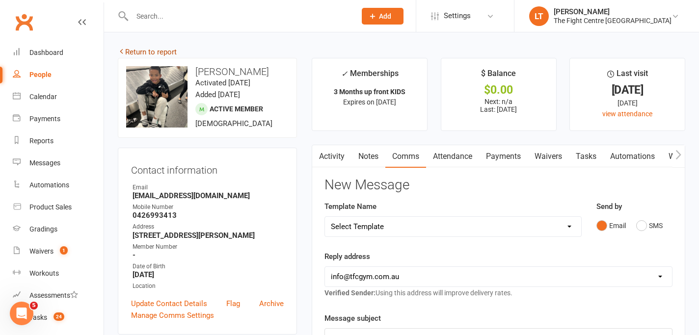
click at [128, 53] on link "Return to report" at bounding box center [147, 52] width 59 height 9
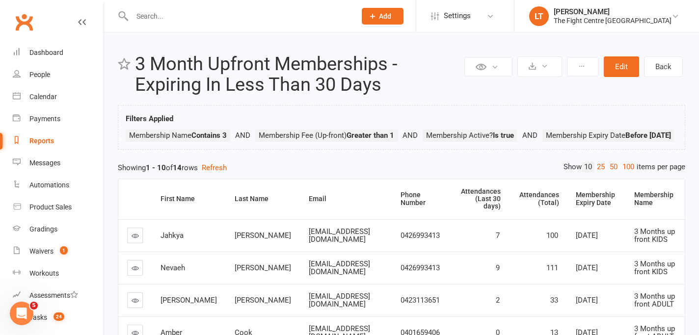
click at [132, 272] on icon at bounding box center [134, 267] width 7 height 7
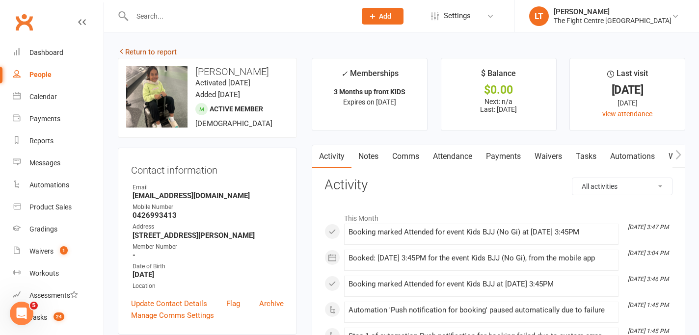
click at [133, 52] on link "Return to report" at bounding box center [147, 52] width 59 height 9
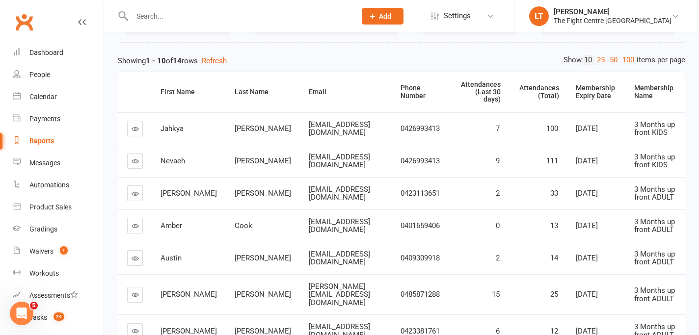
scroll to position [113, 0]
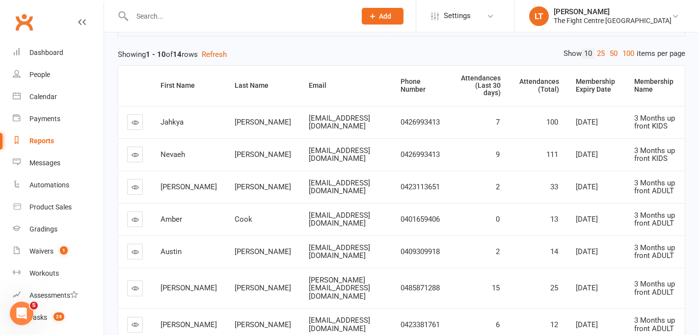
click at [132, 191] on icon at bounding box center [134, 186] width 7 height 7
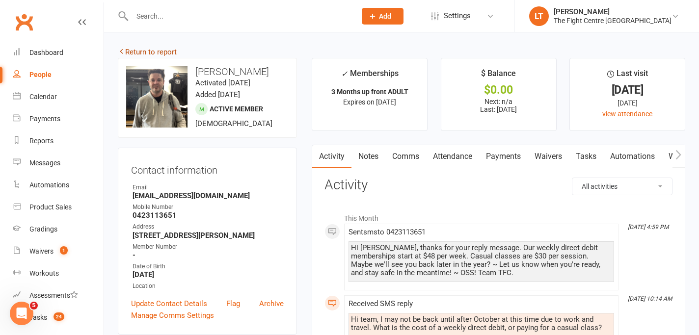
click at [142, 53] on link "Return to report" at bounding box center [147, 52] width 59 height 9
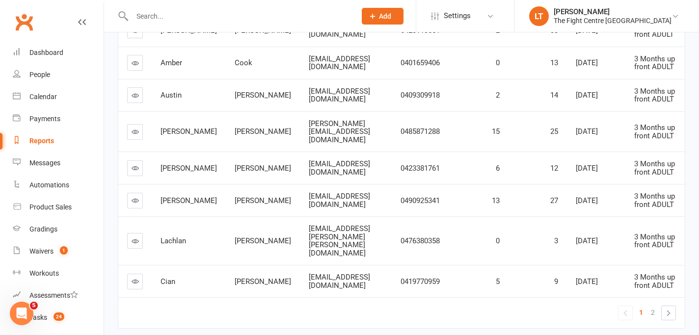
scroll to position [295, 0]
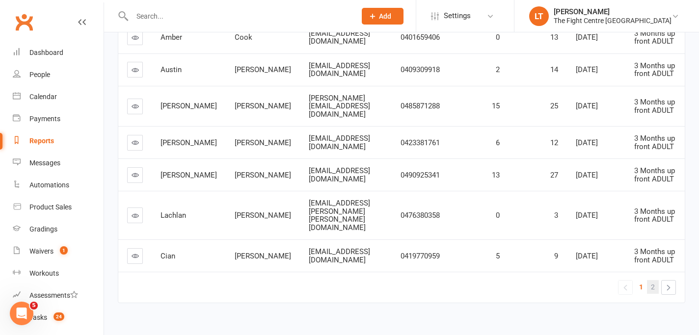
click at [654, 280] on span "2" at bounding box center [653, 287] width 4 height 14
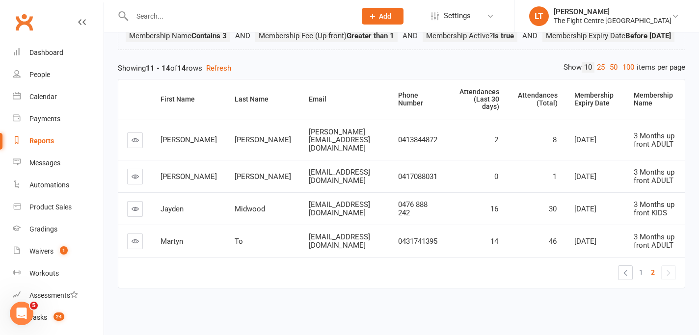
scroll to position [101, 0]
click at [90, 88] on link "Calendar" at bounding box center [58, 97] width 91 height 22
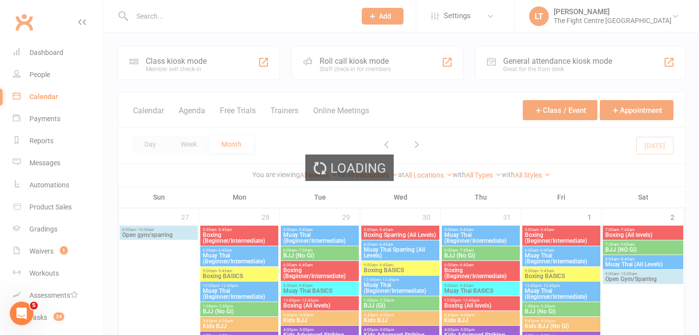
click at [43, 163] on div "Loading" at bounding box center [349, 167] width 699 height 335
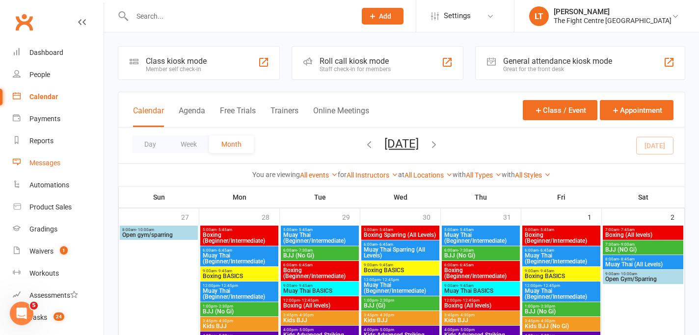
click at [55, 162] on div "Messages" at bounding box center [44, 163] width 31 height 8
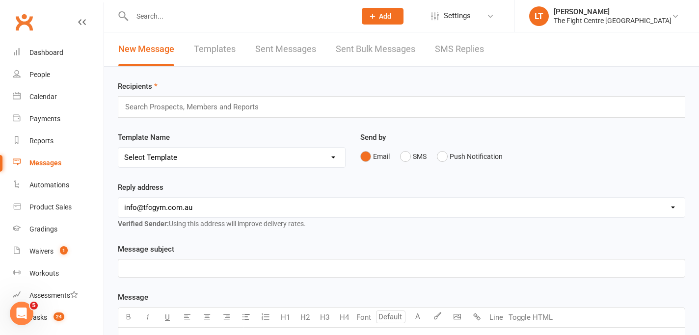
click at [343, 58] on link "Sent Bulk Messages" at bounding box center [375, 49] width 79 height 34
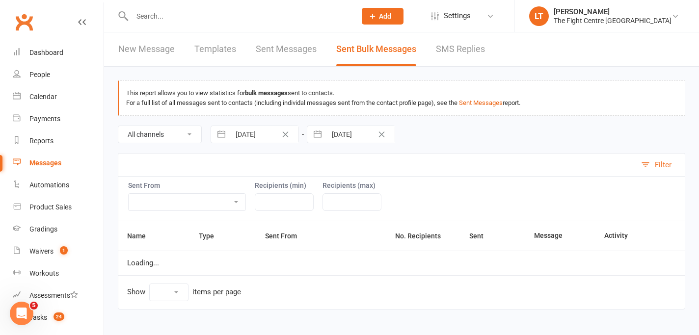
select select "50"
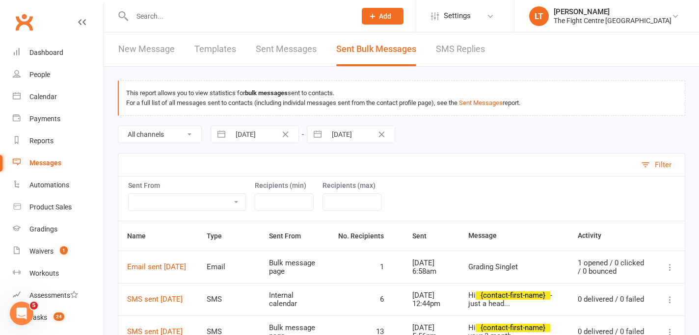
click at [158, 42] on link "New Message" at bounding box center [146, 49] width 56 height 34
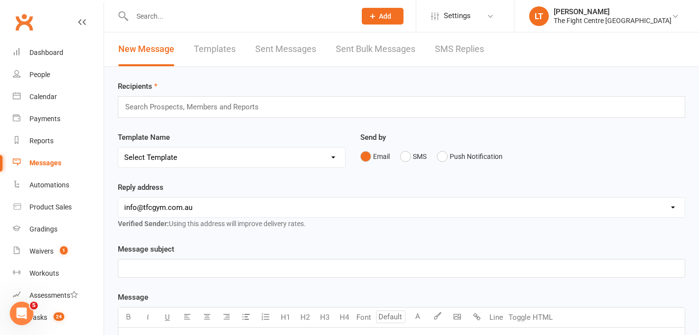
click at [298, 98] on div "Search Prospects, Members and Reports" at bounding box center [401, 107] width 567 height 22
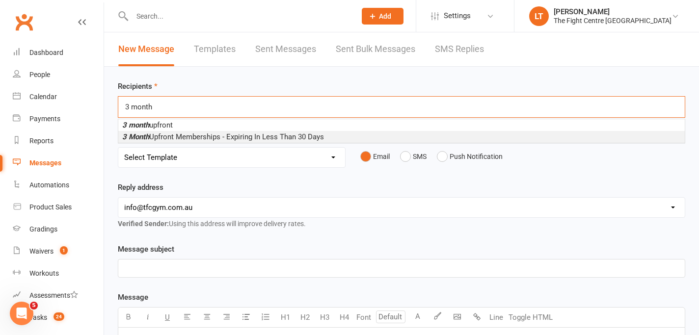
type input "3 month"
click at [217, 135] on span "3 Month Upfront Memberships - Expiring In Less Than 30 Days" at bounding box center [223, 136] width 202 height 9
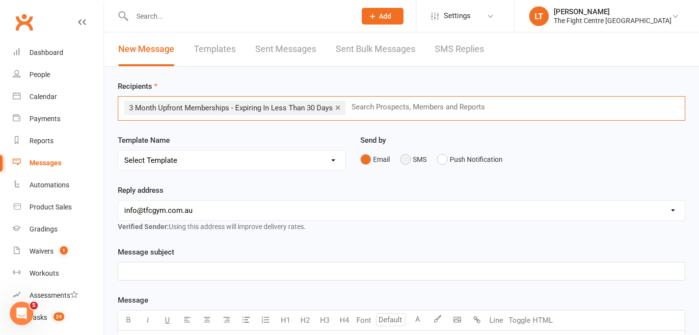
click at [402, 157] on button "SMS" at bounding box center [413, 159] width 26 height 19
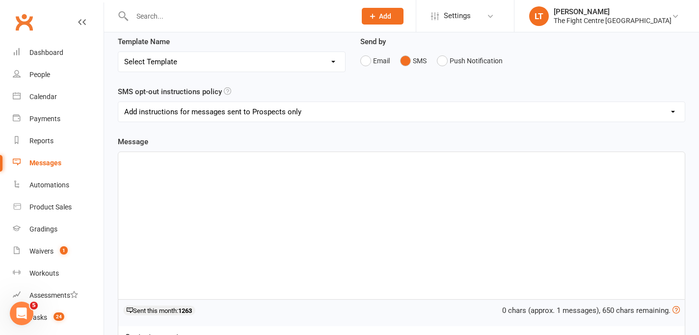
scroll to position [105, 0]
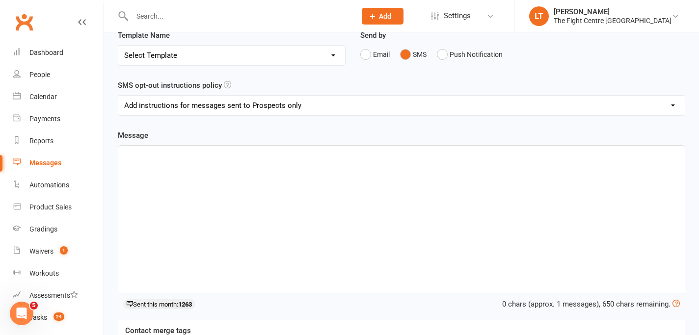
click at [263, 204] on div "﻿" at bounding box center [401, 219] width 566 height 147
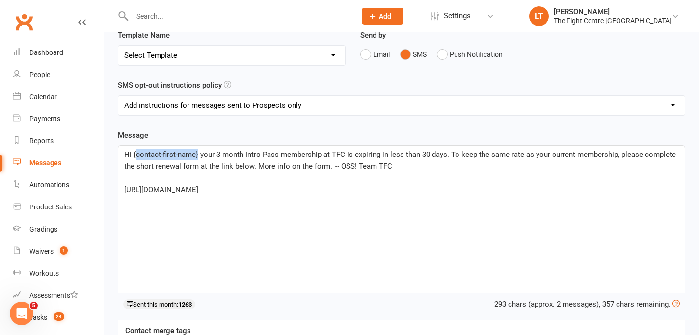
drag, startPoint x: 198, startPoint y: 153, endPoint x: 135, endPoint y: 150, distance: 63.4
click at [135, 150] on span "Hi {contact-first-name} your 3 month Intro Pass membership at TFC is expiring i…" at bounding box center [400, 160] width 553 height 21
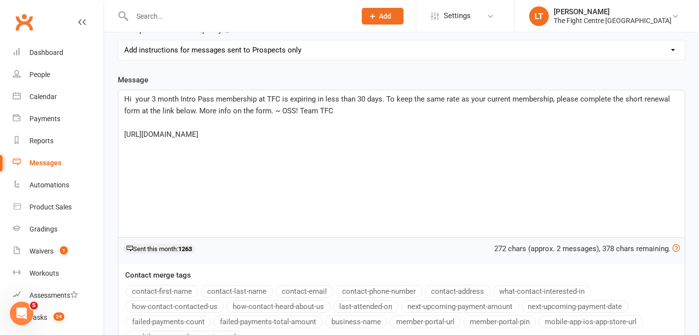
scroll to position [267, 0]
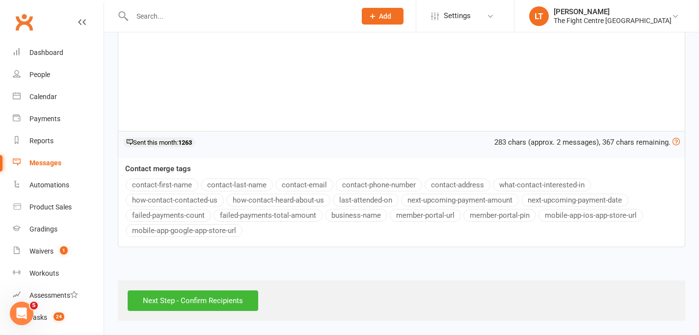
click at [181, 188] on div "Message Hi ﻿ {contact-first-name} your 3 month Intro Pass membership at TFC is …" at bounding box center [401, 108] width 567 height 280
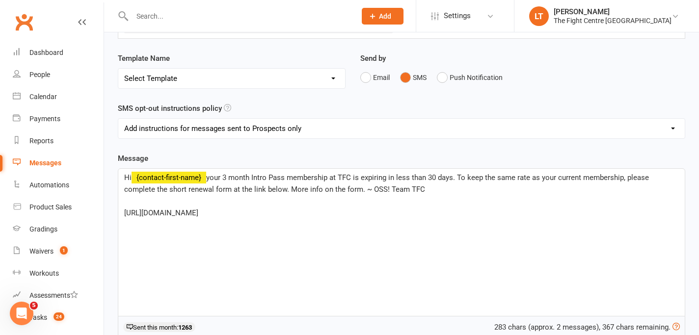
scroll to position [83, 0]
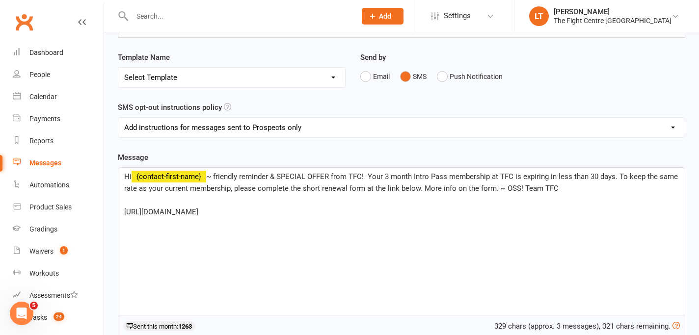
click at [583, 192] on p "Hi ﻿ {contact-first-name} ~ friendly reminder & SPECIAL OFFER from TFC! Your 3 …" at bounding box center [401, 183] width 554 height 24
drag, startPoint x: 233, startPoint y: 191, endPoint x: 620, endPoint y: 173, distance: 387.5
click at [620, 173] on span "~ friendly reminder & SPECIAL OFFER from TFC! Your 3 month Intro Pass membershi…" at bounding box center [401, 182] width 555 height 21
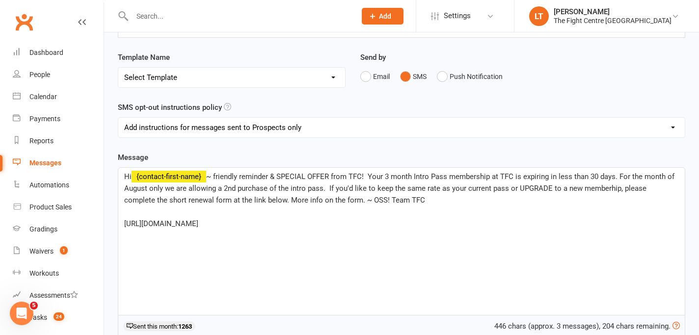
click at [368, 231] on div "Hi ﻿ {contact-first-name} ~ friendly reminder & SPECIAL OFFER from TFC! Your 3 …" at bounding box center [401, 241] width 566 height 147
drag, startPoint x: 289, startPoint y: 228, endPoint x: 114, endPoint y: 225, distance: 175.2
click at [114, 225] on div "Message Hi ﻿ {contact-first-name} ~ friendly reminder & SPECIAL OFFER from TFC!…" at bounding box center [401, 298] width 582 height 293
copy span "https://forms.gle/tiMe54PsRNWRqJ9r9"
click at [515, 287] on div "Hi ﻿ {contact-first-name} ~ friendly reminder & SPECIAL OFFER from TFC! Your 3 …" at bounding box center [401, 241] width 566 height 147
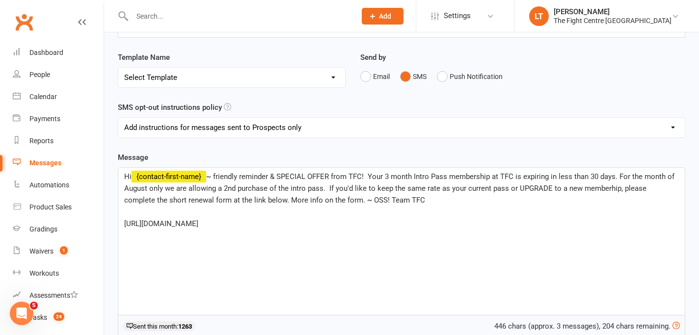
click at [344, 188] on span "~ friendly reminder & SPECIAL OFFER from TFC! Your 3 month Intro Pass membershi…" at bounding box center [400, 188] width 552 height 32
click at [503, 196] on p "Hi ﻿ {contact-first-name} ~ friendly reminder & SPECIAL OFFER from TFC! Your 3 …" at bounding box center [401, 188] width 554 height 35
click at [607, 189] on span "~ friendly reminder & SPECIAL OFFER from TFC! Your 3 month Intro Pass membershi…" at bounding box center [400, 188] width 552 height 32
click at [288, 206] on p "﻿" at bounding box center [401, 212] width 554 height 12
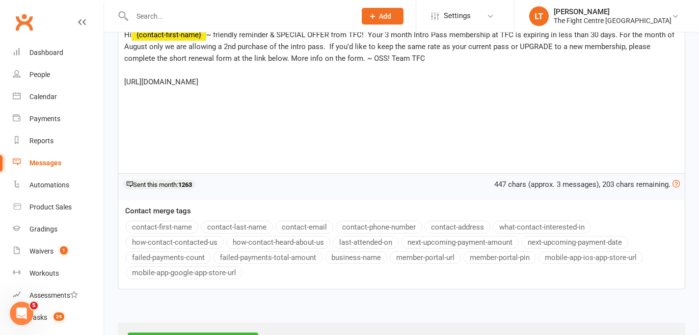
scroll to position [267, 0]
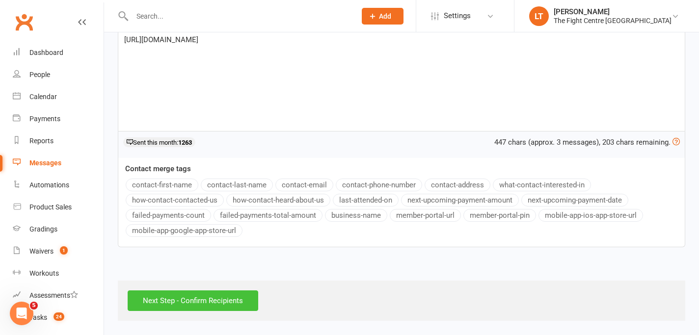
click at [194, 299] on input "Next Step - Confirm Recipients" at bounding box center [193, 300] width 131 height 21
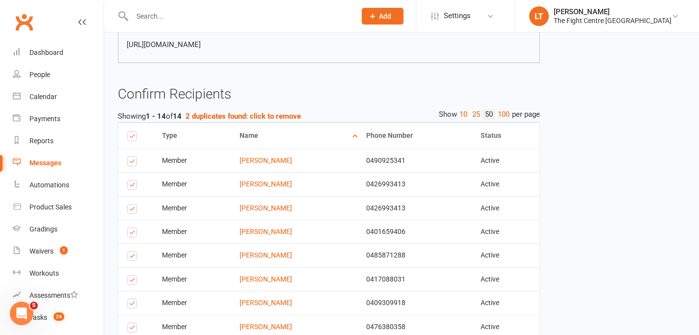
scroll to position [175, 0]
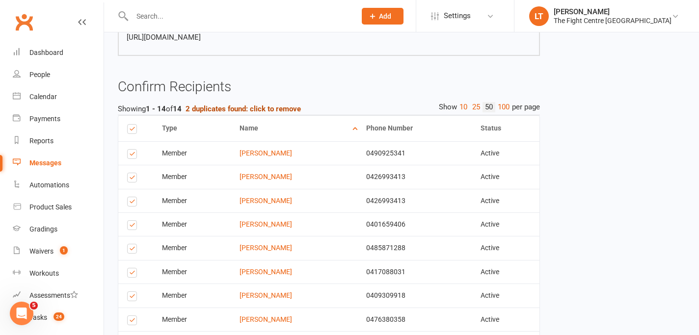
click at [279, 107] on strong "2 duplicates found: click to remove" at bounding box center [242, 109] width 115 height 9
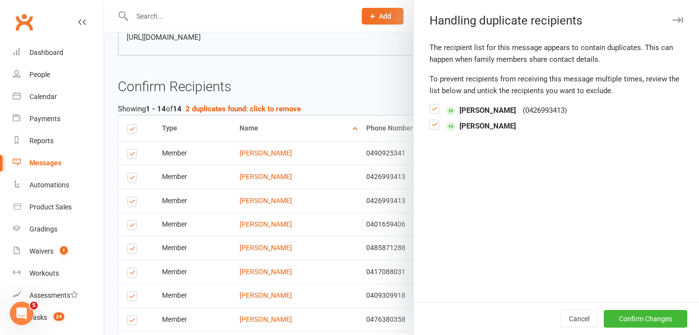
click at [430, 113] on label at bounding box center [434, 113] width 10 height 0
click at [430, 105] on input "checkbox" at bounding box center [434, 105] width 10 height 0
click at [430, 113] on label at bounding box center [434, 113] width 10 height 0
click at [430, 105] on input "checkbox" at bounding box center [434, 105] width 10 height 0
click at [435, 129] on label at bounding box center [434, 129] width 10 height 0
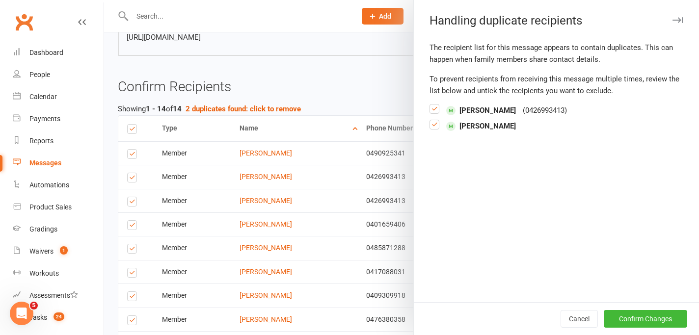
click at [435, 120] on input "checkbox" at bounding box center [434, 120] width 10 height 0
click at [435, 113] on label at bounding box center [434, 113] width 10 height 0
click at [435, 105] on input "checkbox" at bounding box center [434, 105] width 10 height 0
click at [634, 321] on button "Confirm Changes" at bounding box center [644, 319] width 83 height 18
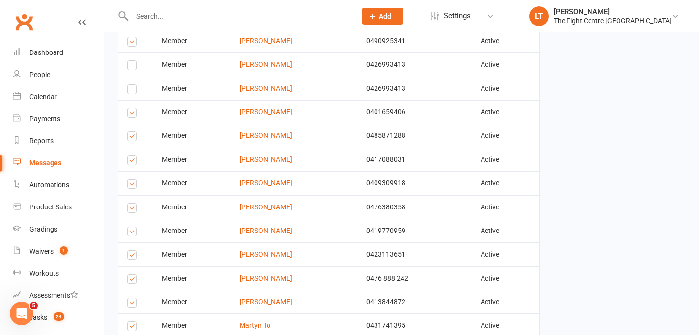
scroll to position [294, 0]
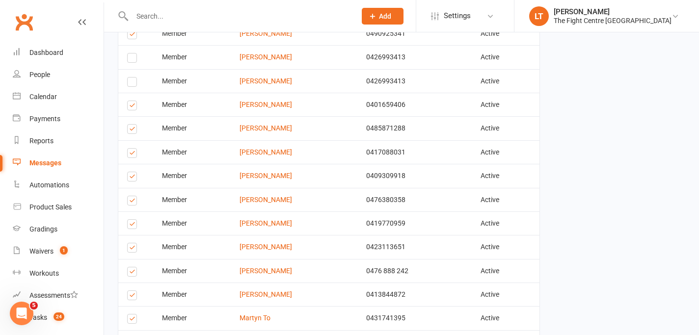
click at [129, 249] on label at bounding box center [133, 249] width 13 height 0
click at [129, 243] on input "checkbox" at bounding box center [130, 243] width 6 height 0
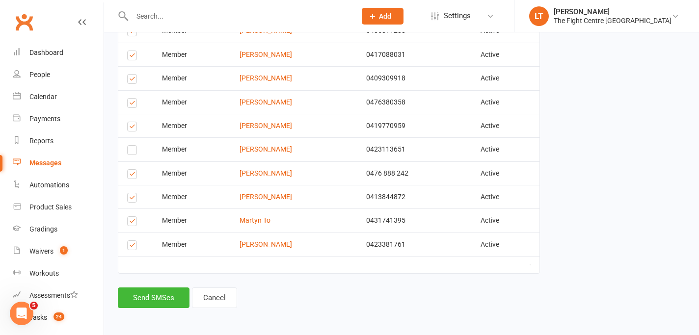
scroll to position [393, 0]
click at [157, 296] on button "Send SMSes" at bounding box center [154, 297] width 72 height 21
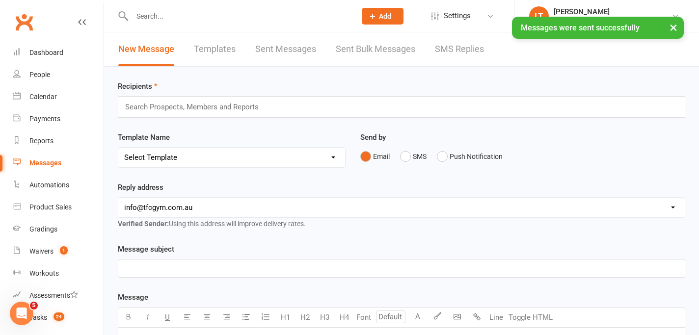
click at [672, 26] on button "×" at bounding box center [673, 27] width 18 height 21
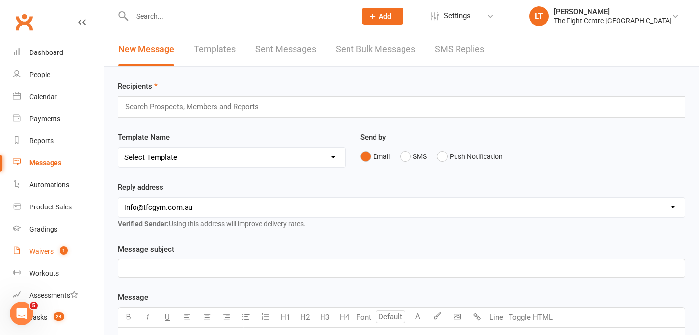
click at [39, 255] on link "Waivers 1" at bounding box center [58, 251] width 91 height 22
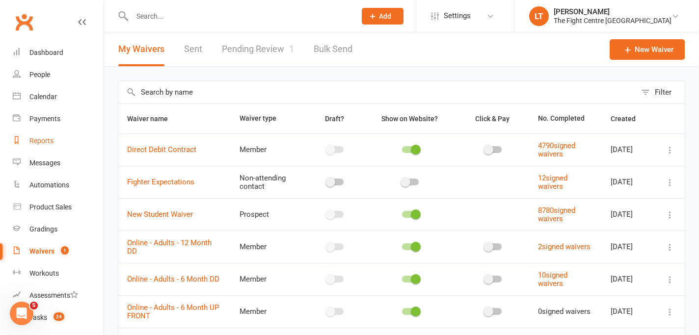
click at [42, 141] on div "Reports" at bounding box center [41, 141] width 24 height 8
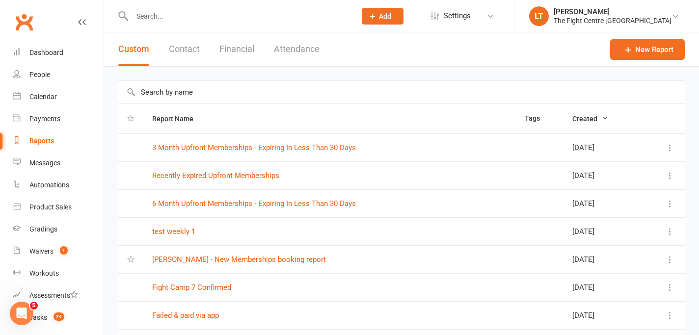
click at [243, 94] on input "text" at bounding box center [401, 92] width 566 height 23
click at [310, 204] on link "6 Month Upfront Memberships - Expiring In Less Than 30 Days" at bounding box center [254, 203] width 204 height 9
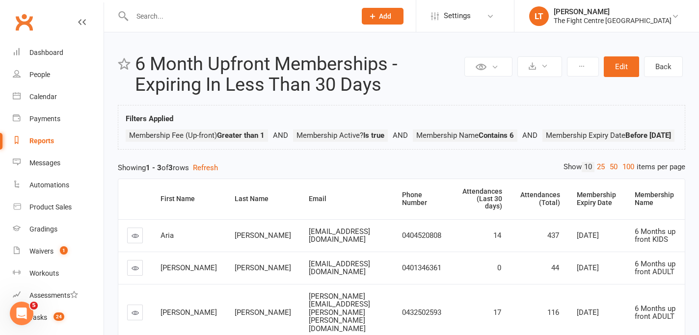
click at [312, 237] on td "[EMAIL_ADDRESS][DOMAIN_NAME]" at bounding box center [346, 235] width 93 height 32
click at [133, 239] on icon at bounding box center [134, 235] width 7 height 7
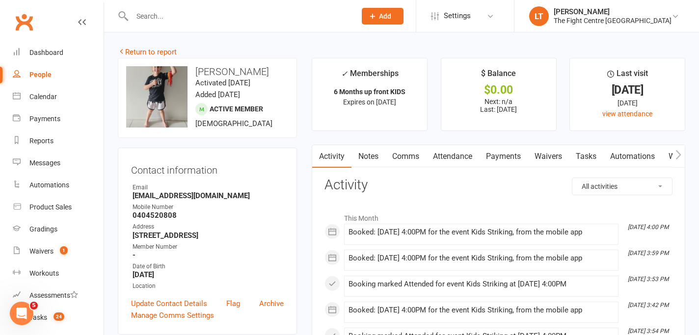
click at [506, 157] on link "Payments" at bounding box center [503, 156] width 49 height 23
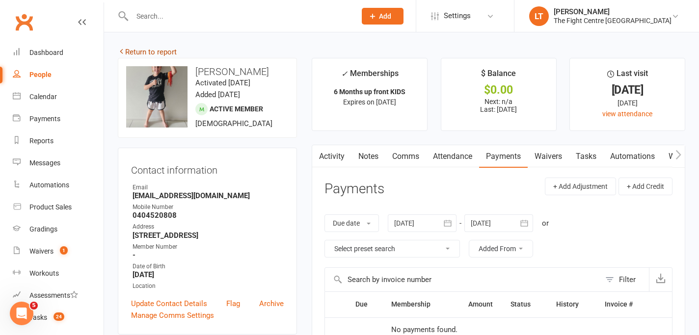
click at [140, 55] on link "Return to report" at bounding box center [147, 52] width 59 height 9
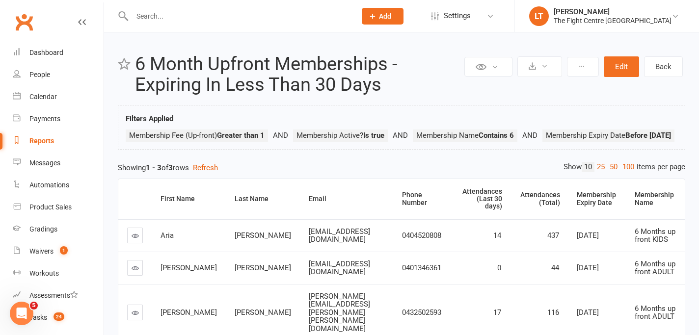
click at [128, 306] on link at bounding box center [135, 313] width 16 height 16
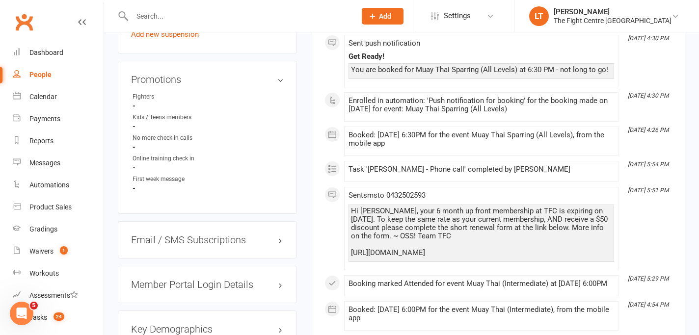
scroll to position [737, 0]
drag, startPoint x: 503, startPoint y: 273, endPoint x: 345, endPoint y: 219, distance: 167.1
click at [345, 219] on li "Aug 5, 5:51 PM Sent sms to 0432502593 Hi Joel, your 6 month up front membership…" at bounding box center [481, 227] width 274 height 83
copy div "Hi Joel, your 6 month up front membership at TFC is expiring on August 21st. To…"
click at [474, 248] on div "Hi Joel, your 6 month up front membership at TFC is expiring on August 21st. To…" at bounding box center [481, 232] width 261 height 50
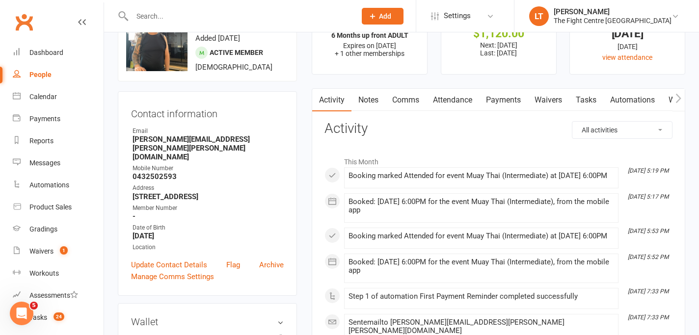
scroll to position [0, 0]
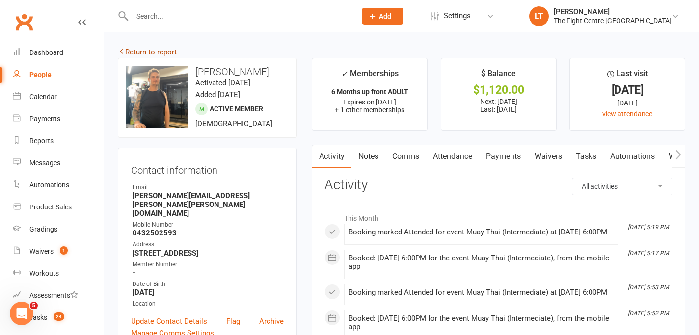
click at [158, 51] on link "Return to report" at bounding box center [147, 52] width 59 height 9
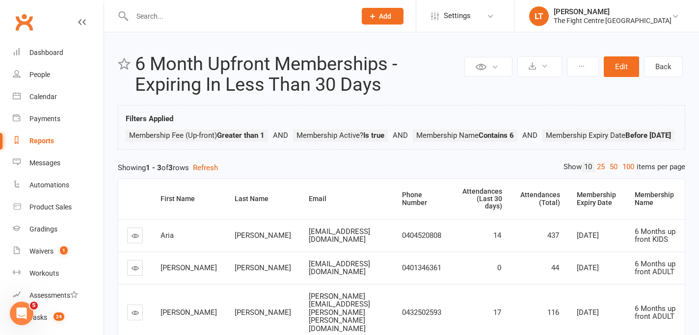
click at [140, 243] on link at bounding box center [135, 236] width 16 height 16
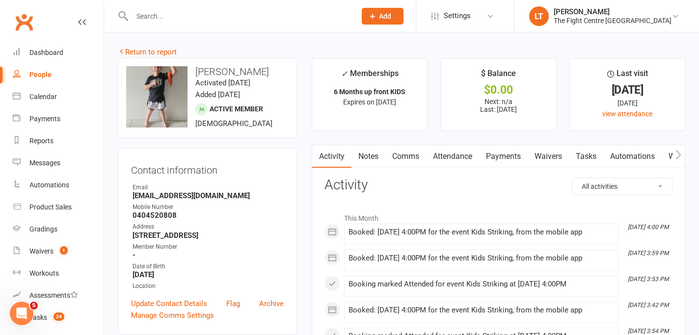
click at [508, 159] on link "Payments" at bounding box center [503, 156] width 49 height 23
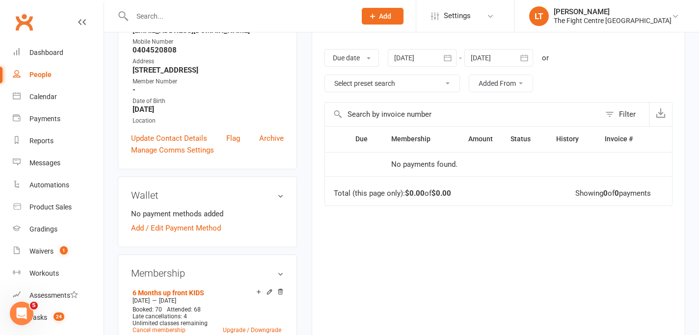
scroll to position [124, 0]
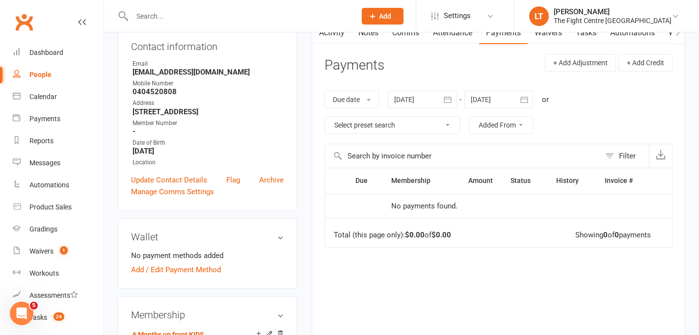
click at [424, 98] on div at bounding box center [422, 100] width 69 height 18
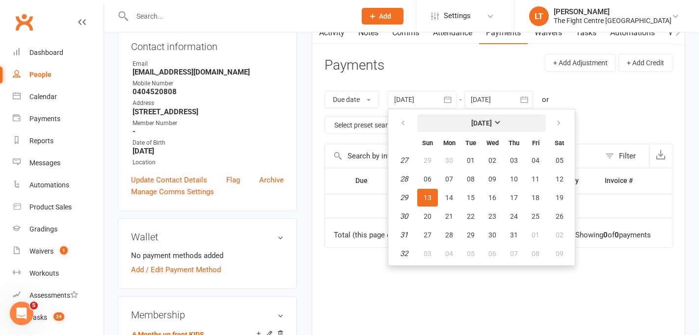
click at [472, 117] on button "July 2025" at bounding box center [481, 123] width 129 height 18
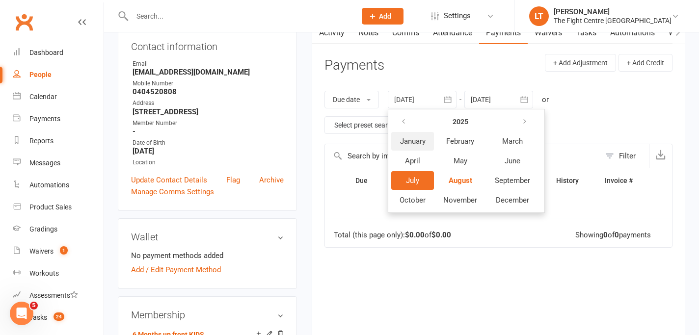
click at [417, 149] on button "January" at bounding box center [412, 141] width 43 height 19
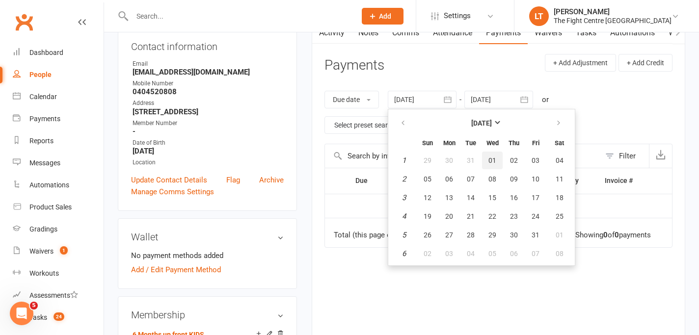
click at [495, 159] on span "01" at bounding box center [492, 161] width 8 height 8
type input "01 Jan 2025"
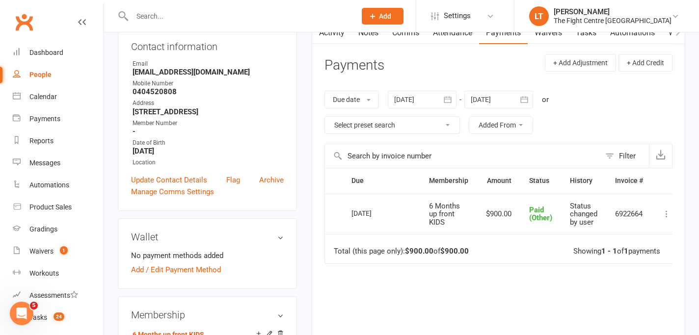
scroll to position [0, 0]
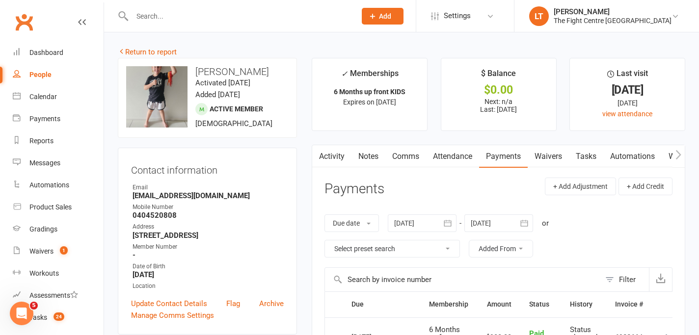
click at [332, 154] on link "Activity" at bounding box center [331, 156] width 39 height 23
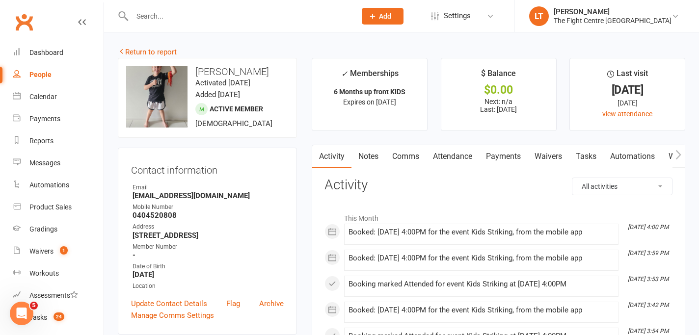
click at [406, 155] on link "Comms" at bounding box center [405, 156] width 41 height 23
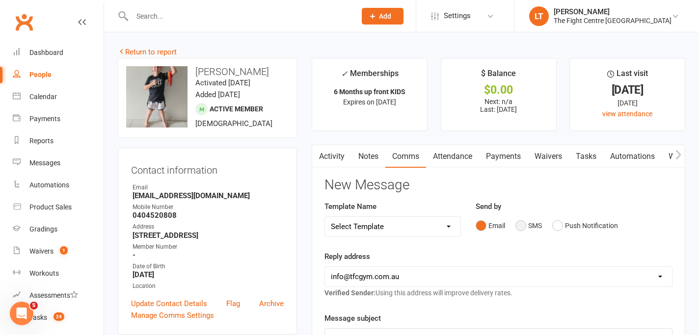
click at [522, 228] on button "SMS" at bounding box center [528, 225] width 26 height 19
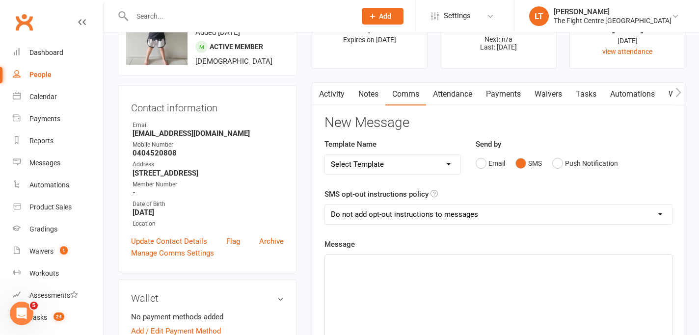
scroll to position [109, 0]
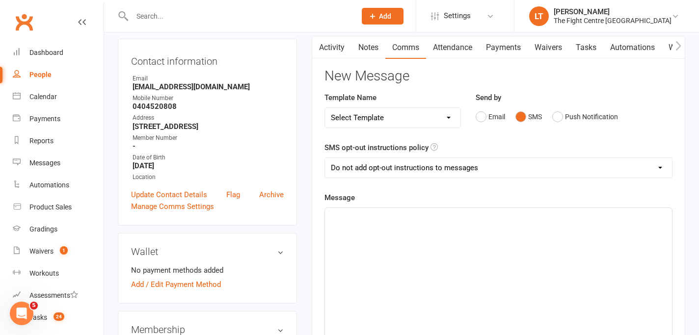
click at [378, 243] on div "﻿" at bounding box center [498, 281] width 347 height 147
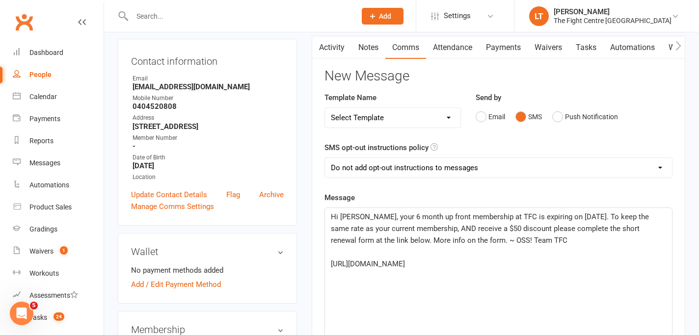
click at [353, 218] on span "Hi Joel, your 6 month up front membership at TFC is expiring on August 21st. To…" at bounding box center [491, 228] width 320 height 32
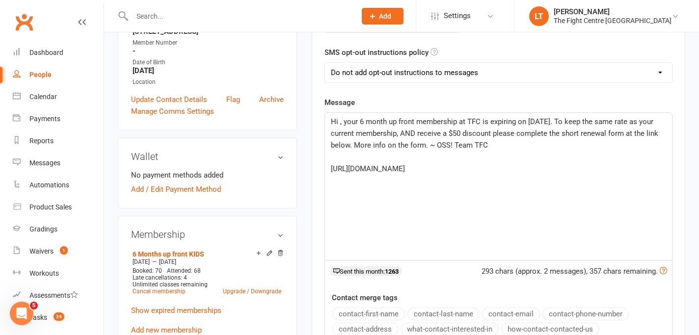
scroll to position [80, 0]
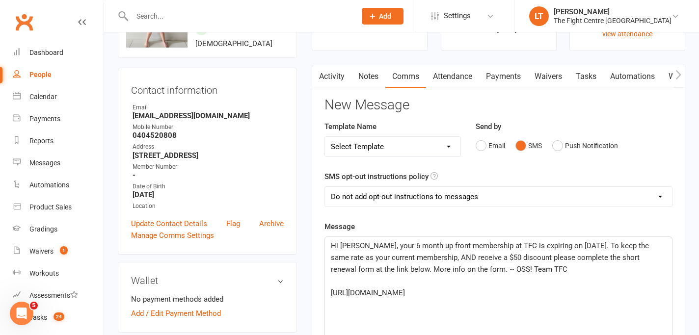
click at [375, 243] on span "Hi Kristy, your 6 month up front membership at TFC is expiring on August 21st. …" at bounding box center [491, 257] width 320 height 32
click at [480, 260] on span "Hi Kristy, Aria's 6 month up front membership at TFC is expiring on August 21st…" at bounding box center [497, 257] width 332 height 32
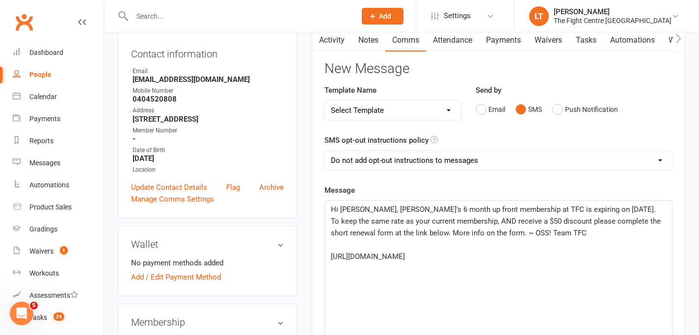
scroll to position [30, 0]
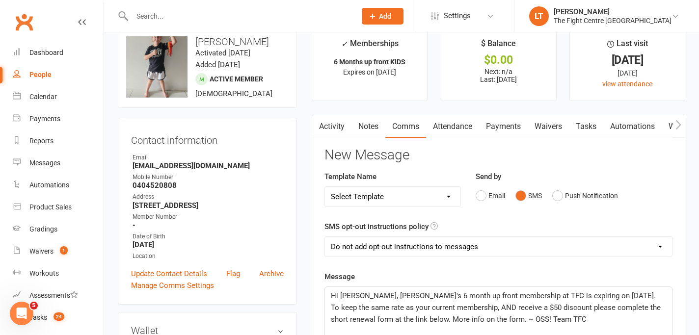
click at [586, 295] on span "Hi Kristy, Aria's 6 month up front membership at TFC is expiring on August 21st…" at bounding box center [497, 307] width 332 height 32
click at [538, 304] on span "Hi Kristy, Aria's 6 month up front membership at TFC is expiring in less than. …" at bounding box center [497, 307] width 332 height 32
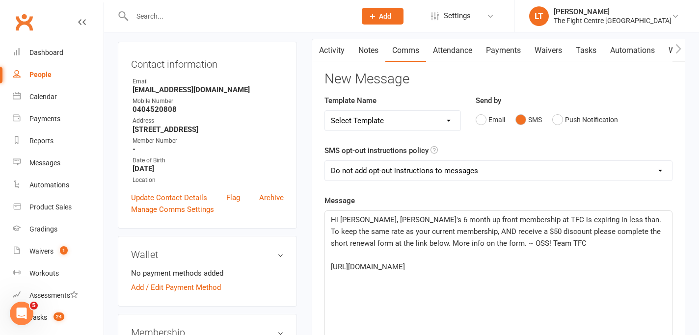
scroll to position [106, 0]
click at [579, 221] on span "Hi Kristy, Aria's 6 month up front membership at TFC is expiring in less than. …" at bounding box center [497, 231] width 332 height 32
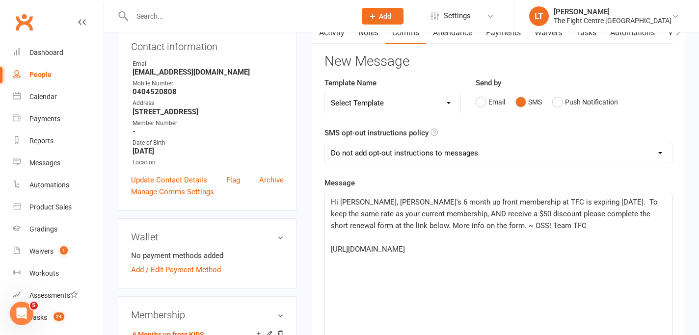
scroll to position [133, 0]
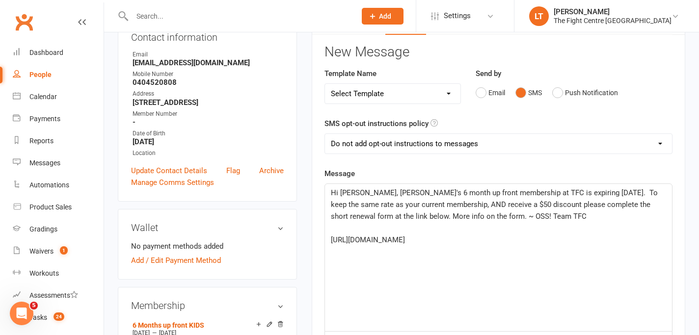
click at [474, 204] on span "Hi Kristy, Aria's 6 month up front membership at TFC is expiring in 28 days. To…" at bounding box center [495, 204] width 329 height 32
click at [620, 267] on div "Hi Kristy, Aria's 6 month up front membership at TFC is expiring in 28 days. To…" at bounding box center [498, 257] width 347 height 147
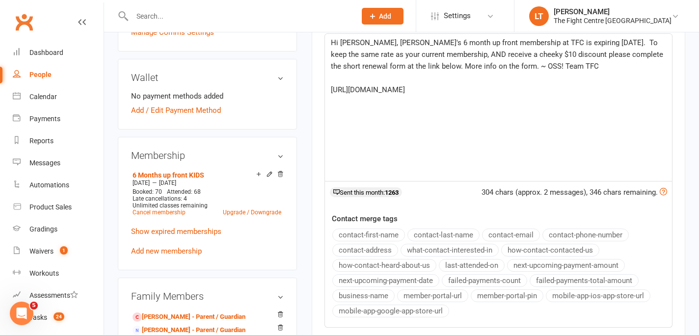
scroll to position [485, 0]
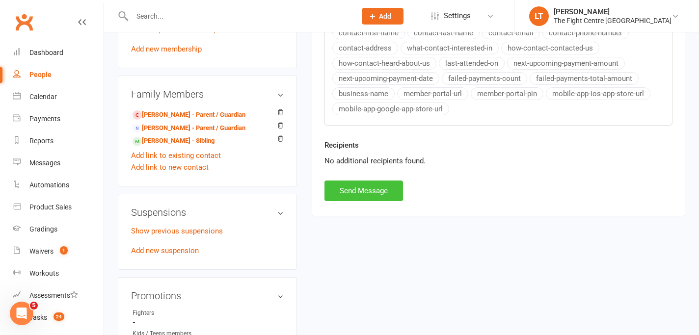
click at [369, 189] on button "Send Message" at bounding box center [363, 191] width 78 height 21
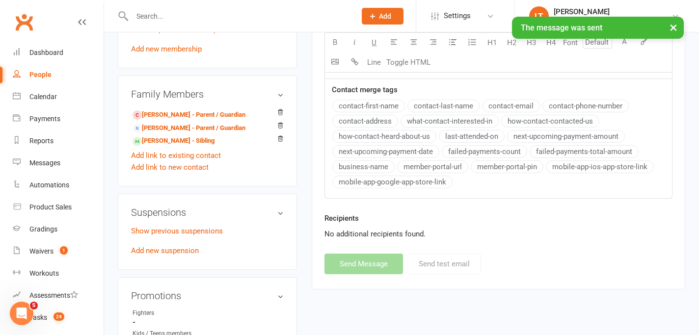
click at [673, 32] on button "×" at bounding box center [673, 27] width 18 height 21
